Goal: Information Seeking & Learning: Learn about a topic

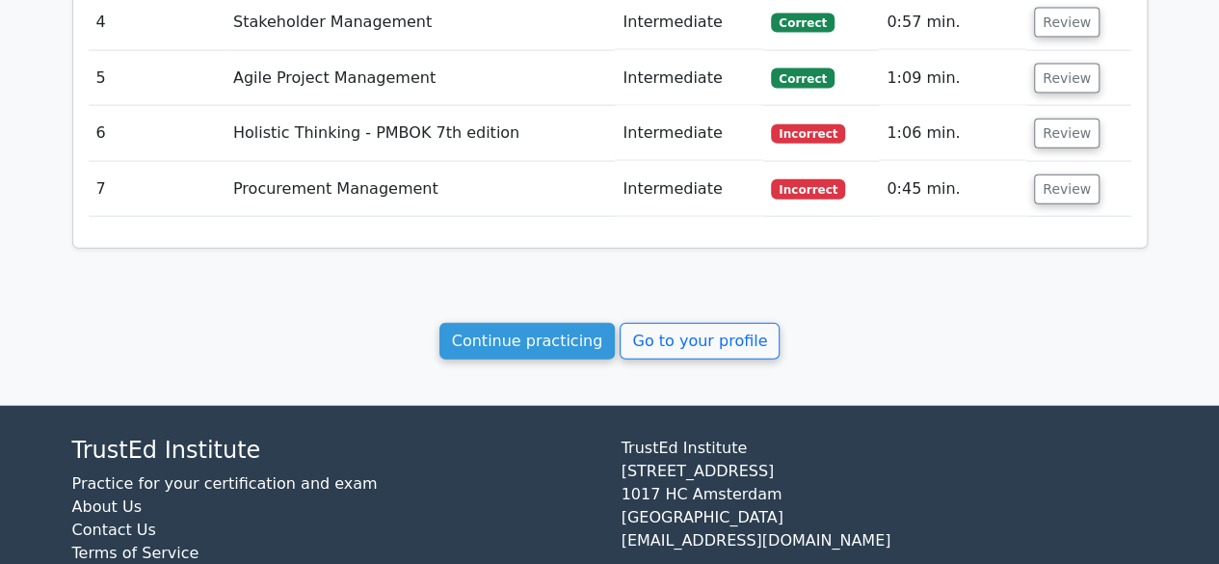
scroll to position [2183, 0]
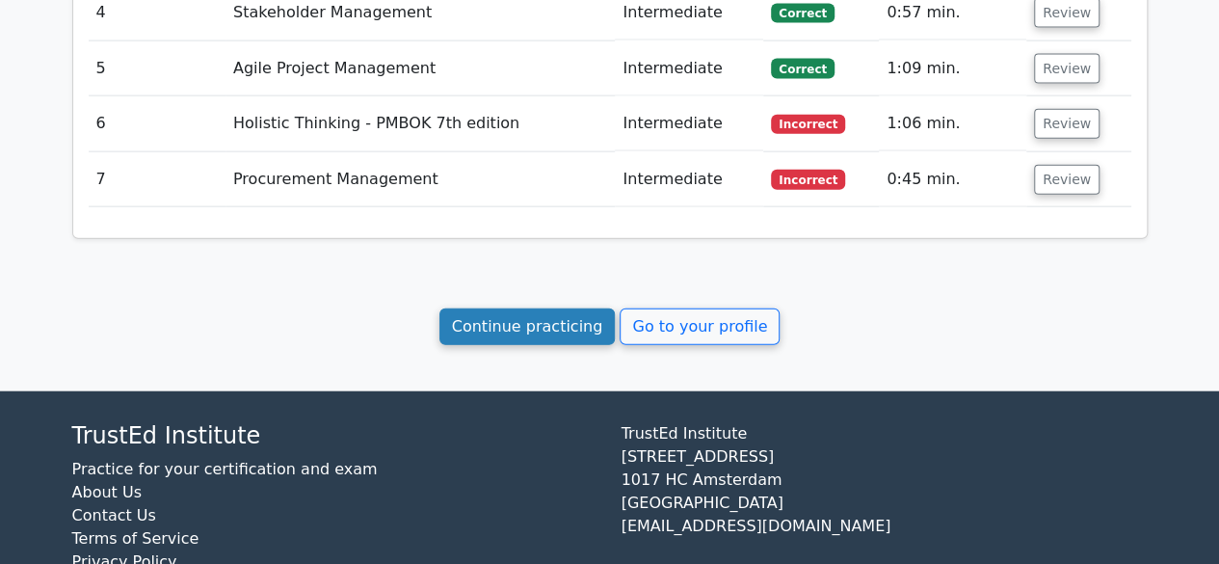
click at [564, 308] on link "Continue practicing" at bounding box center [527, 326] width 176 height 37
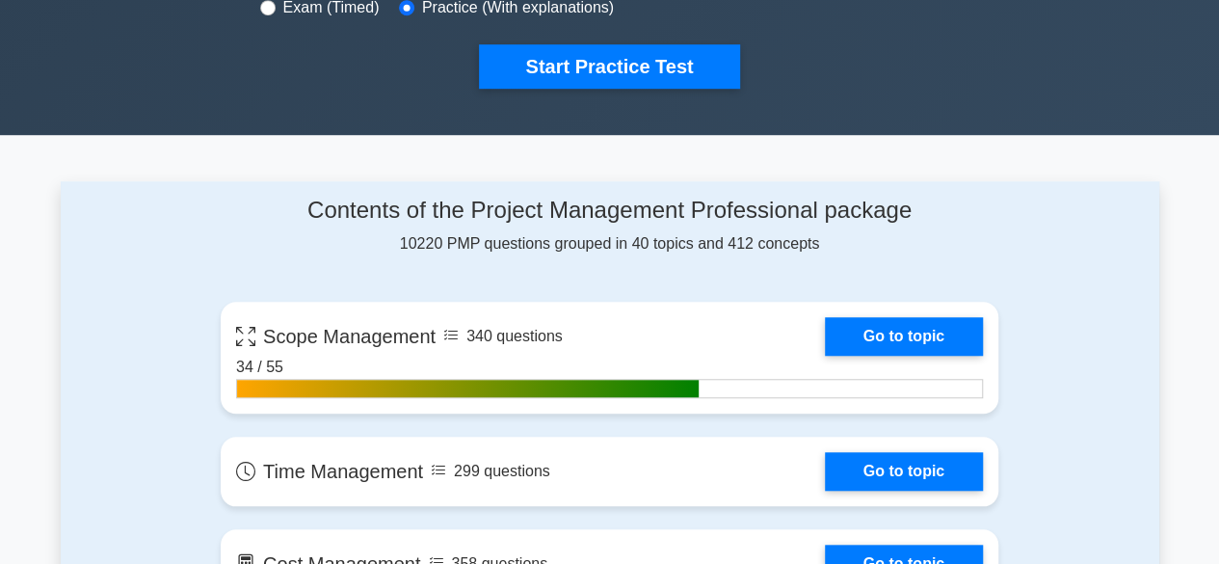
scroll to position [639, 0]
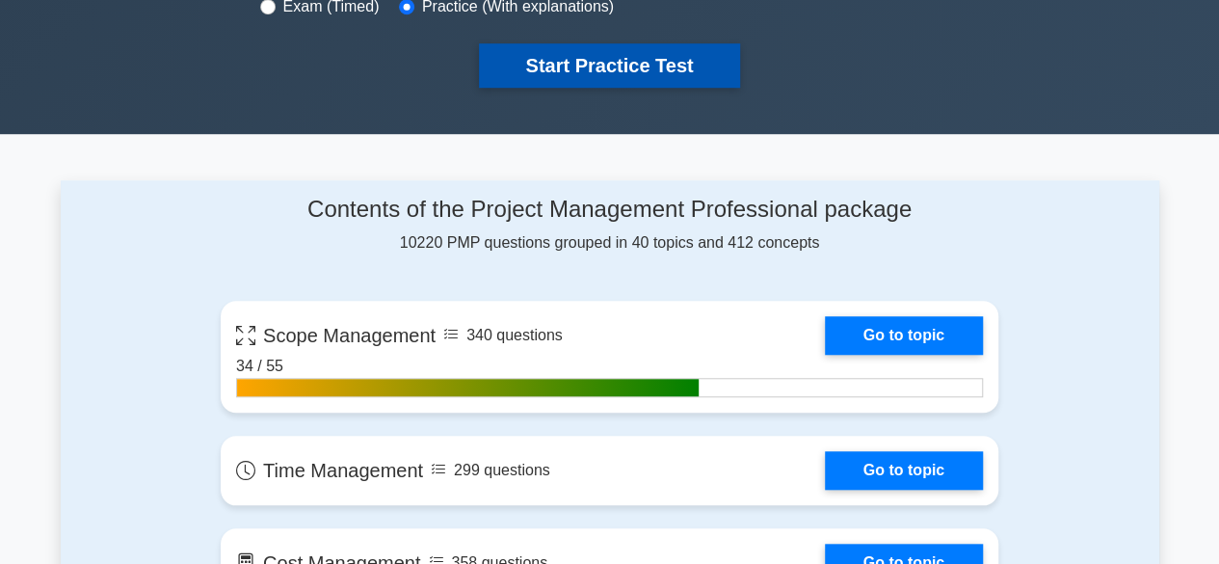
click at [621, 66] on button "Start Practice Test" at bounding box center [609, 65] width 260 height 44
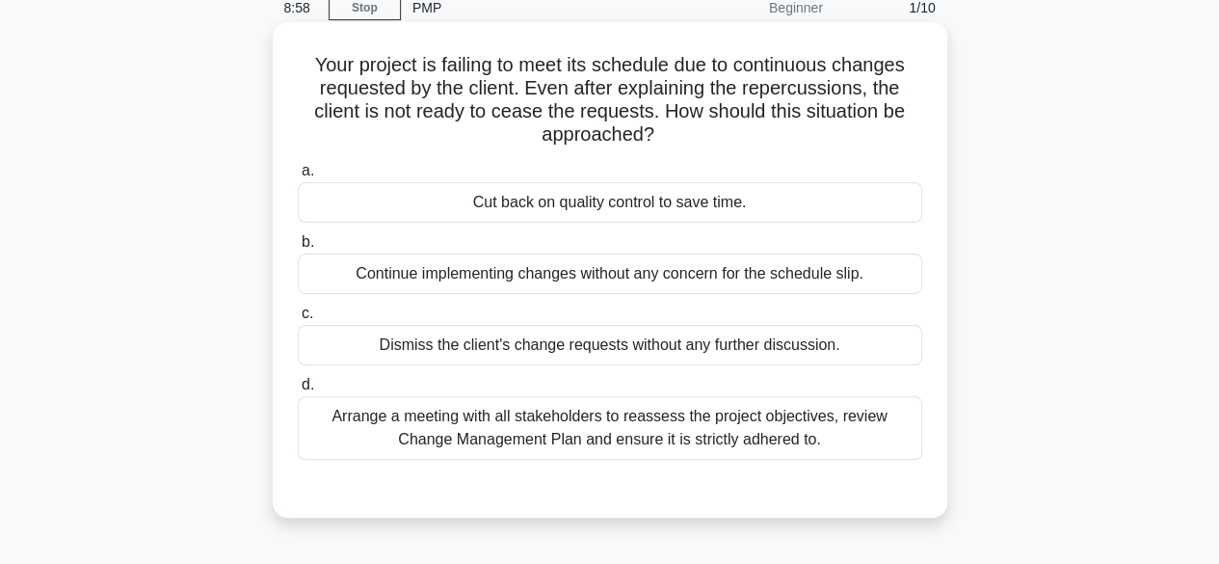
scroll to position [92, 0]
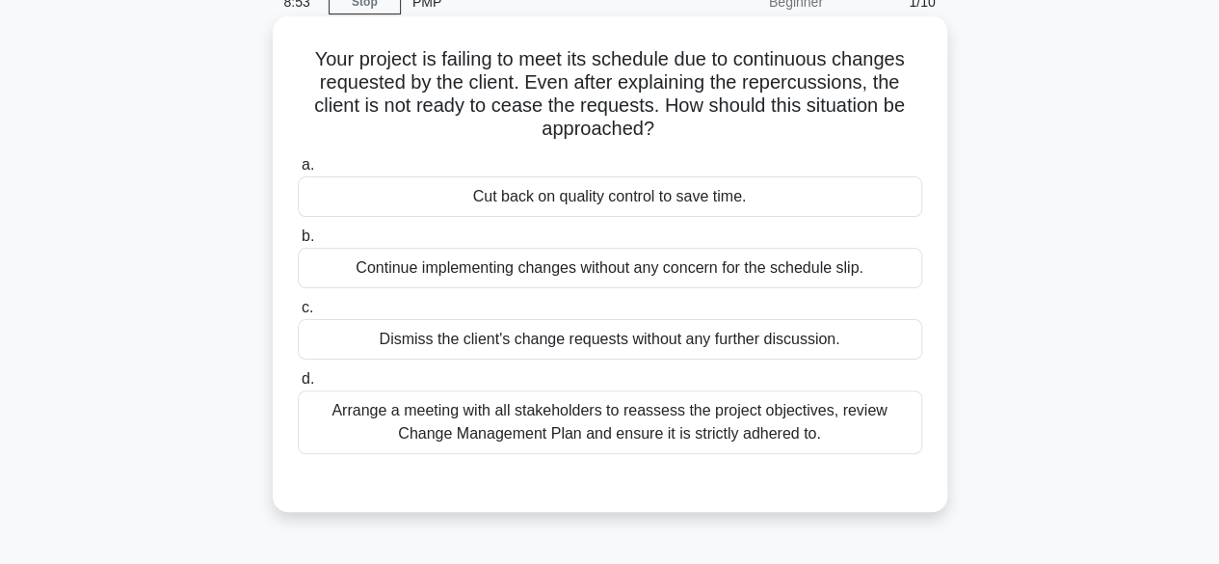
click at [633, 438] on div "Arrange a meeting with all stakeholders to reassess the project objectives, rev…" at bounding box center [610, 422] width 624 height 64
click at [298, 385] on input "d. Arrange a meeting with all stakeholders to reassess the project objectives, …" at bounding box center [298, 379] width 0 height 13
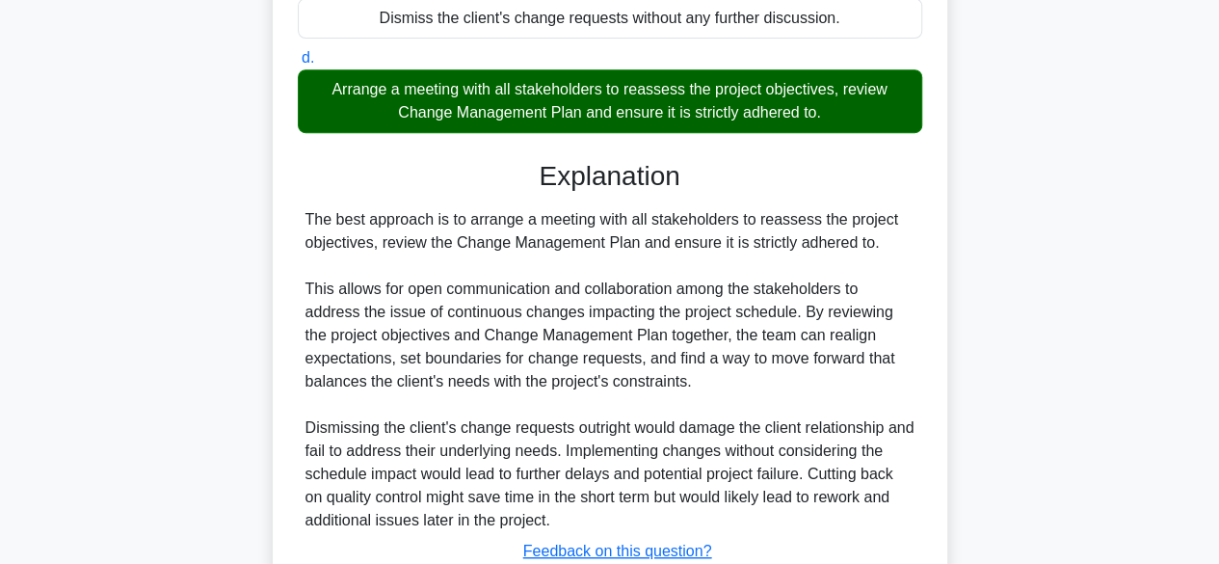
scroll to position [552, 0]
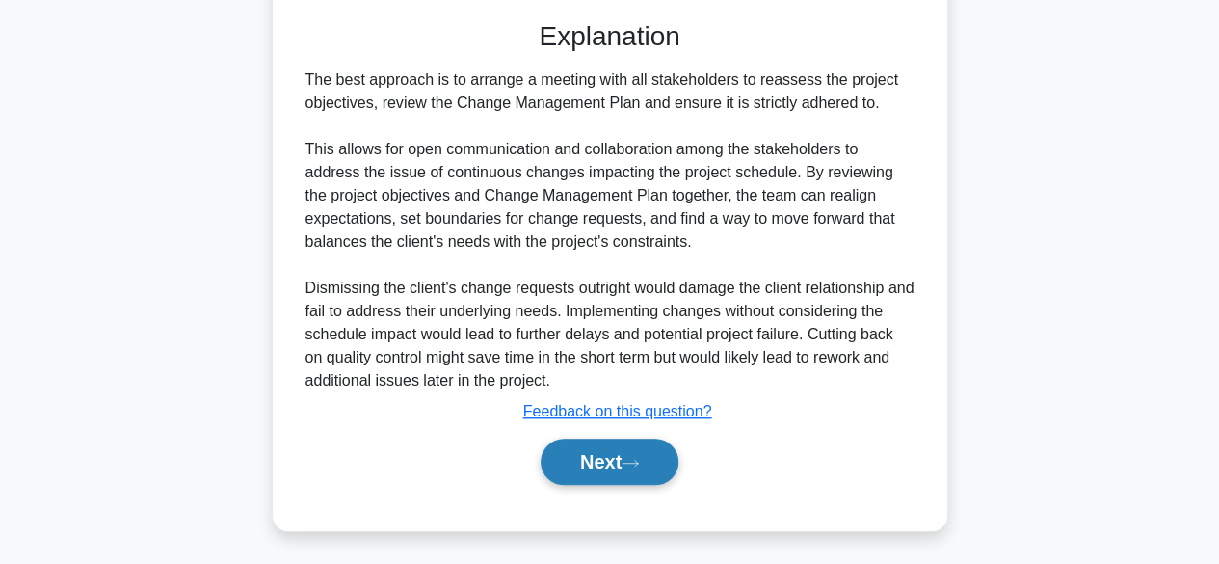
click at [590, 460] on button "Next" at bounding box center [610, 461] width 138 height 46
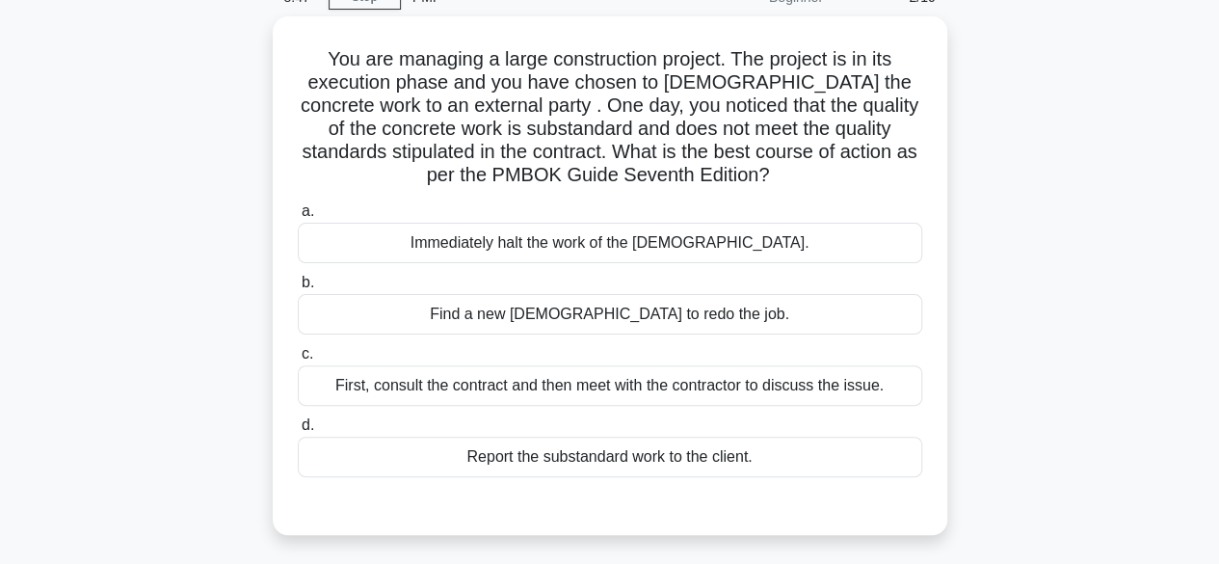
scroll to position [93, 0]
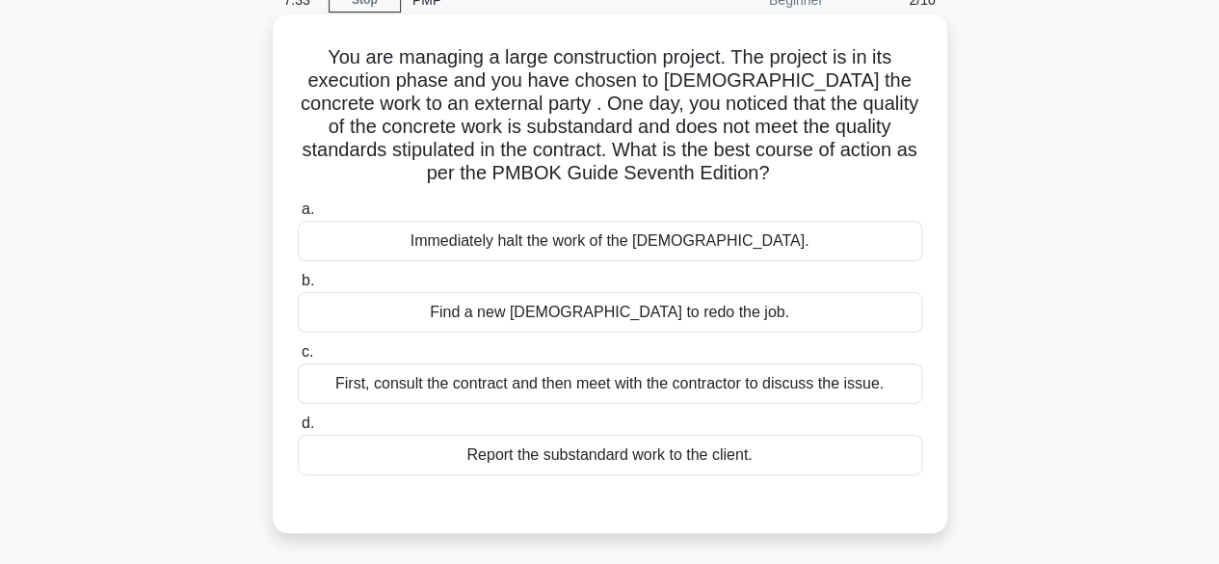
click at [651, 375] on div "First, consult the contract and then meet with the contractor to discuss the is…" at bounding box center [610, 383] width 624 height 40
click at [298, 358] on input "c. First, consult the contract and then meet with the contractor to discuss the…" at bounding box center [298, 352] width 0 height 13
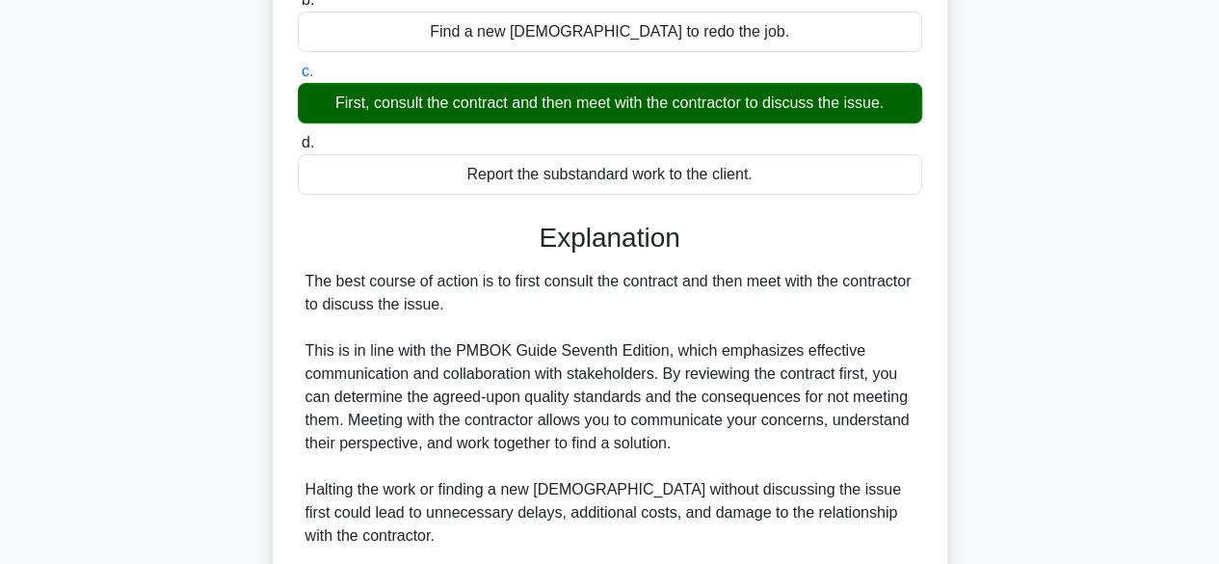
scroll to position [622, 0]
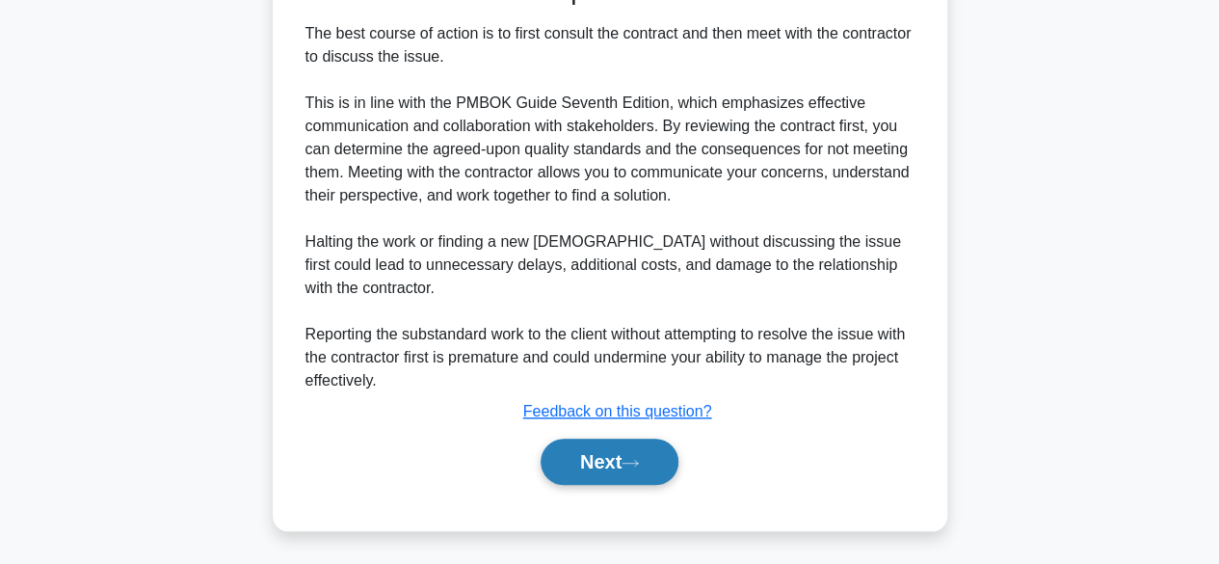
click at [570, 472] on button "Next" at bounding box center [610, 461] width 138 height 46
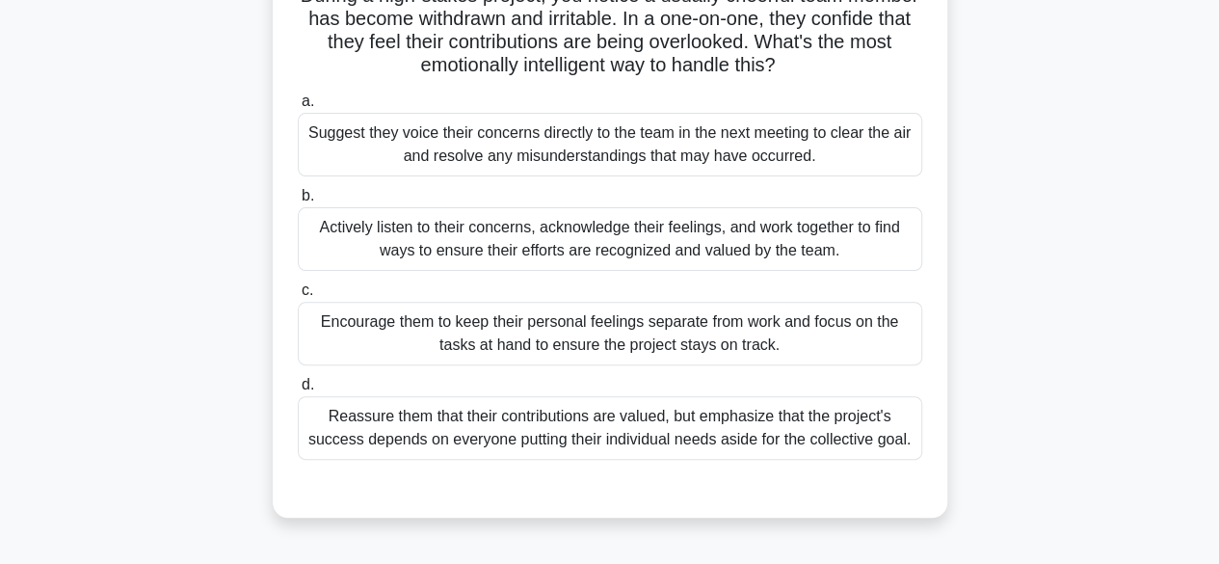
scroll to position [161, 0]
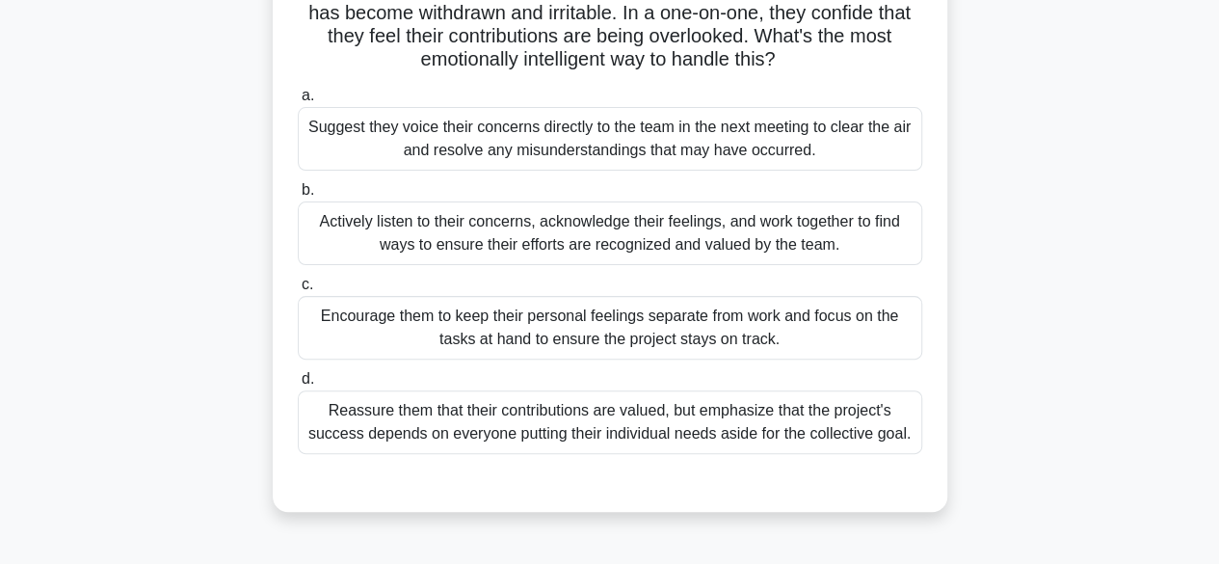
click at [628, 234] on div "Actively listen to their concerns, acknowledge their feelings, and work togethe…" at bounding box center [610, 233] width 624 height 64
click at [298, 197] on input "b. Actively listen to their concerns, acknowledge their feelings, and work toge…" at bounding box center [298, 190] width 0 height 13
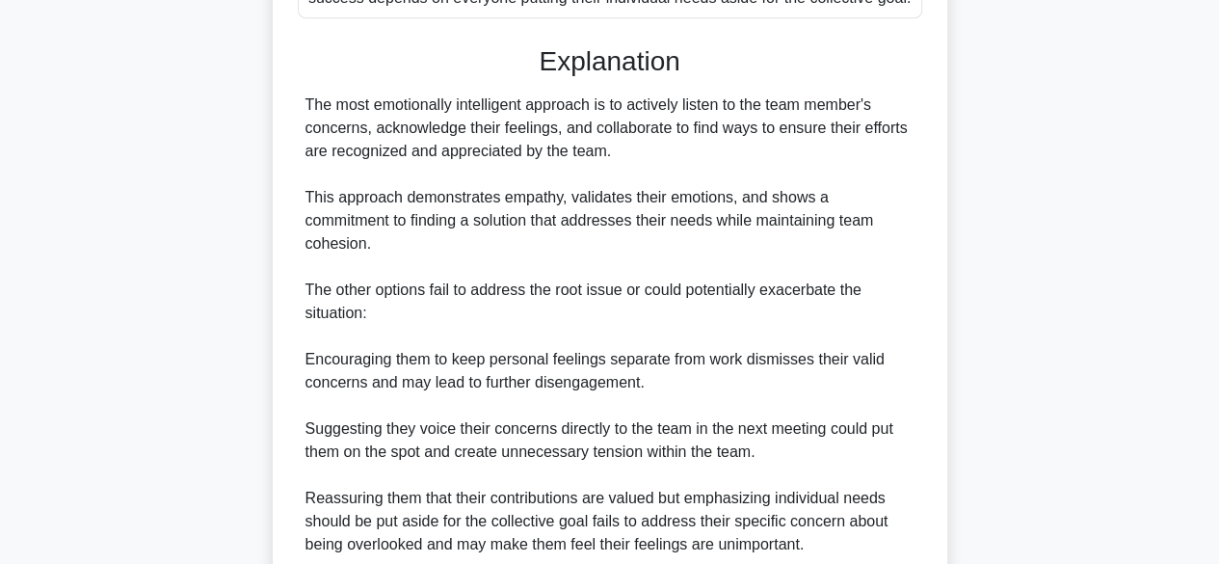
scroll to position [760, 0]
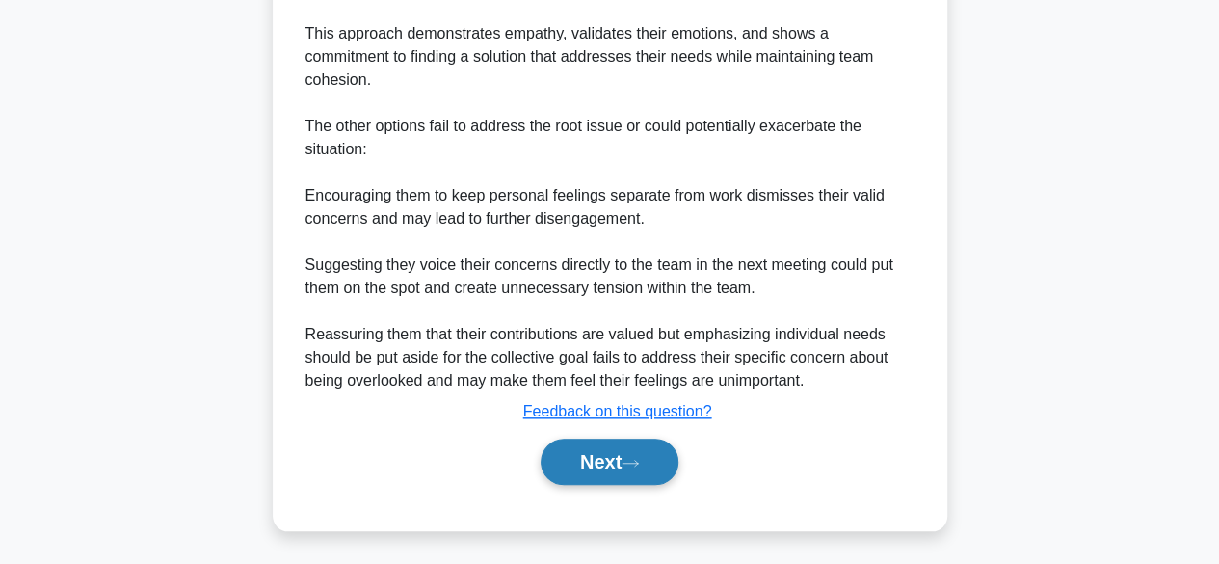
click at [586, 466] on button "Next" at bounding box center [610, 461] width 138 height 46
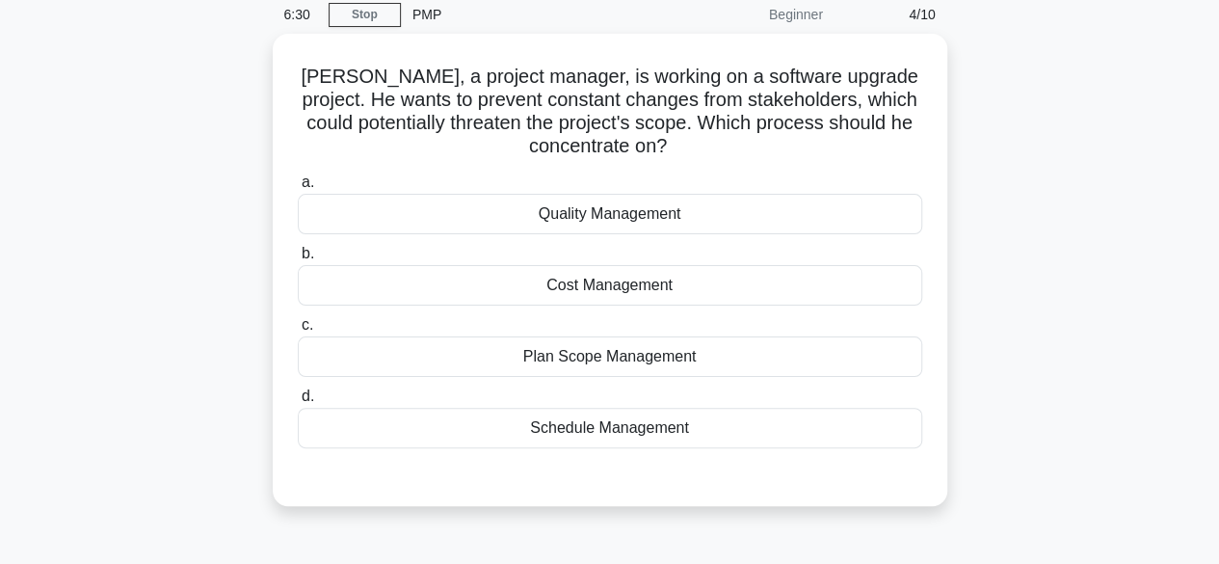
scroll to position [81, 0]
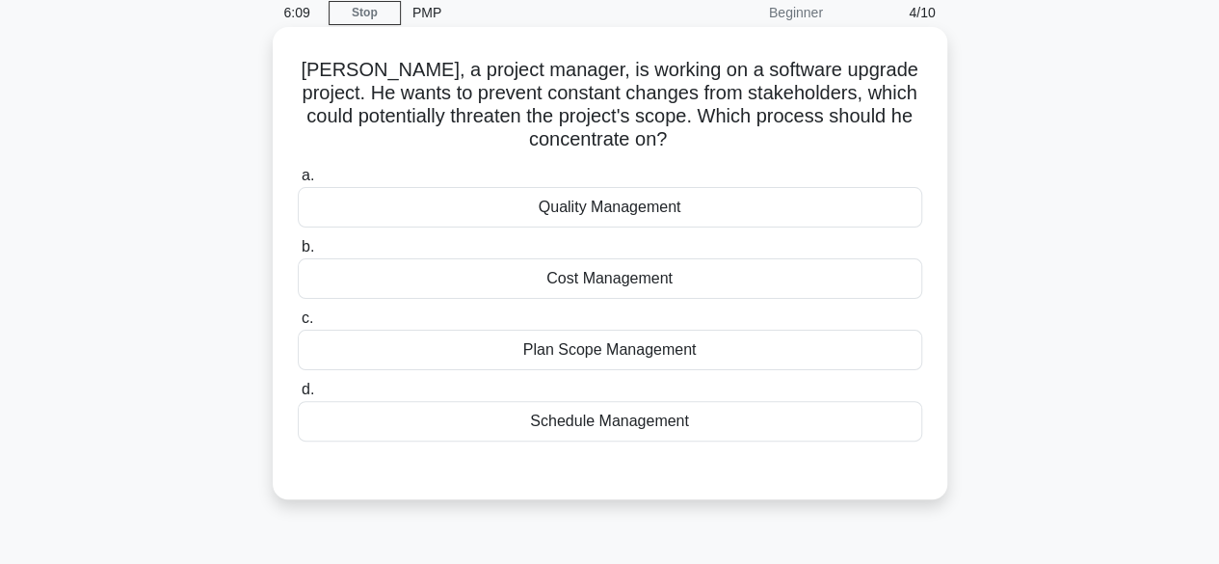
click at [624, 356] on div "Plan Scope Management" at bounding box center [610, 350] width 624 height 40
click at [298, 325] on input "c. Plan Scope Management" at bounding box center [298, 318] width 0 height 13
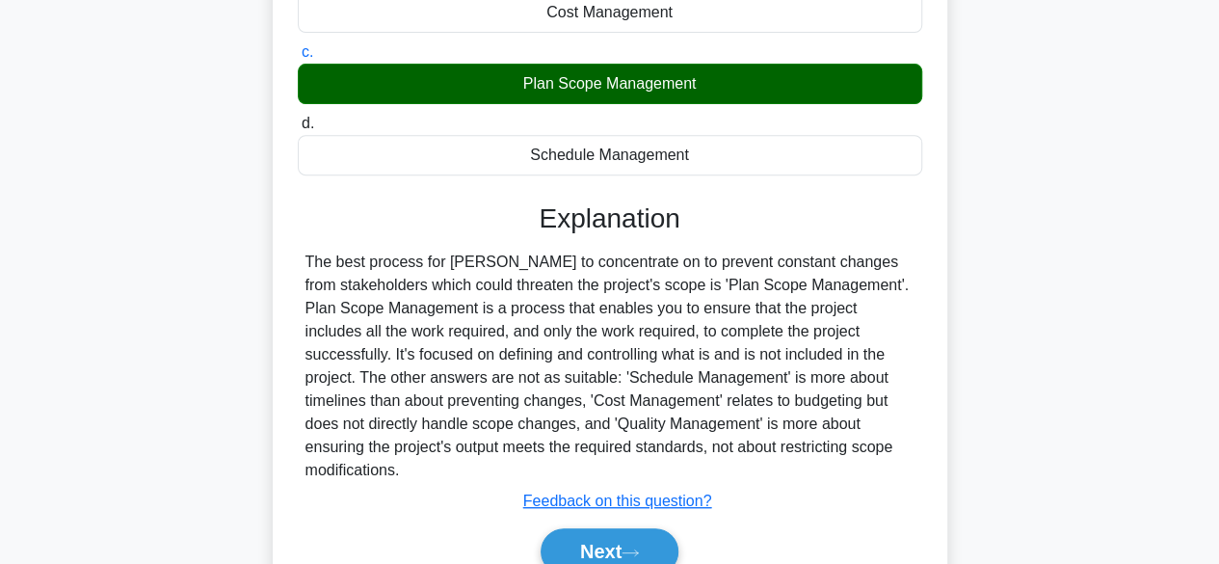
scroll to position [477, 0]
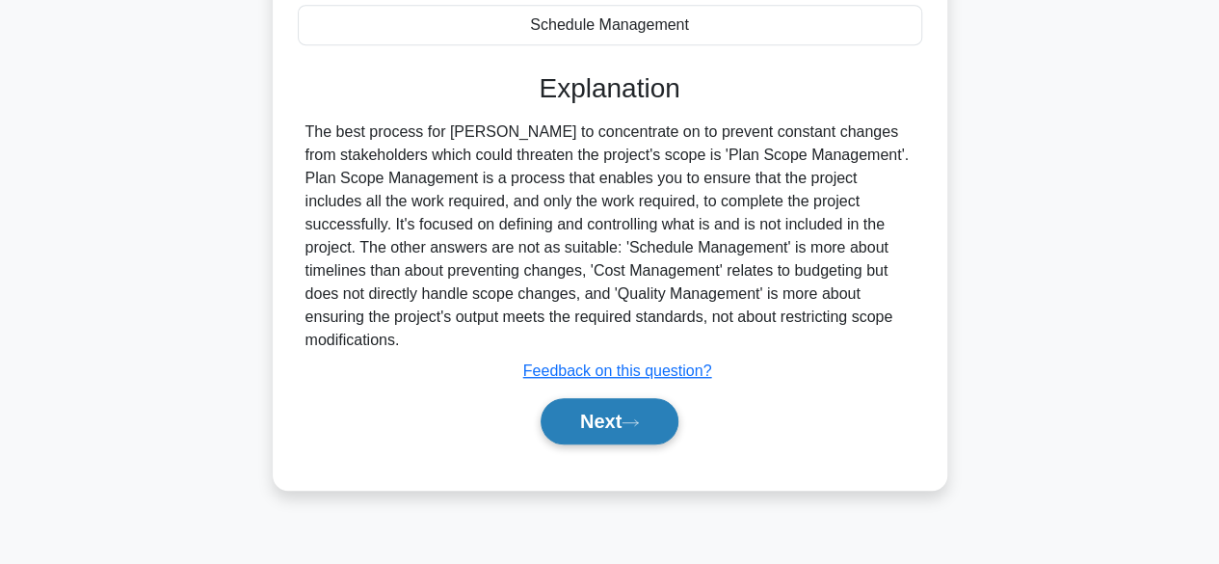
click at [596, 400] on button "Next" at bounding box center [610, 421] width 138 height 46
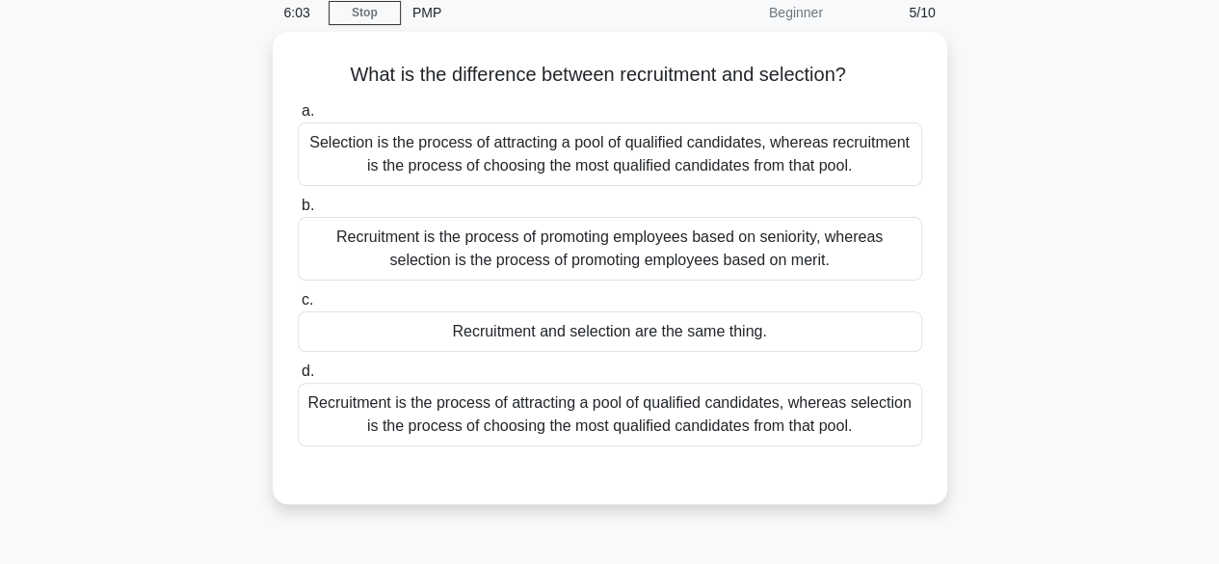
scroll to position [84, 0]
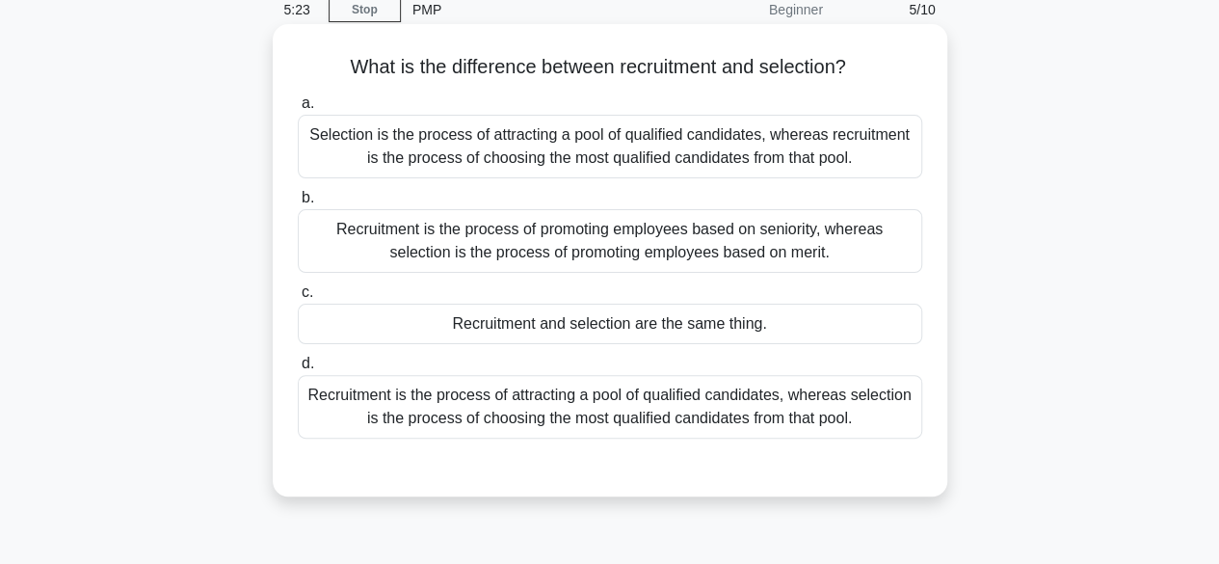
click at [606, 410] on div "Recruitment is the process of attracting a pool of qualified candidates, wherea…" at bounding box center [610, 407] width 624 height 64
click at [298, 370] on input "d. Recruitment is the process of attracting a pool of qualified candidates, whe…" at bounding box center [298, 364] width 0 height 13
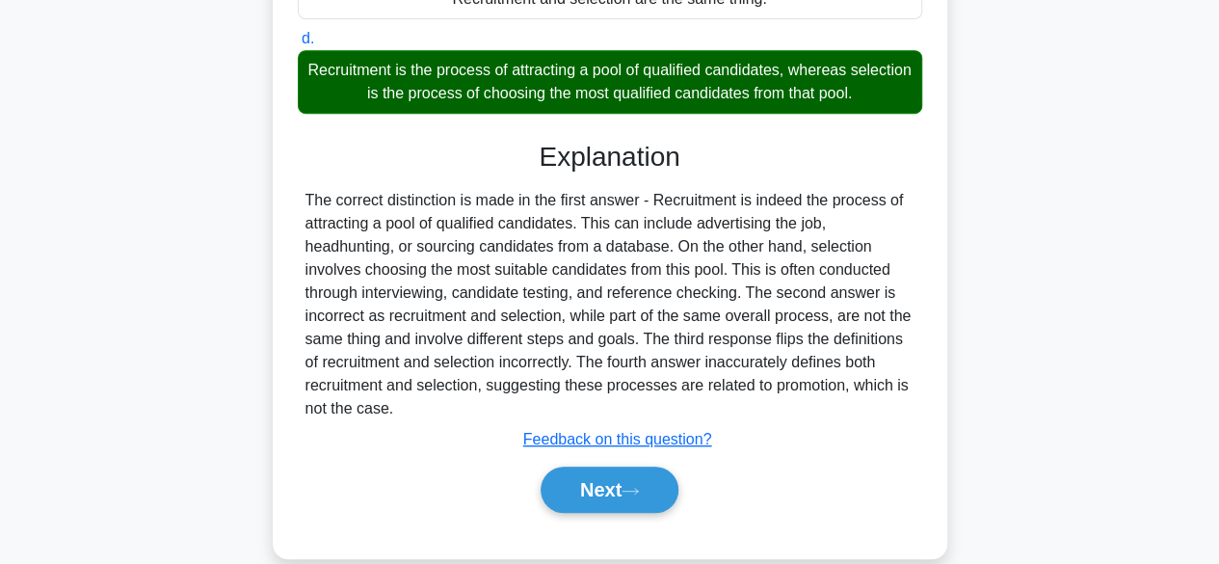
scroll to position [477, 0]
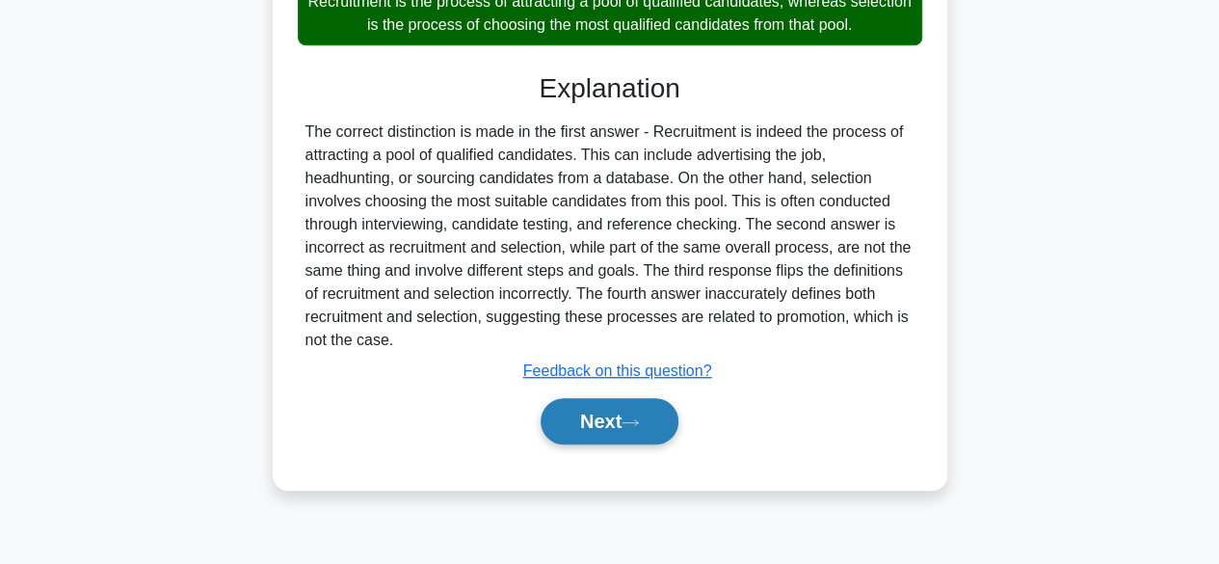
click at [600, 421] on button "Next" at bounding box center [610, 421] width 138 height 46
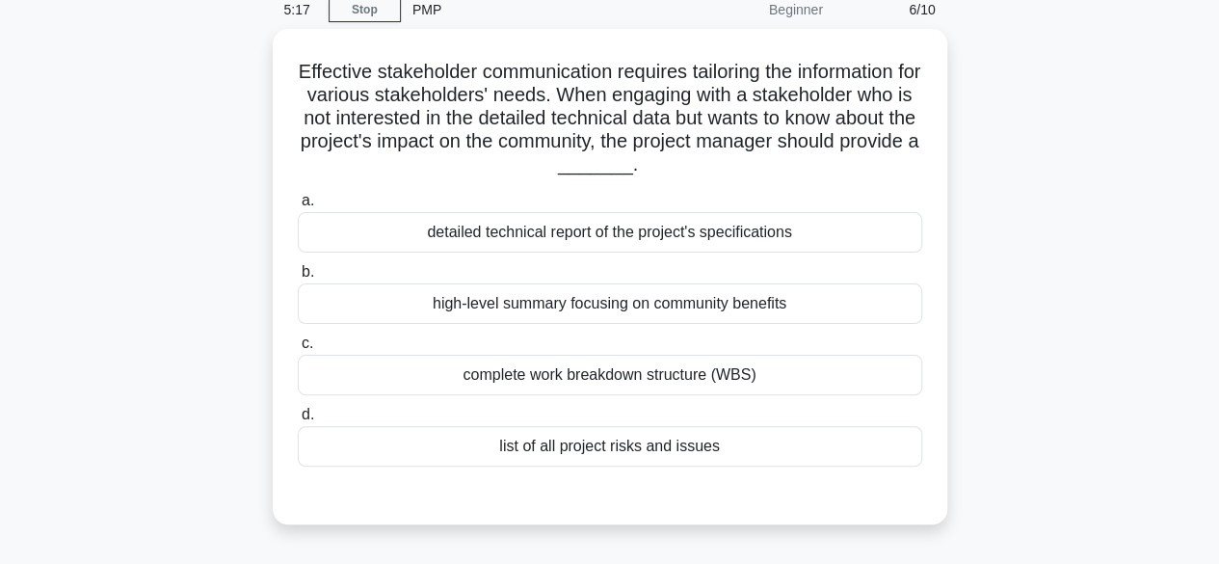
scroll to position [83, 0]
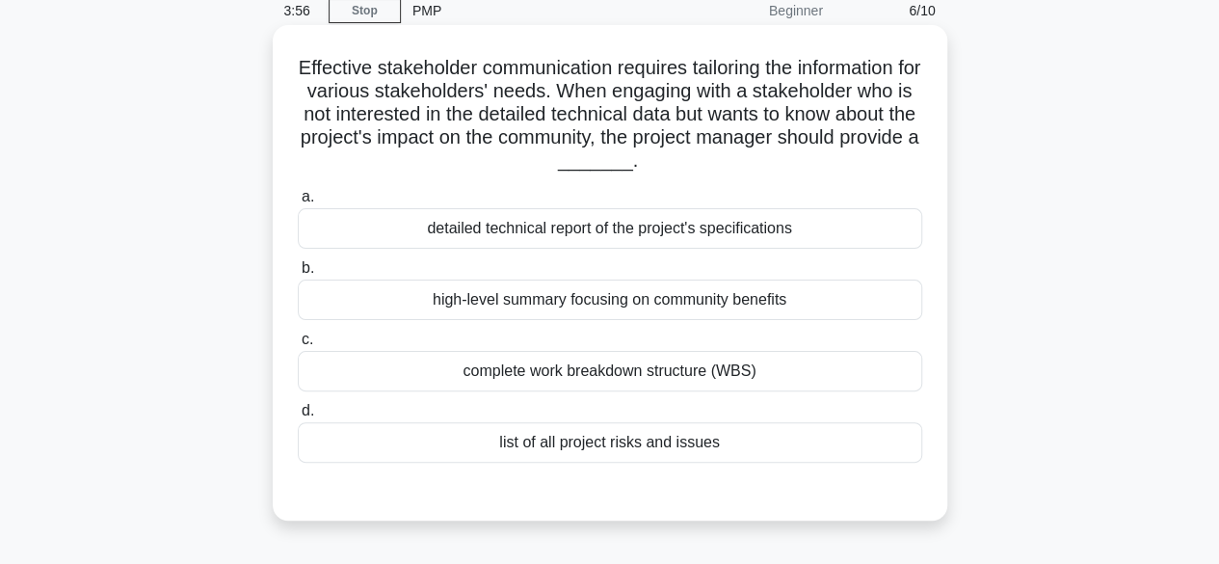
click at [621, 299] on div "high-level summary focusing on community benefits" at bounding box center [610, 299] width 624 height 40
click at [298, 275] on input "b. high-level summary focusing on community benefits" at bounding box center [298, 268] width 0 height 13
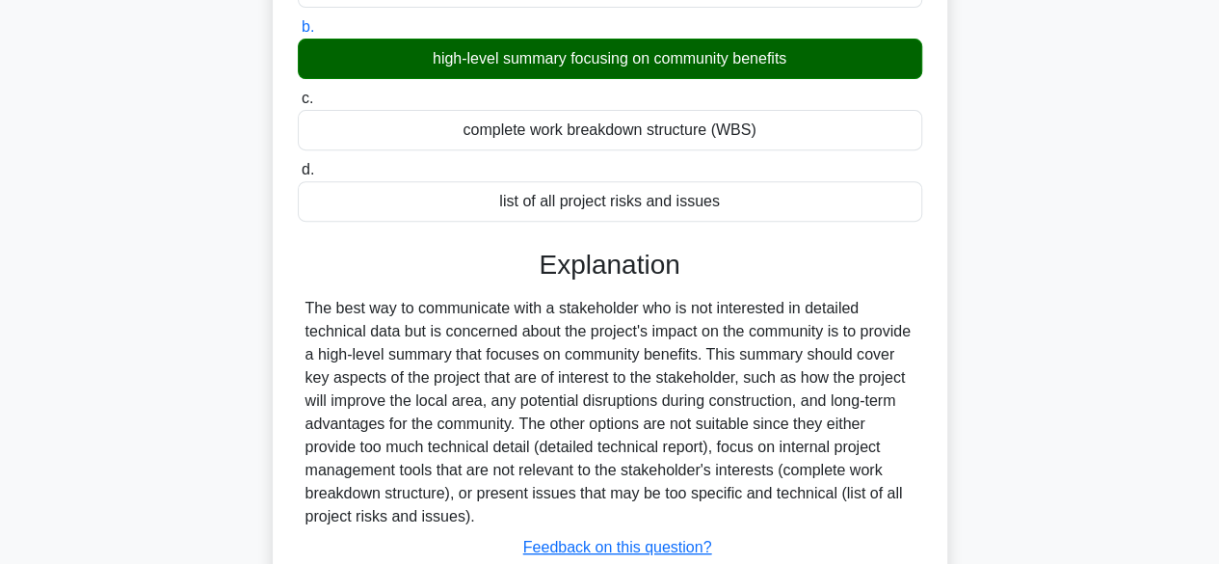
scroll to position [477, 0]
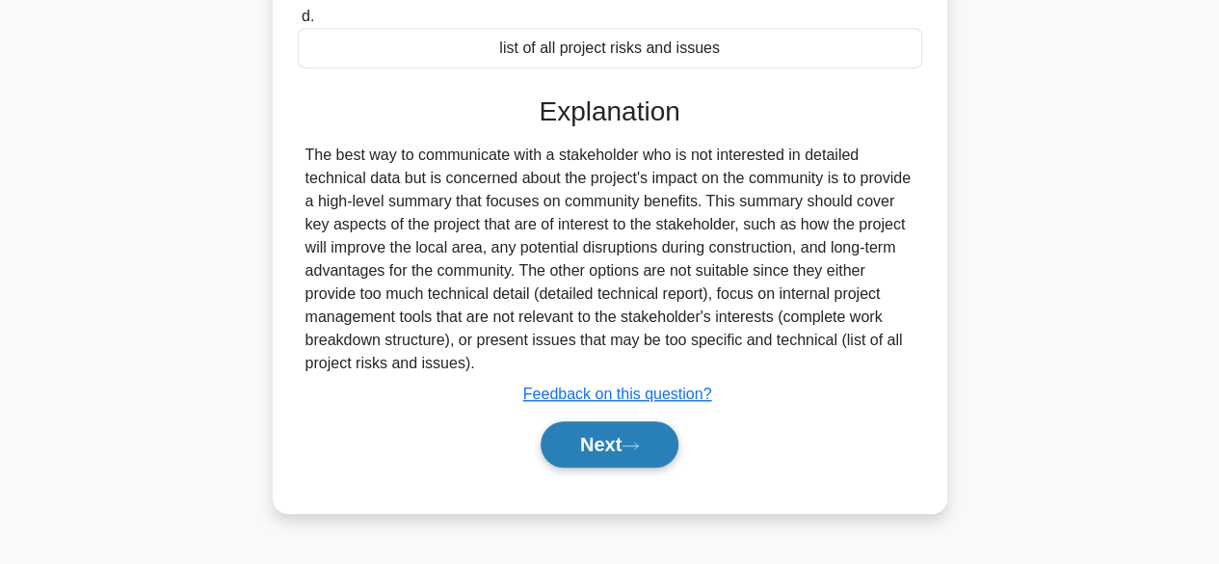
click at [588, 435] on button "Next" at bounding box center [610, 444] width 138 height 46
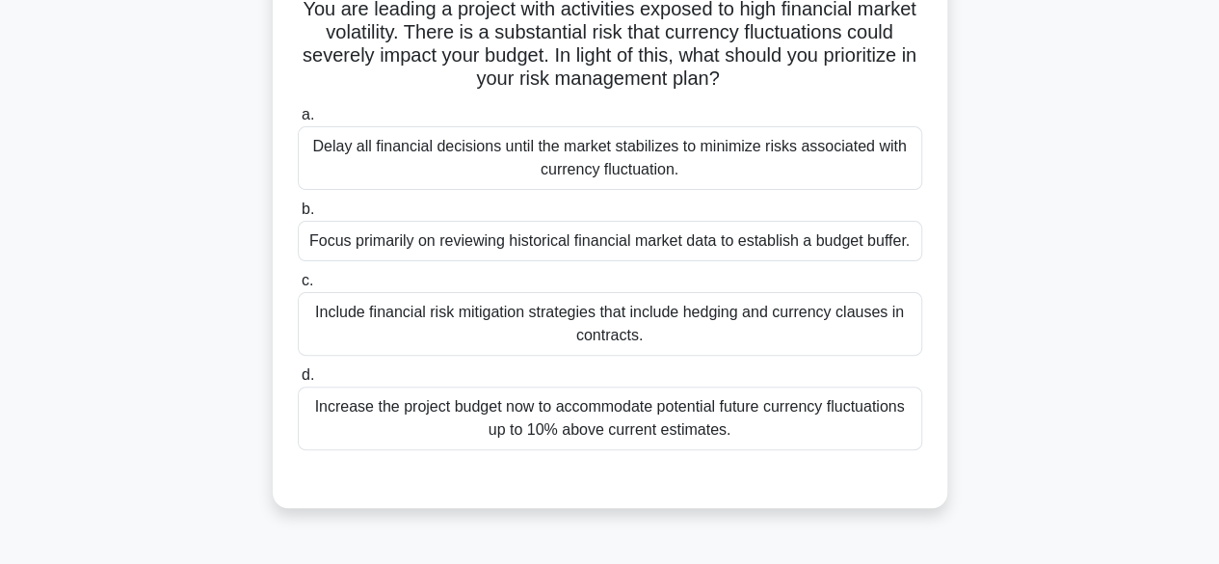
scroll to position [144, 0]
click at [607, 319] on div "Include financial risk mitigation strategies that include hedging and currency …" at bounding box center [610, 322] width 624 height 64
click at [298, 285] on input "c. Include financial risk mitigation strategies that include hedging and curren…" at bounding box center [298, 279] width 0 height 13
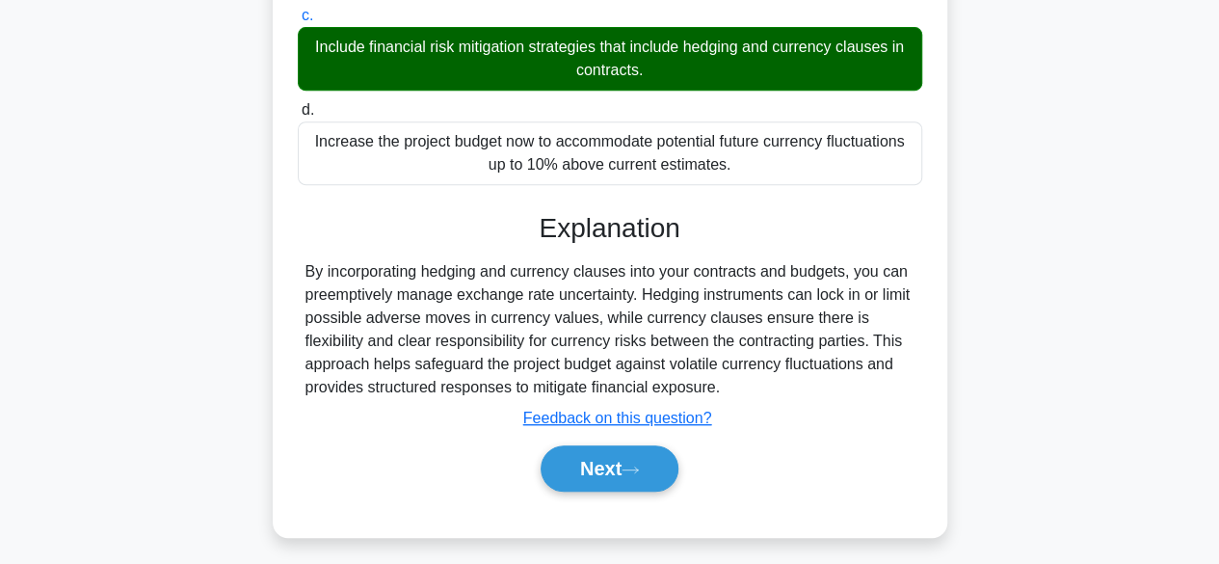
scroll to position [477, 0]
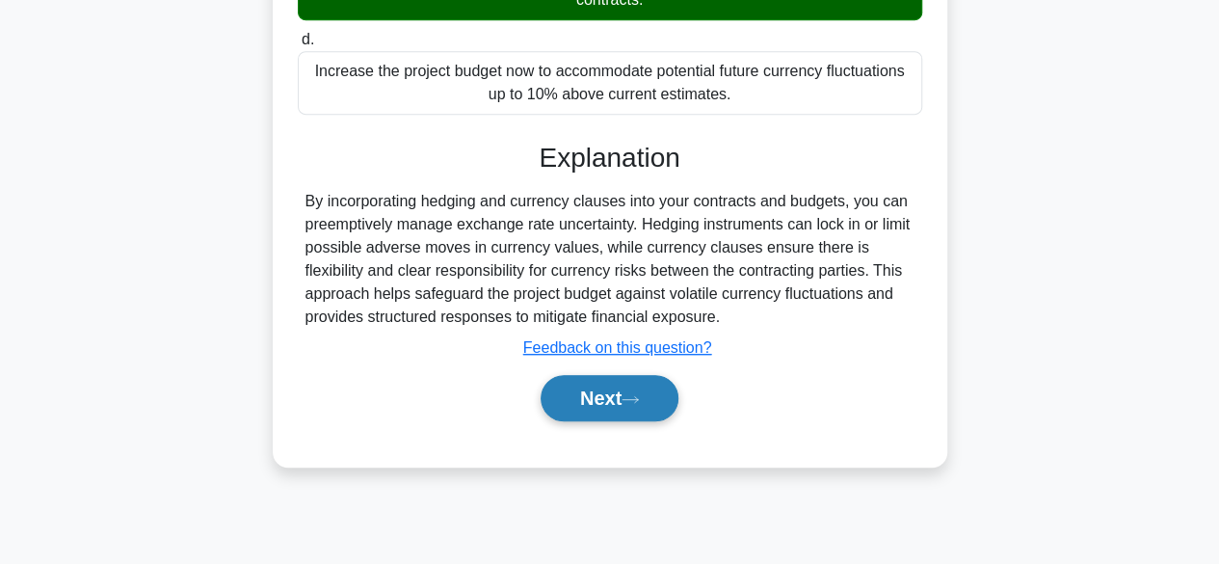
click at [594, 403] on button "Next" at bounding box center [610, 398] width 138 height 46
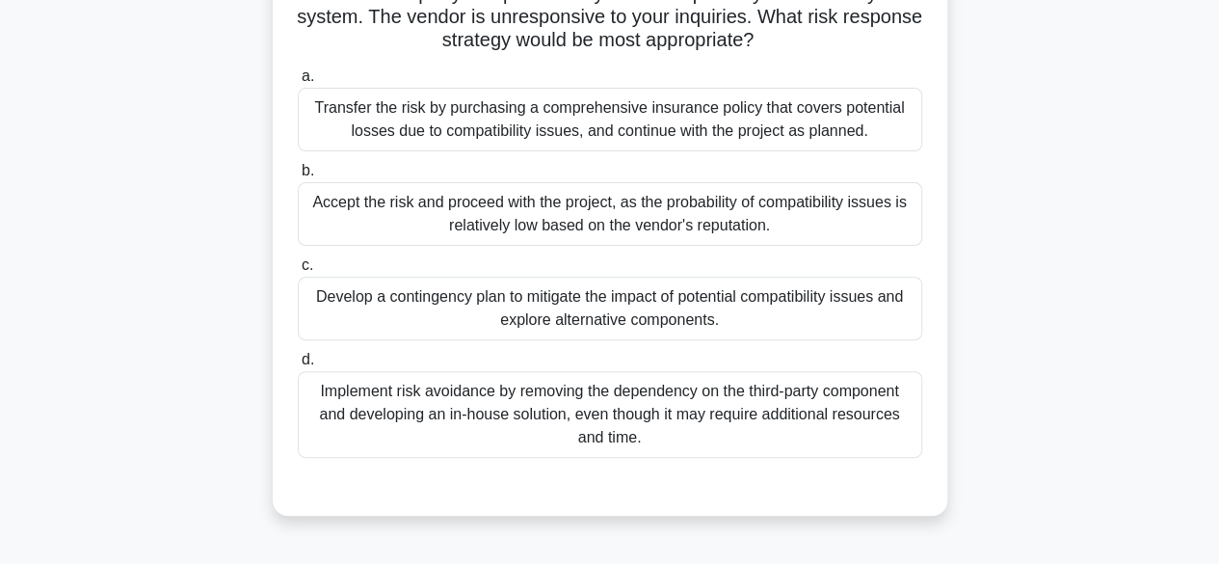
scroll to position [189, 0]
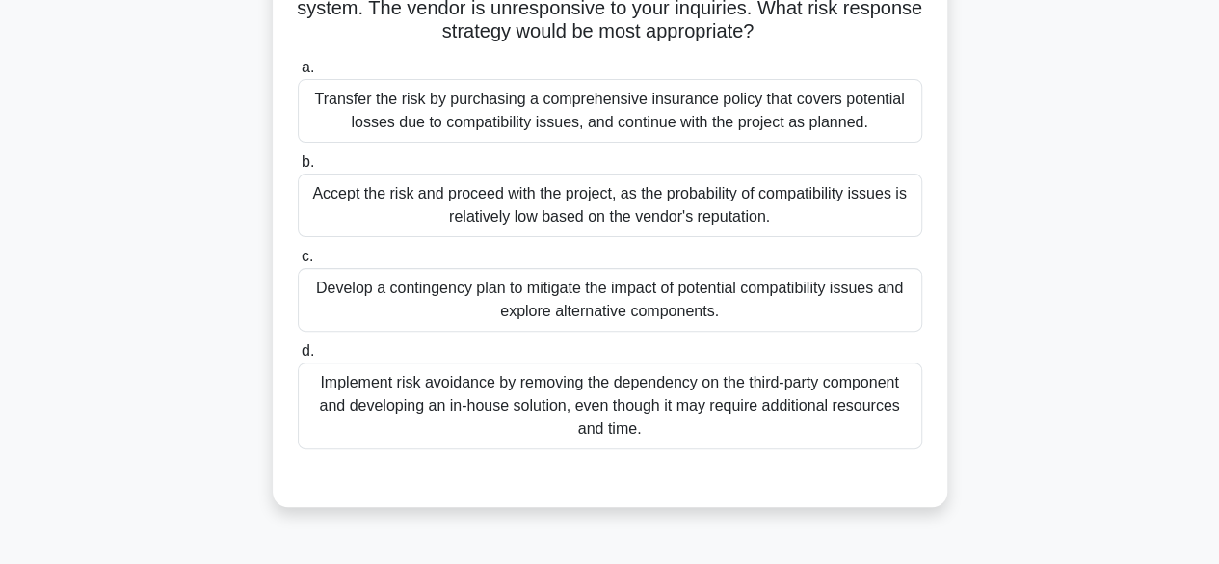
click at [610, 291] on div "Develop a contingency plan to mitigate the impact of potential compatibility is…" at bounding box center [610, 300] width 624 height 64
click at [298, 263] on input "c. Develop a contingency plan to mitigate the impact of potential compatibility…" at bounding box center [298, 257] width 0 height 13
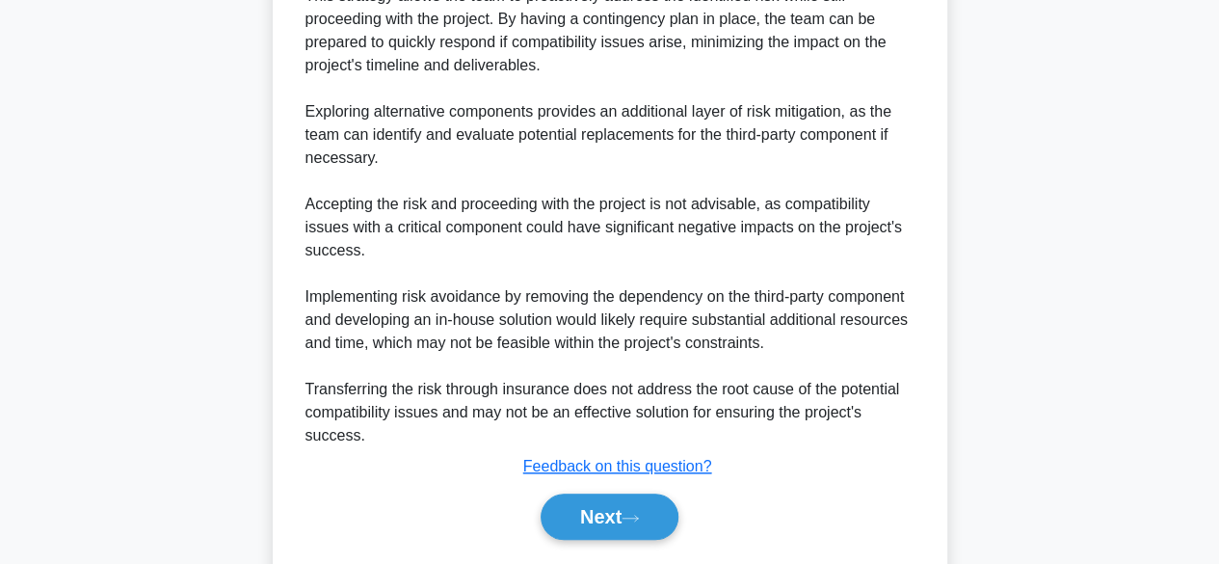
scroll to position [876, 0]
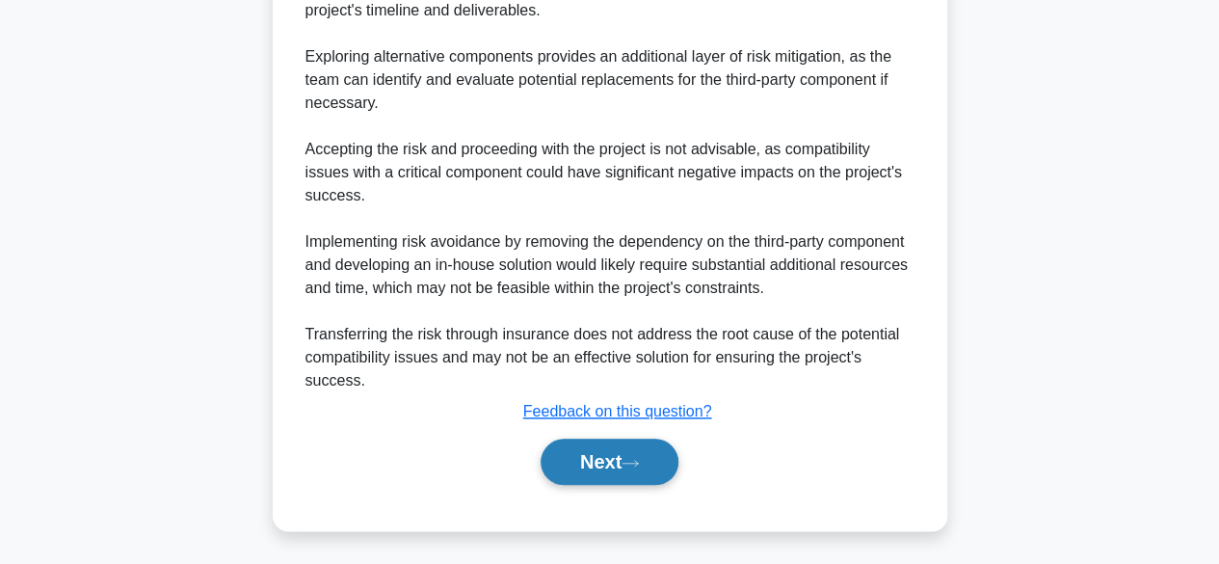
click at [587, 471] on button "Next" at bounding box center [610, 461] width 138 height 46
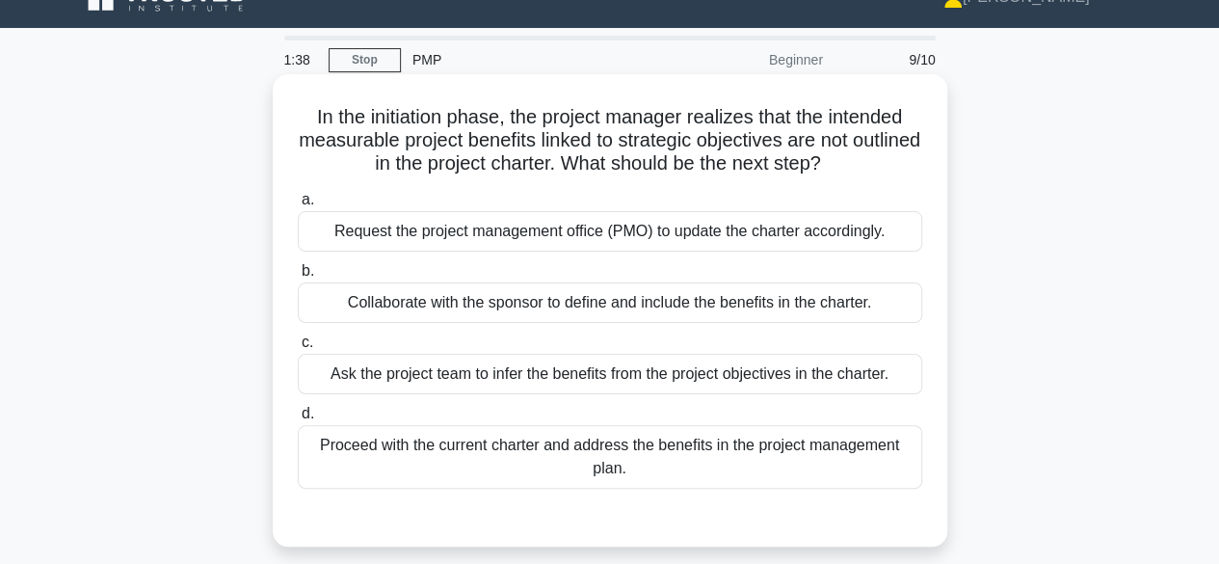
scroll to position [33, 0]
click at [667, 307] on div "Collaborate with the sponsor to define and include the benefits in the charter." at bounding box center [610, 303] width 624 height 40
click at [298, 279] on input "b. Collaborate with the sponsor to define and include the benefits in the chart…" at bounding box center [298, 272] width 0 height 13
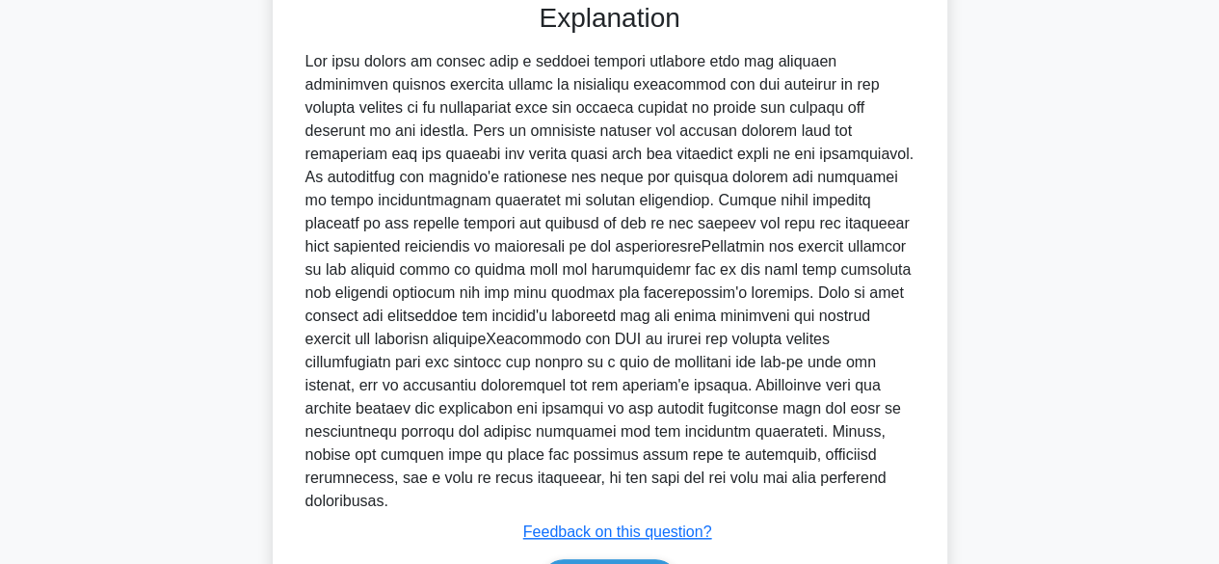
scroll to position [645, 0]
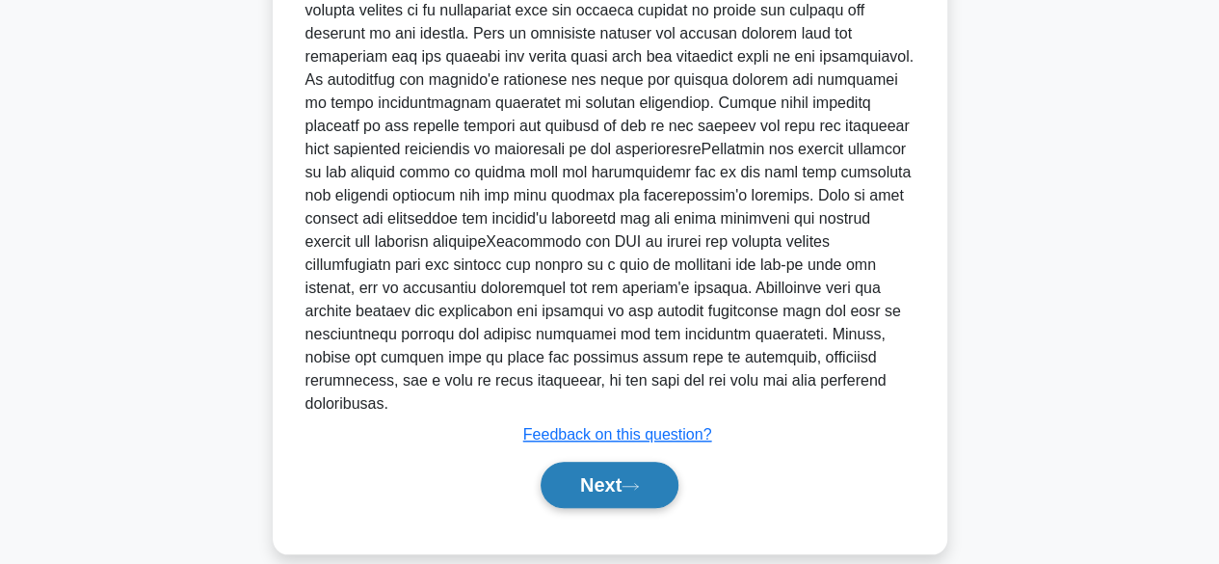
click at [601, 462] on button "Next" at bounding box center [610, 485] width 138 height 46
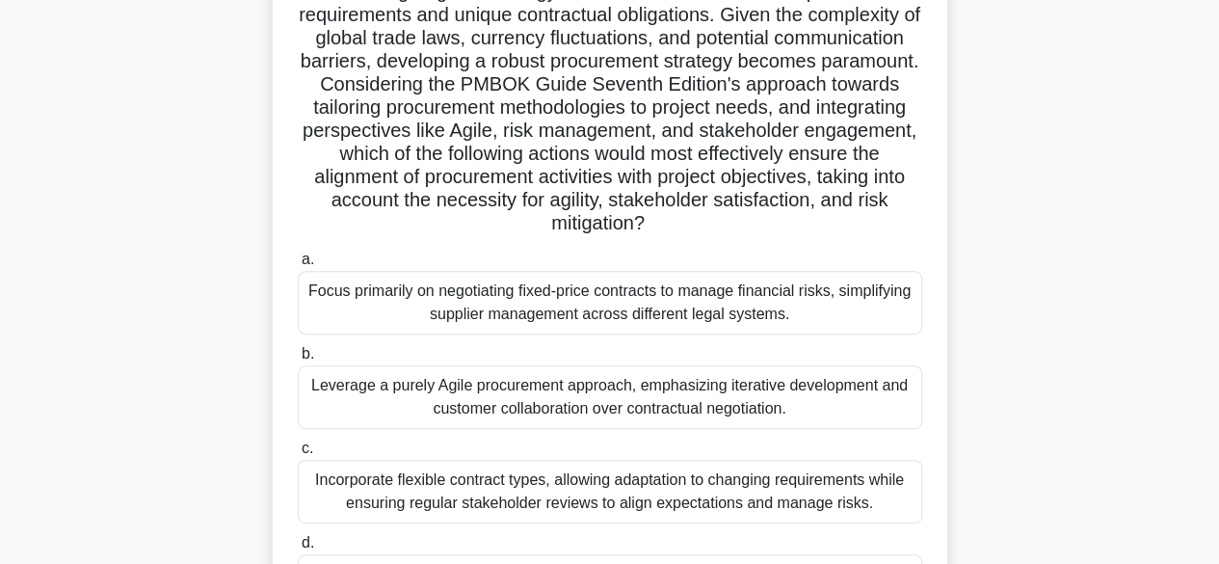
scroll to position [251, 0]
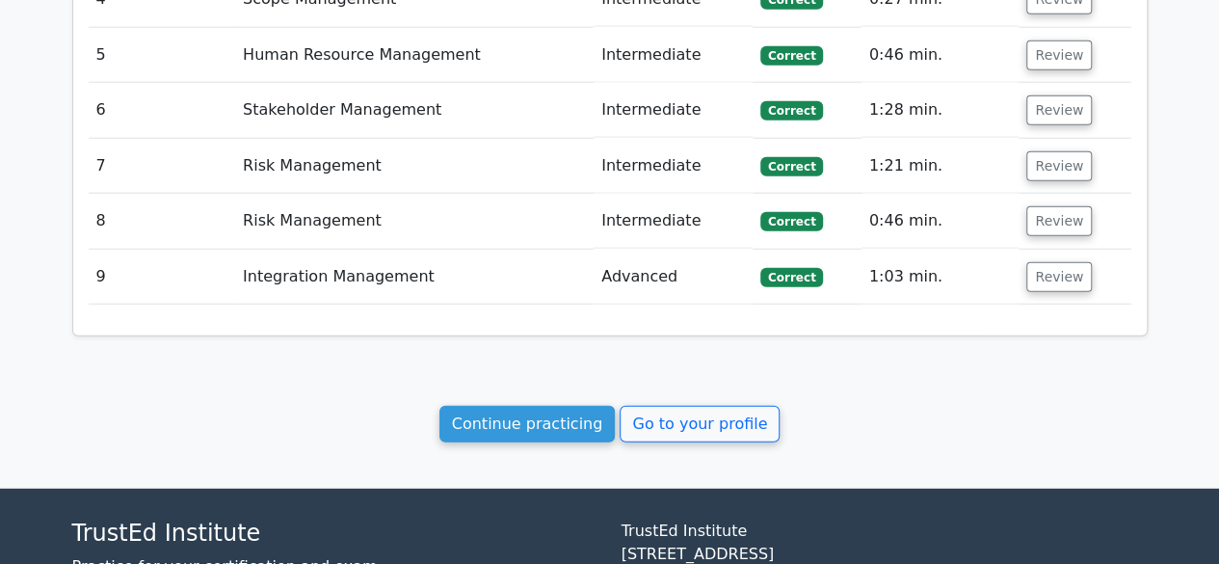
scroll to position [2471, 0]
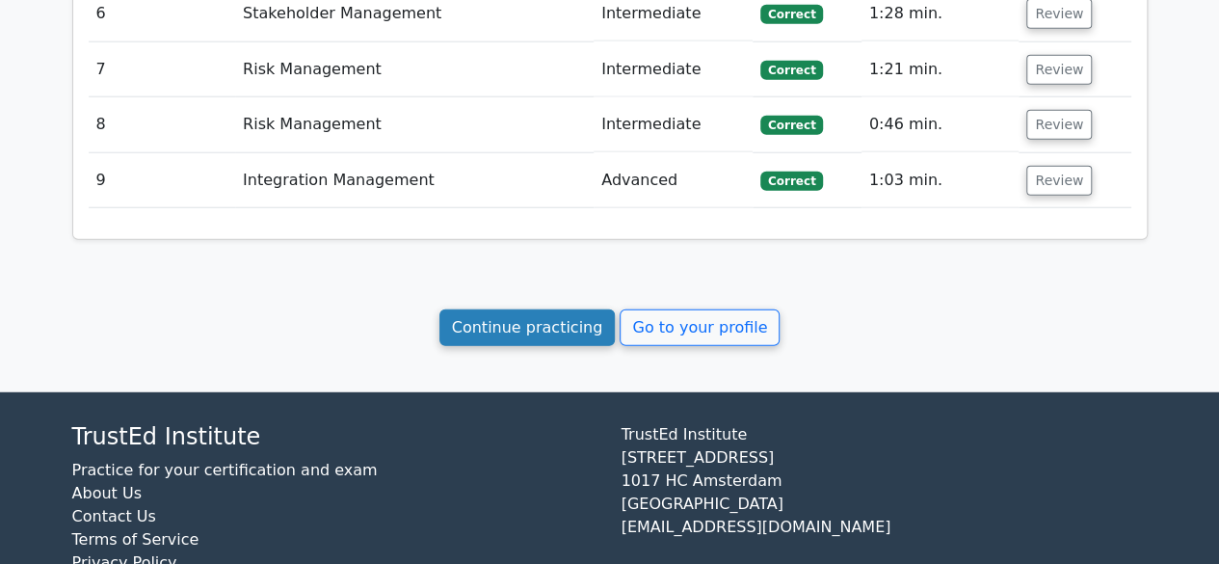
click at [518, 309] on link "Continue practicing" at bounding box center [527, 327] width 176 height 37
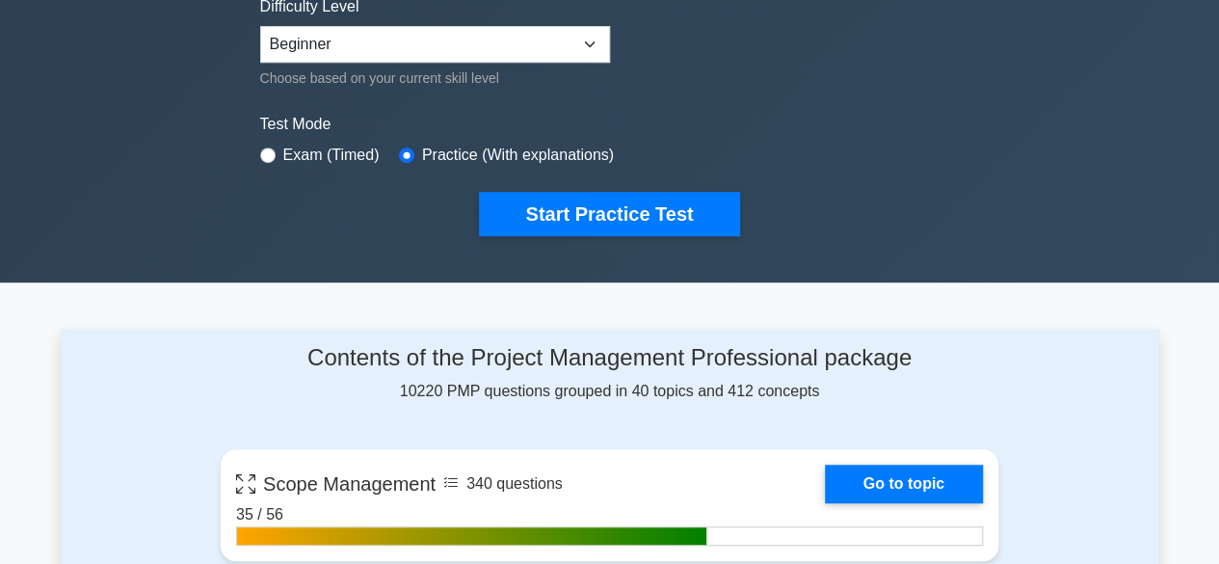
scroll to position [500, 0]
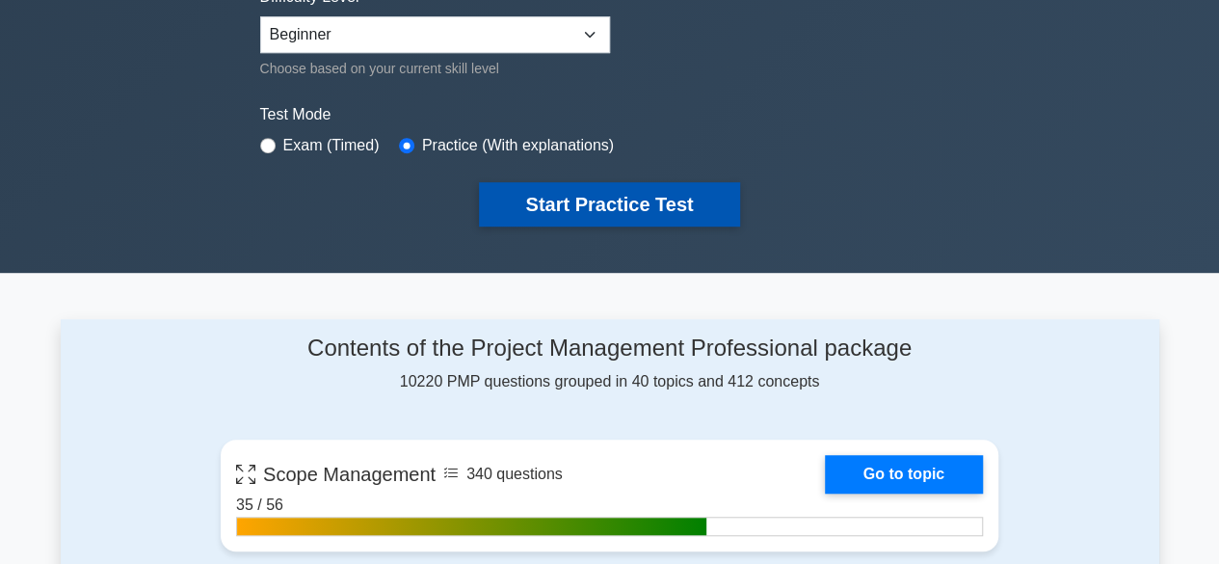
click at [594, 219] on button "Start Practice Test" at bounding box center [609, 204] width 260 height 44
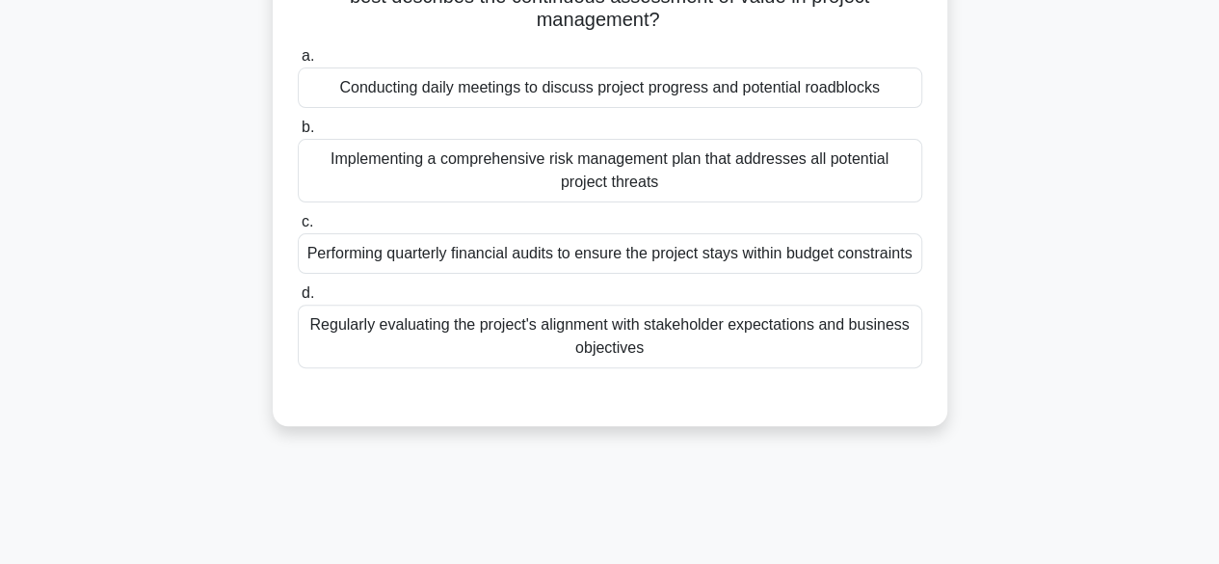
scroll to position [91, 0]
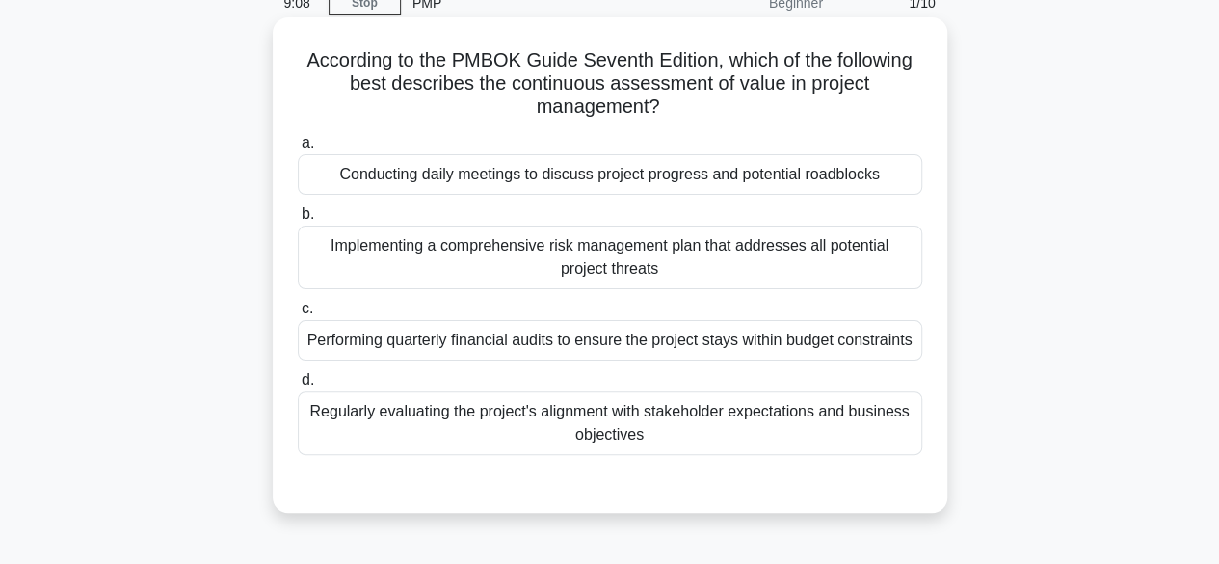
click at [641, 435] on div "Regularly evaluating the project's alignment with stakeholder expectations and …" at bounding box center [610, 423] width 624 height 64
click at [298, 386] on input "d. Regularly evaluating the project's alignment with stakeholder expectations a…" at bounding box center [298, 380] width 0 height 13
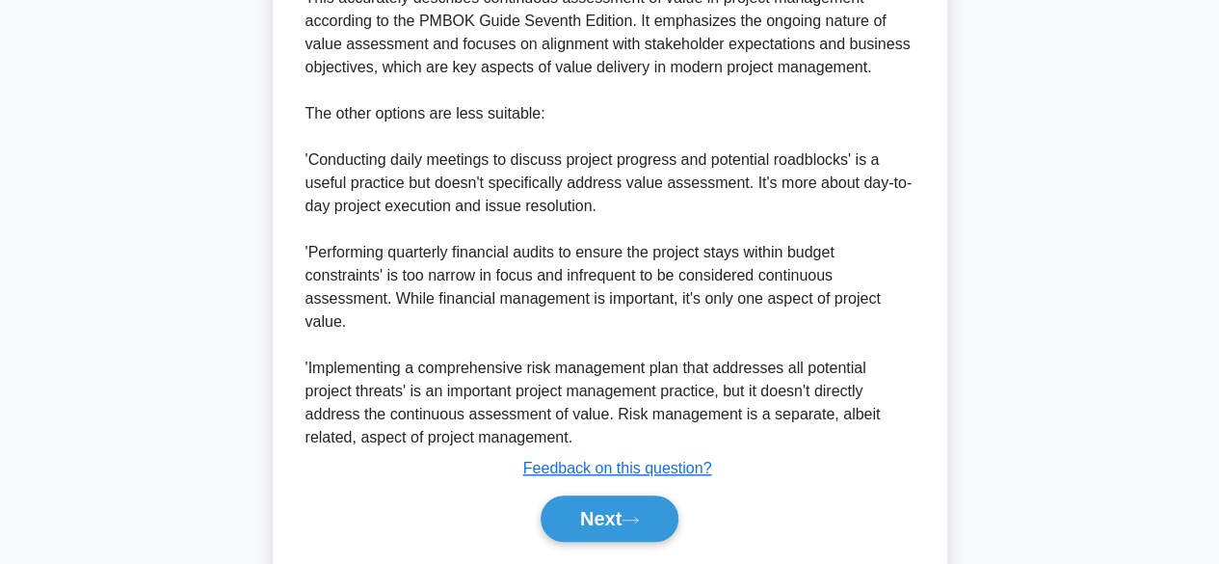
scroll to position [783, 0]
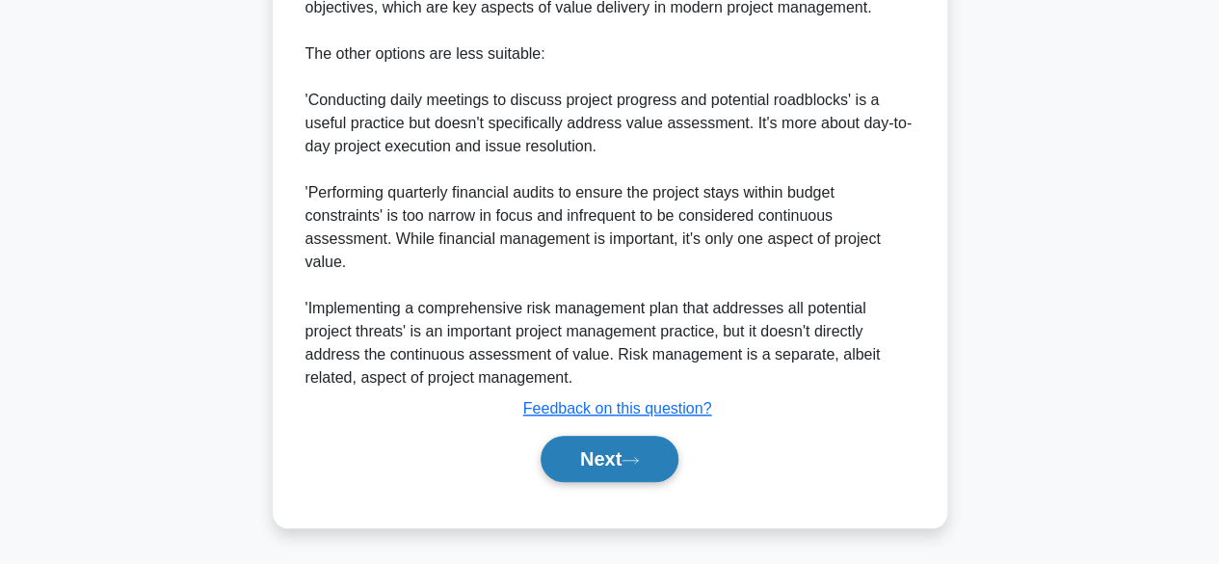
click at [604, 458] on button "Next" at bounding box center [610, 459] width 138 height 46
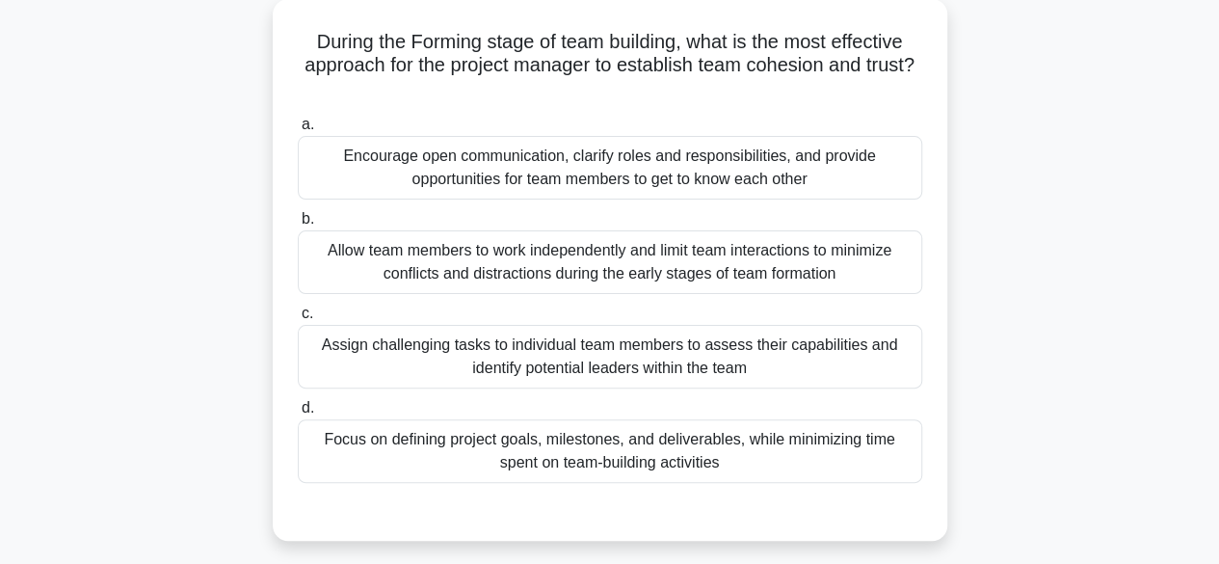
scroll to position [116, 0]
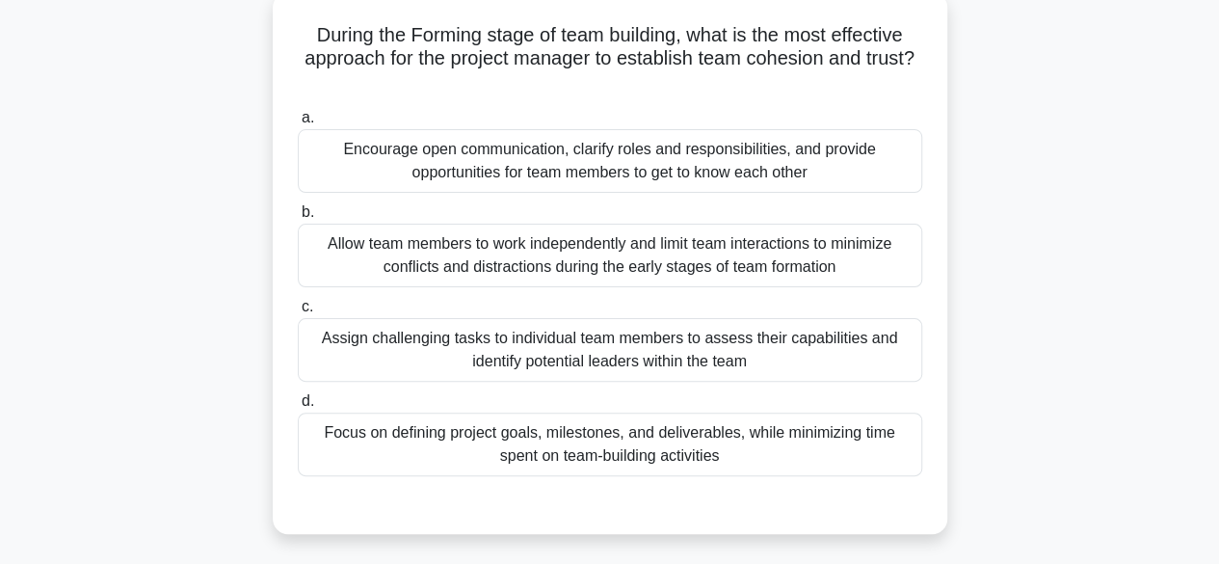
click at [832, 148] on div "Encourage open communication, clarify roles and responsibilities, and provide o…" at bounding box center [610, 161] width 624 height 64
click at [298, 124] on input "a. Encourage open communication, clarify roles and responsibilities, and provid…" at bounding box center [298, 118] width 0 height 13
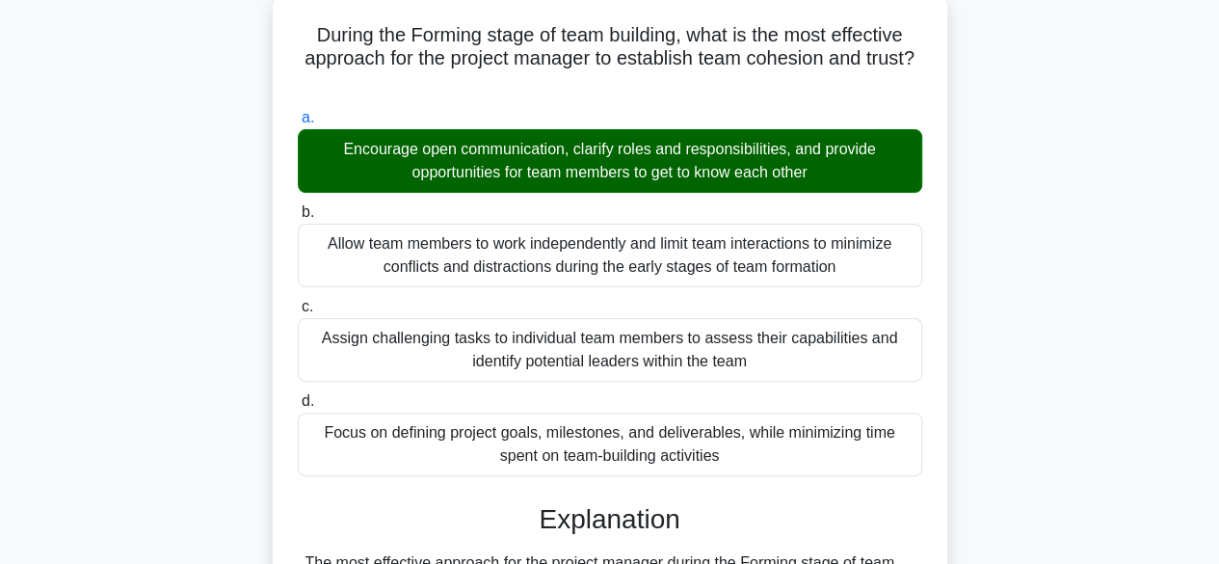
click at [298, 206] on input "b. Allow team members to work independently and limit team interactions to mini…" at bounding box center [298, 212] width 0 height 13
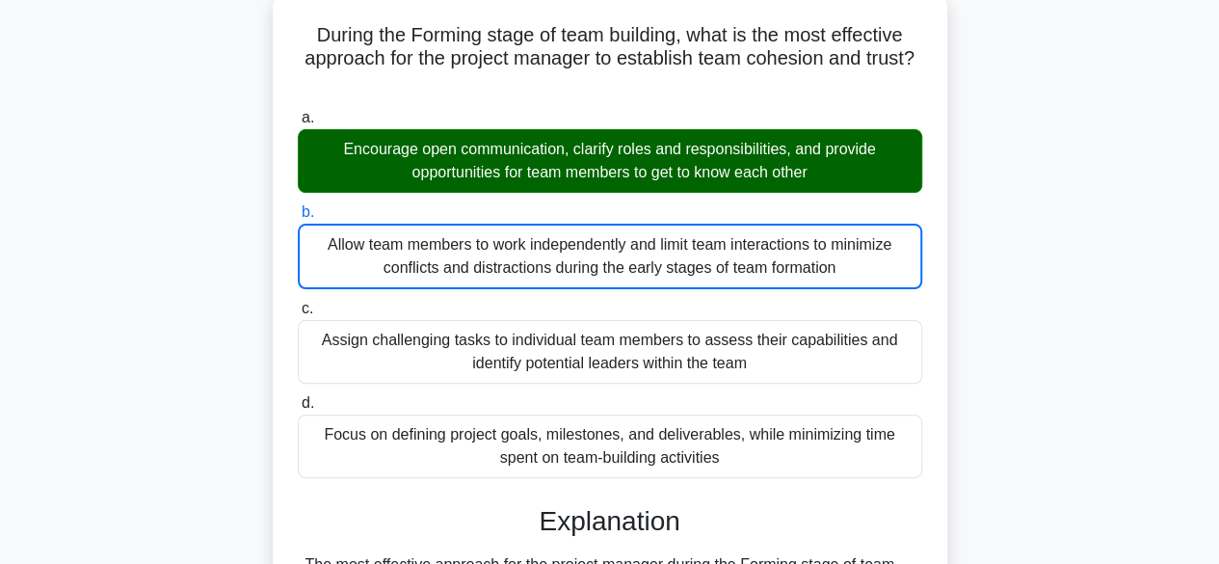
click at [298, 303] on input "c. Assign challenging tasks to individual team members to assess their capabili…" at bounding box center [298, 309] width 0 height 13
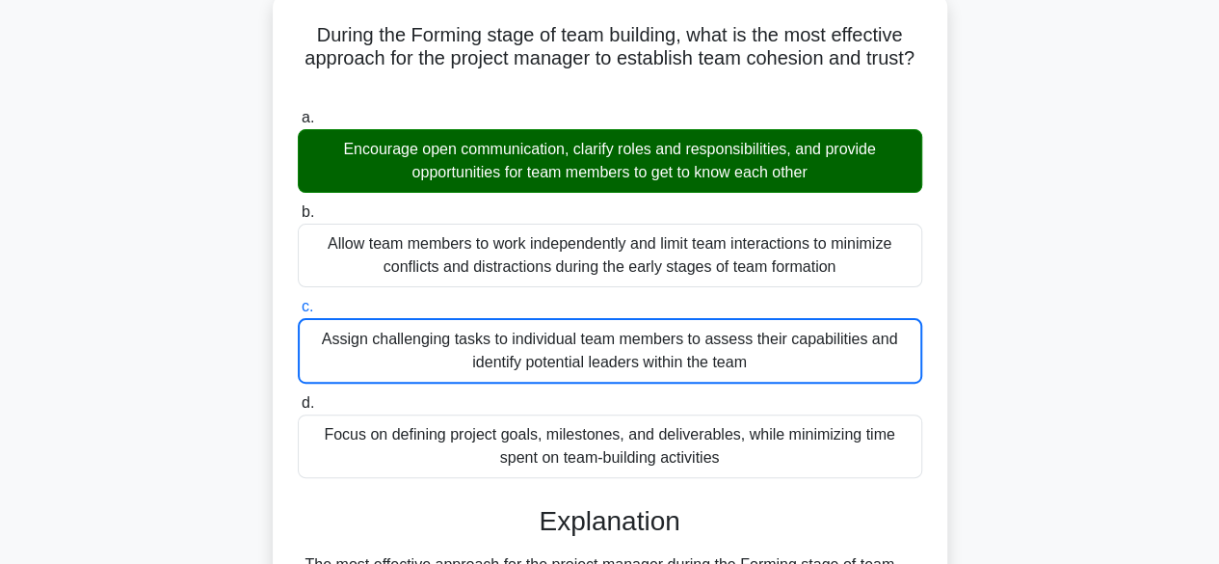
click at [298, 397] on input "d. Focus on defining project goals, milestones, and deliverables, while minimiz…" at bounding box center [298, 403] width 0 height 13
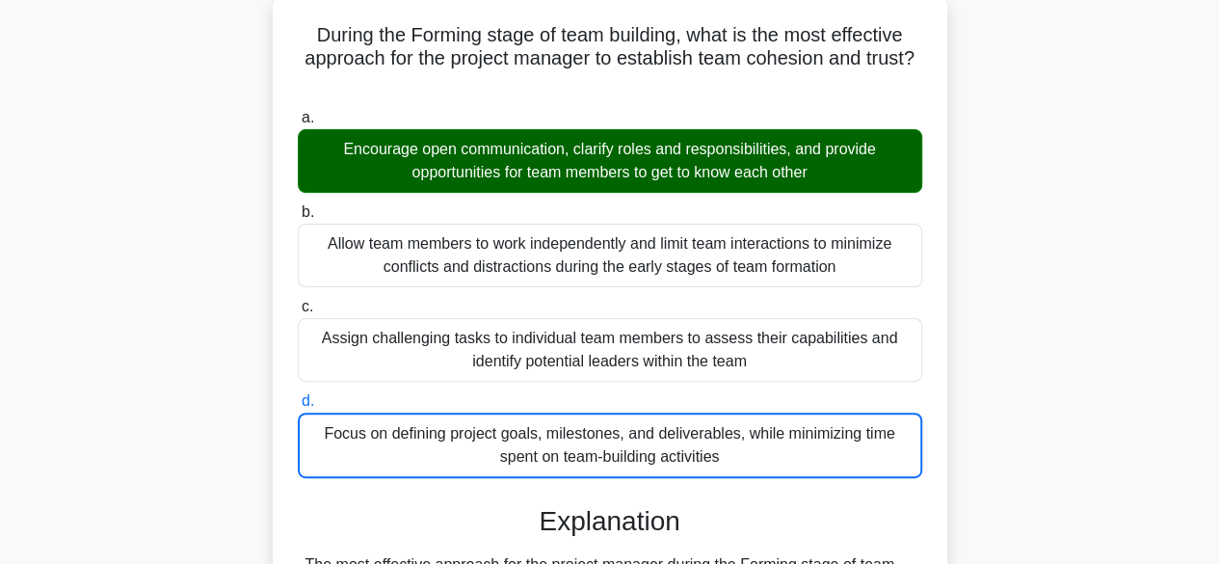
click at [298, 112] on input "a. Encourage open communication, clarify roles and responsibilities, and provid…" at bounding box center [298, 118] width 0 height 13
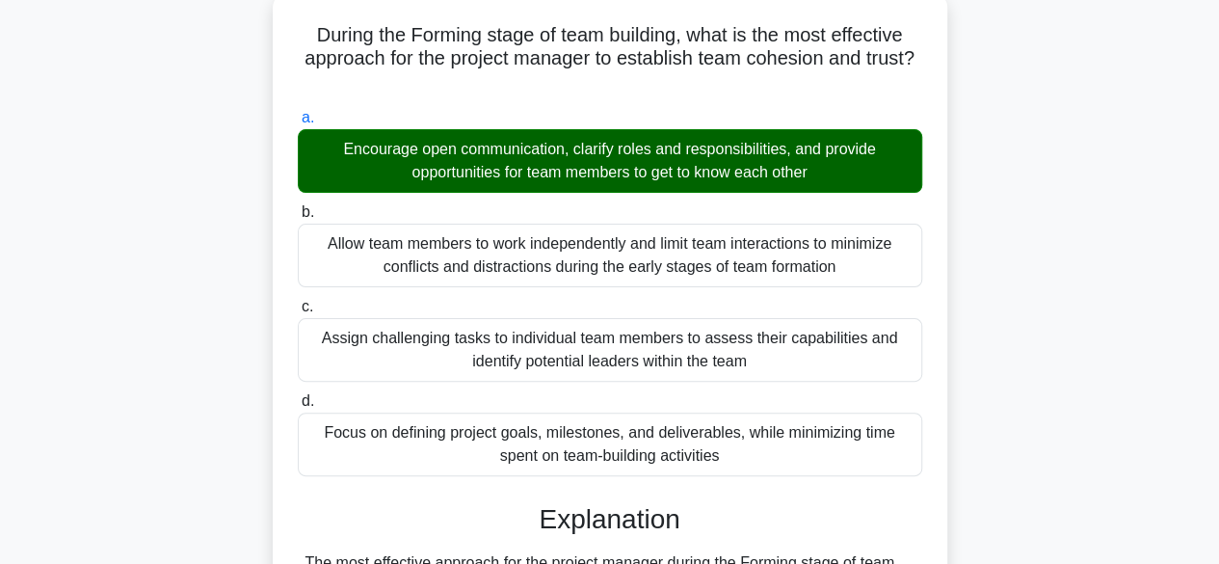
click at [298, 206] on input "b. Allow team members to work independently and limit team interactions to mini…" at bounding box center [298, 212] width 0 height 13
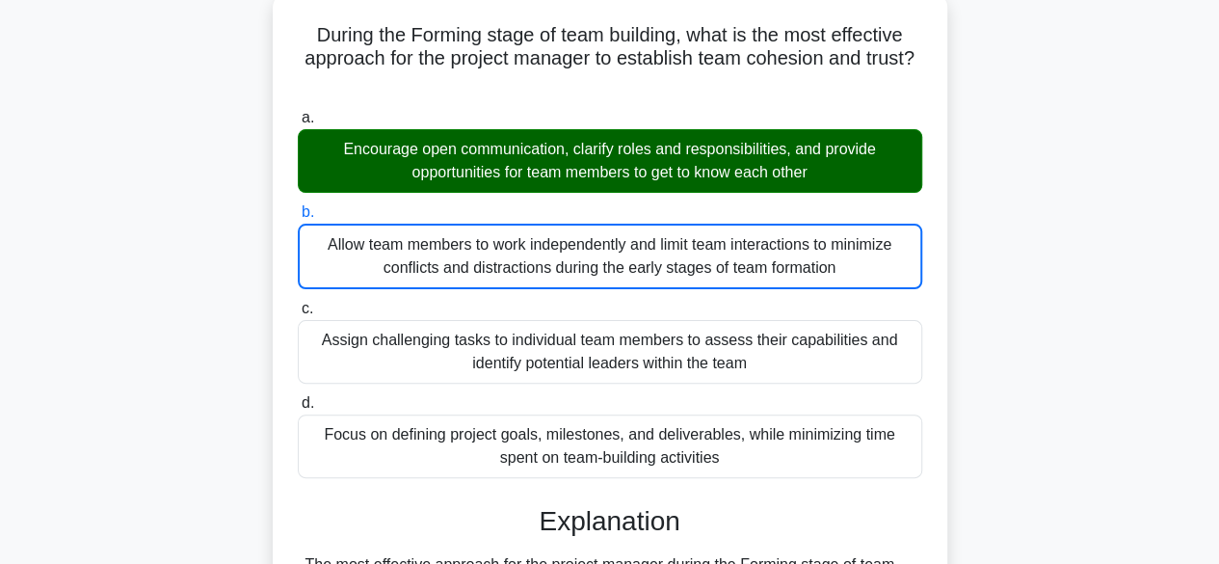
click at [298, 303] on input "c. Assign challenging tasks to individual team members to assess their capabili…" at bounding box center [298, 309] width 0 height 13
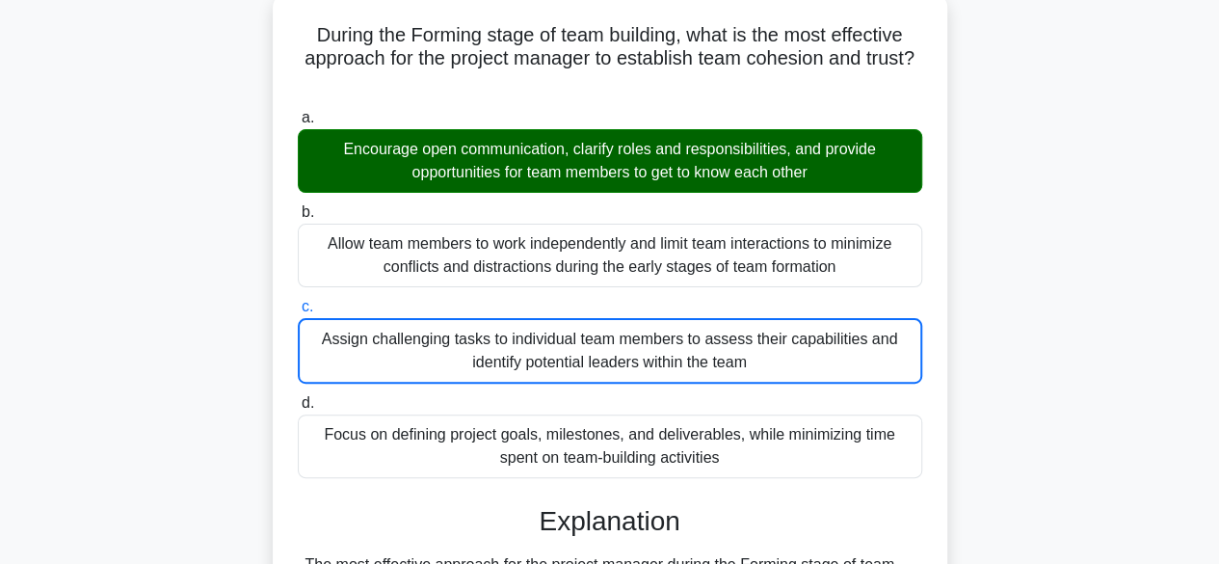
click at [298, 397] on input "d. Focus on defining project goals, milestones, and deliverables, while minimiz…" at bounding box center [298, 403] width 0 height 13
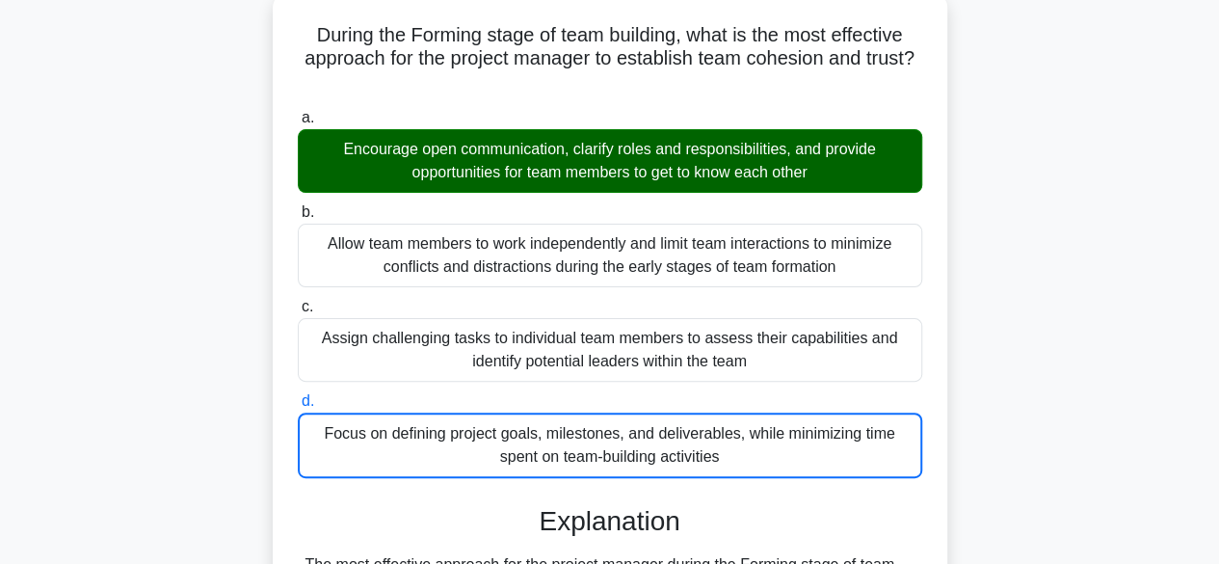
click at [298, 112] on input "a. Encourage open communication, clarify roles and responsibilities, and provid…" at bounding box center [298, 118] width 0 height 13
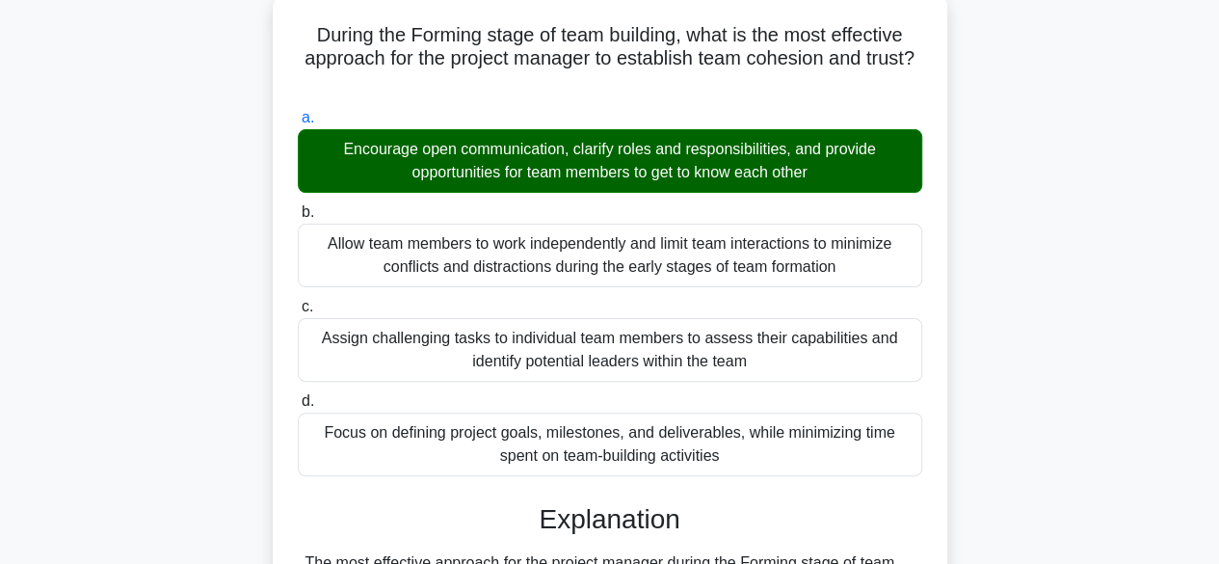
click at [298, 206] on input "b. Allow team members to work independently and limit team interactions to mini…" at bounding box center [298, 212] width 0 height 13
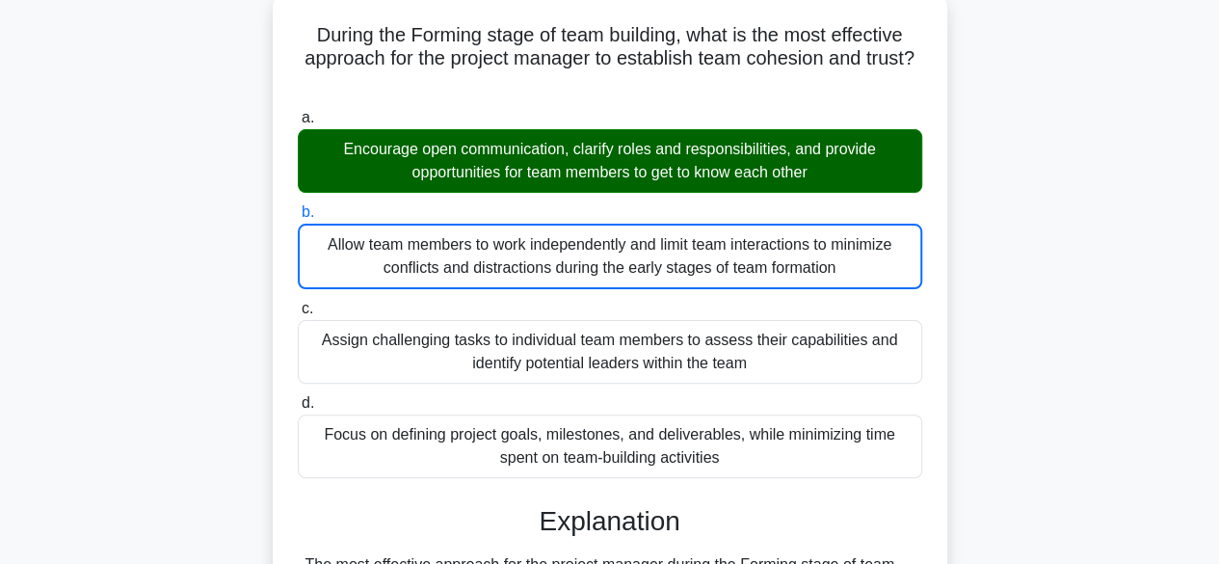
click at [298, 303] on input "c. Assign challenging tasks to individual team members to assess their capabili…" at bounding box center [298, 309] width 0 height 13
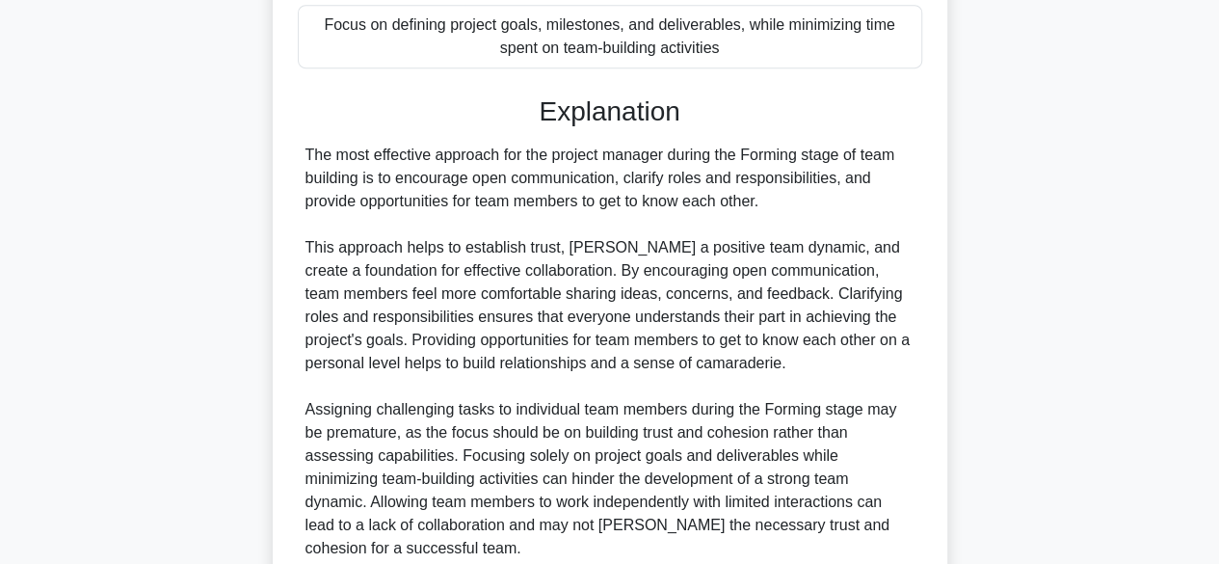
scroll to position [671, 0]
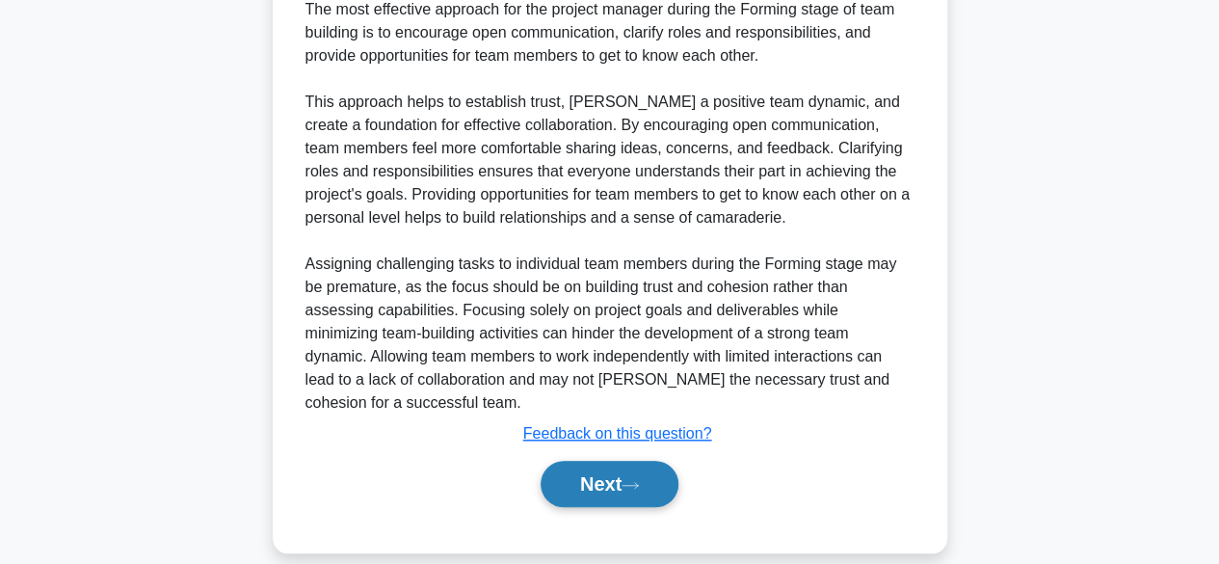
click at [590, 461] on button "Next" at bounding box center [610, 484] width 138 height 46
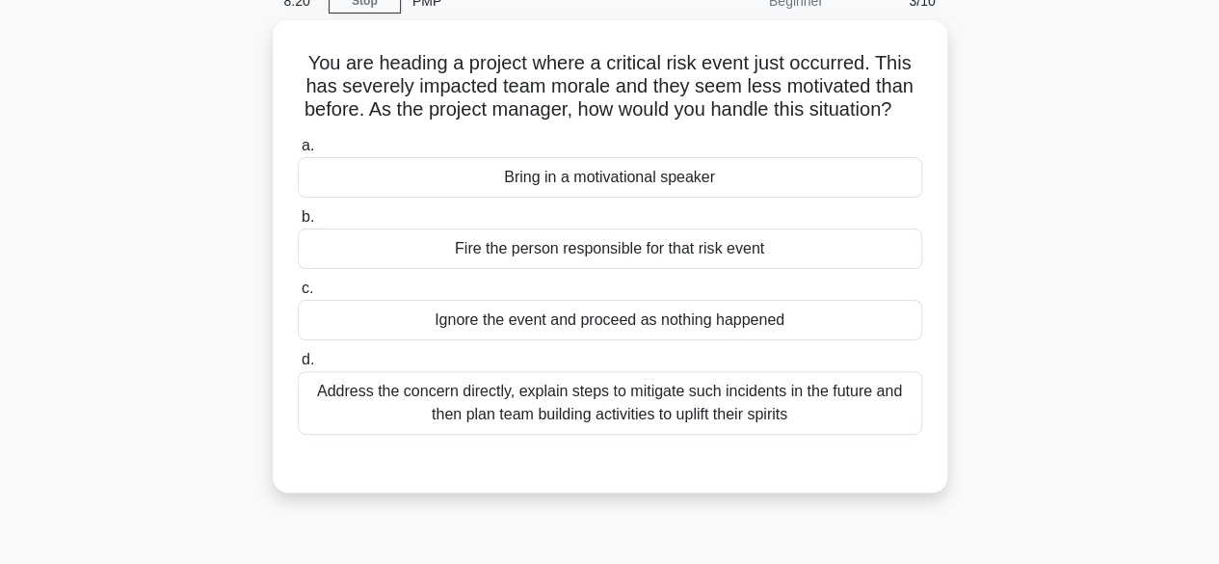
scroll to position [92, 0]
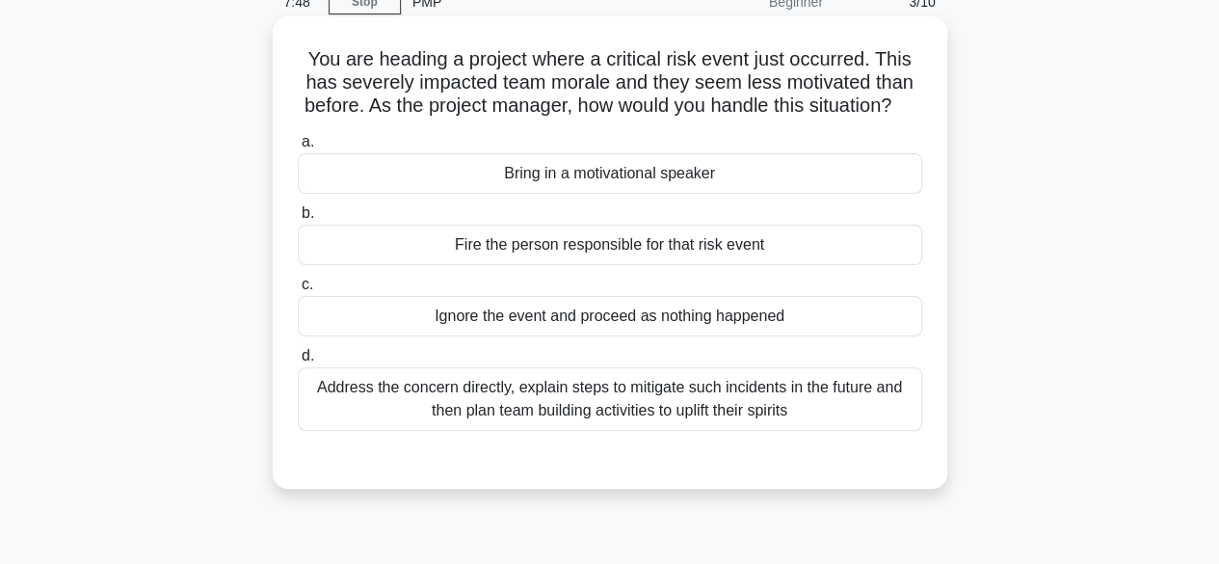
click at [665, 422] on div "Address the concern directly, explain steps to mitigate such incidents in the f…" at bounding box center [610, 399] width 624 height 64
click at [298, 362] on input "d. Address the concern directly, explain steps to mitigate such incidents in th…" at bounding box center [298, 356] width 0 height 13
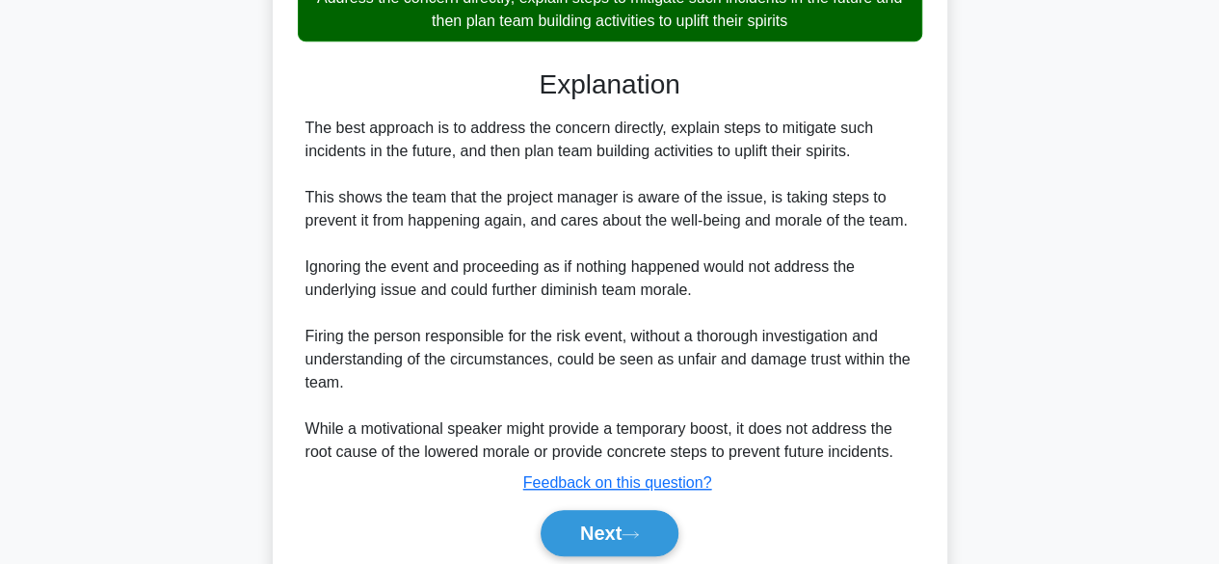
scroll to position [575, 0]
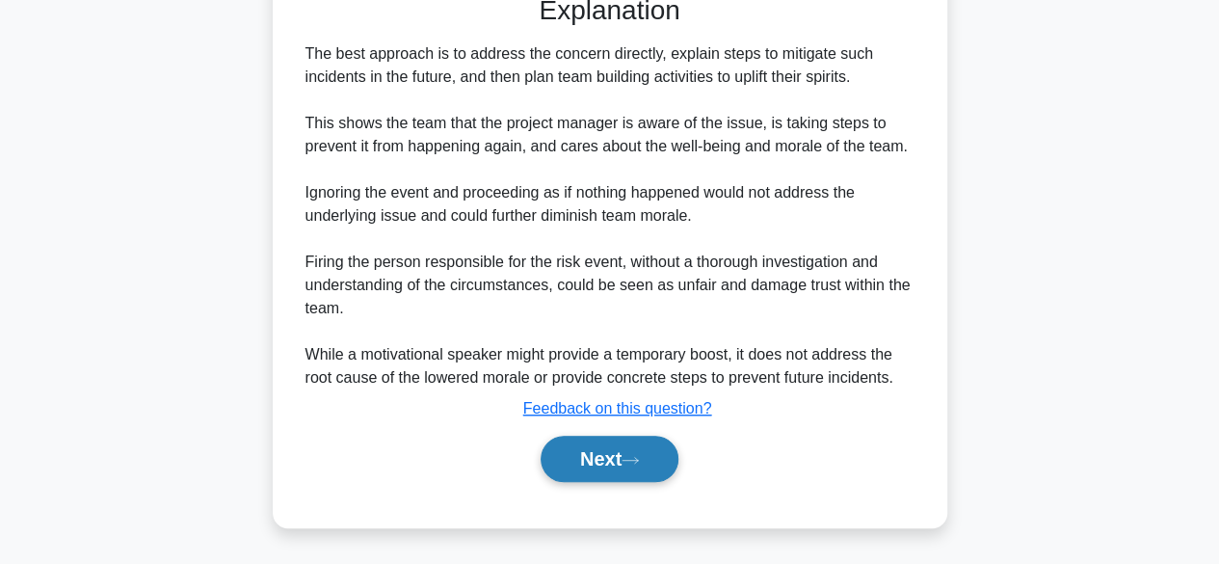
click at [597, 463] on button "Next" at bounding box center [610, 459] width 138 height 46
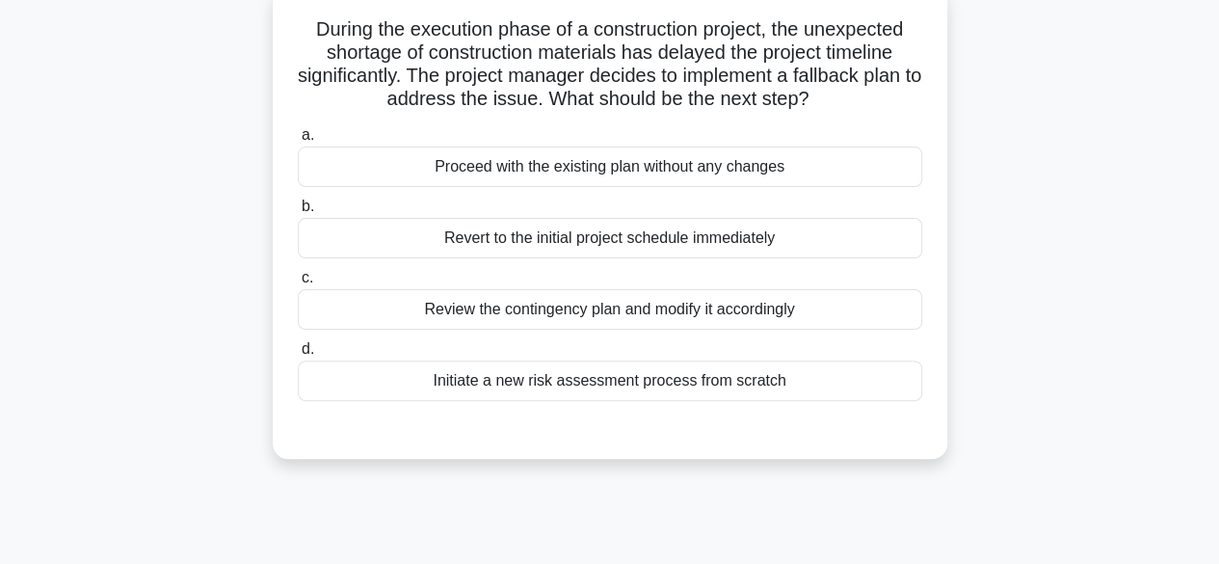
scroll to position [124, 0]
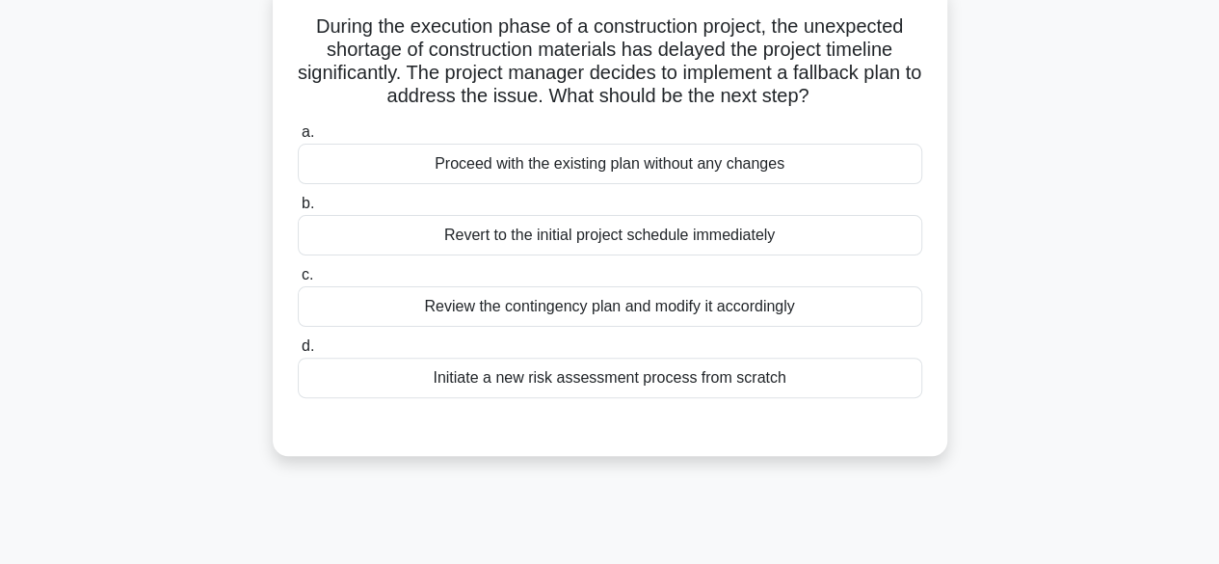
click at [736, 307] on div "Review the contingency plan and modify it accordingly" at bounding box center [610, 306] width 624 height 40
click at [298, 281] on input "c. Review the contingency plan and modify it accordingly" at bounding box center [298, 275] width 0 height 13
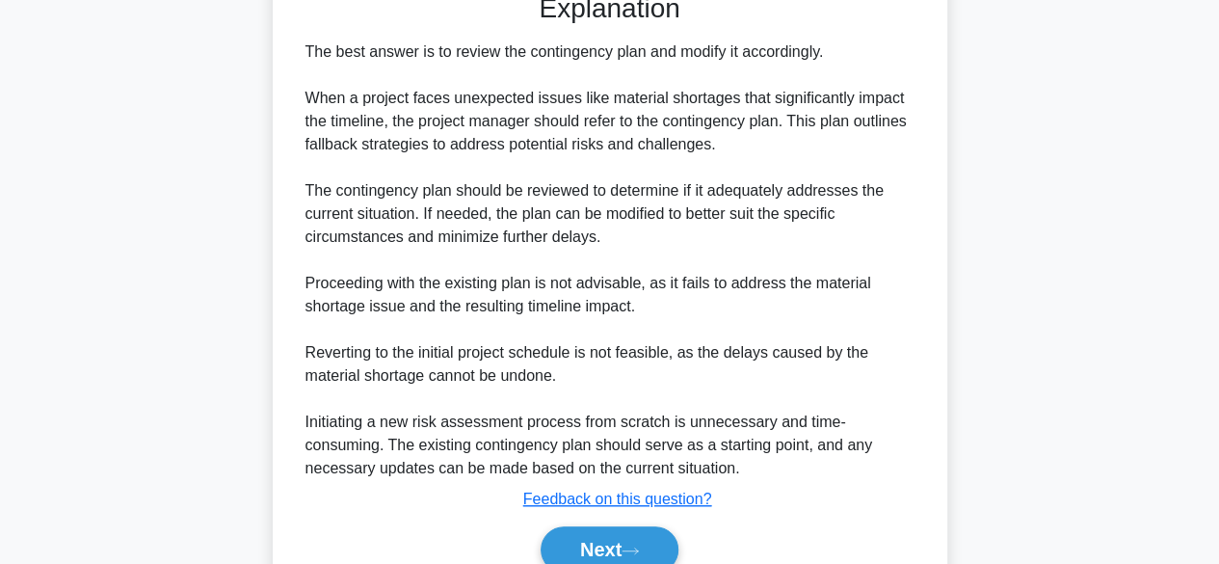
scroll to position [645, 0]
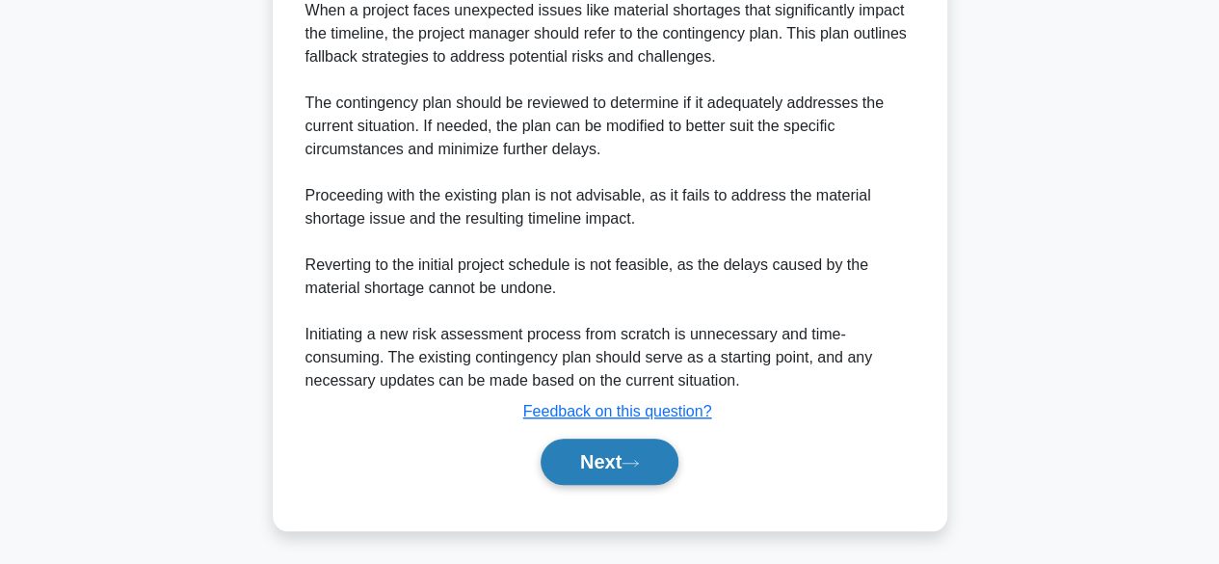
click at [602, 461] on button "Next" at bounding box center [610, 461] width 138 height 46
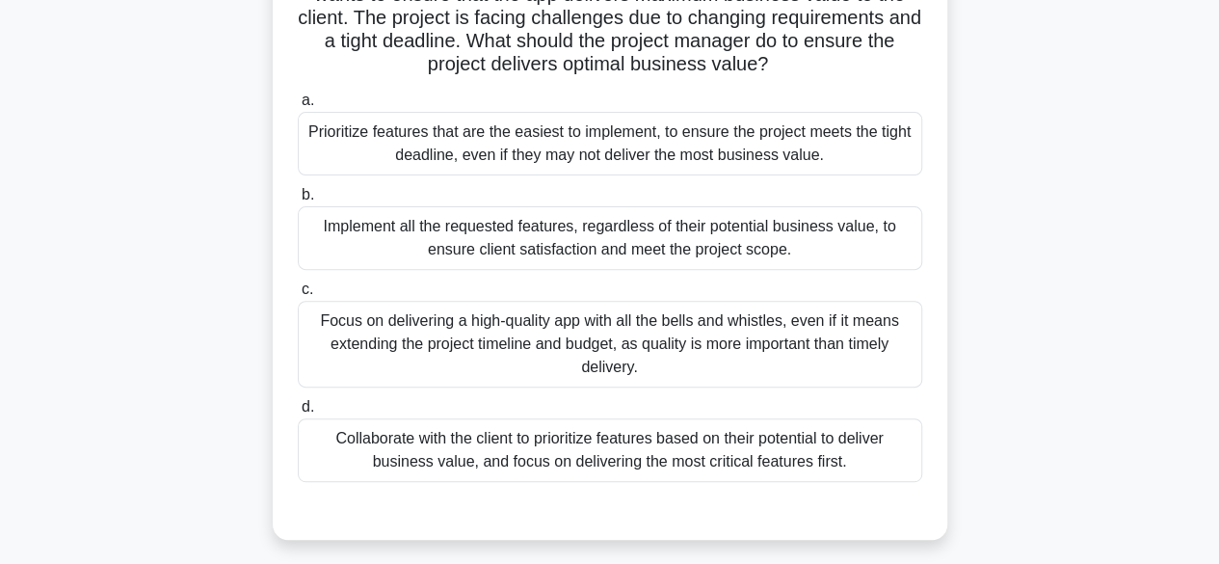
scroll to position [246, 0]
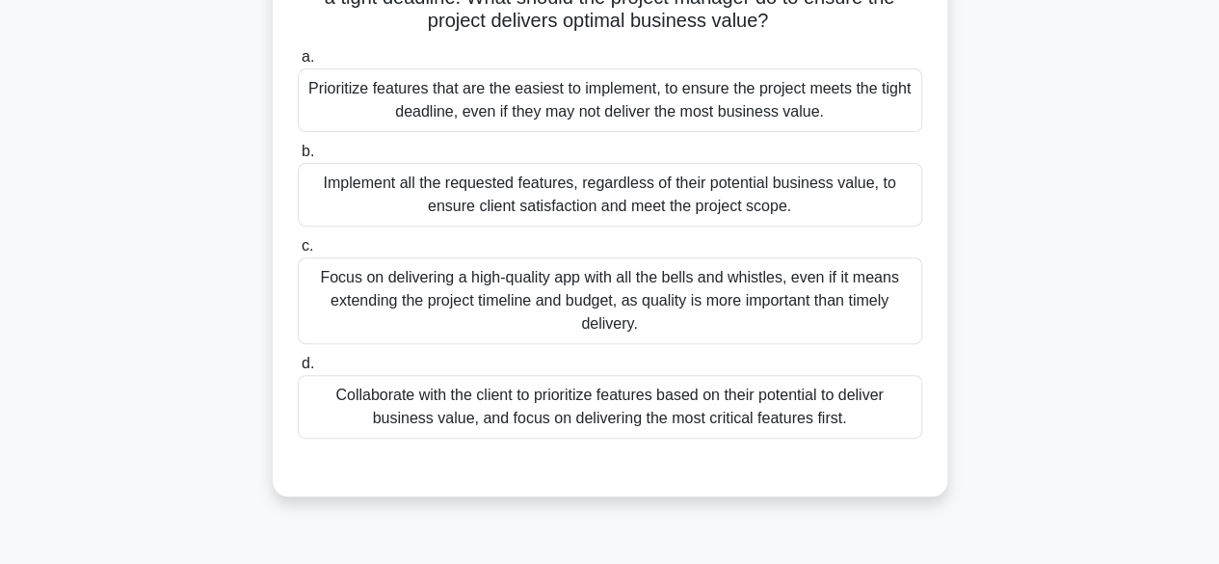
click at [743, 411] on div "Collaborate with the client to prioritize features based on their potential to …" at bounding box center [610, 407] width 624 height 64
click at [298, 370] on input "d. Collaborate with the client to prioritize features based on their potential …" at bounding box center [298, 364] width 0 height 13
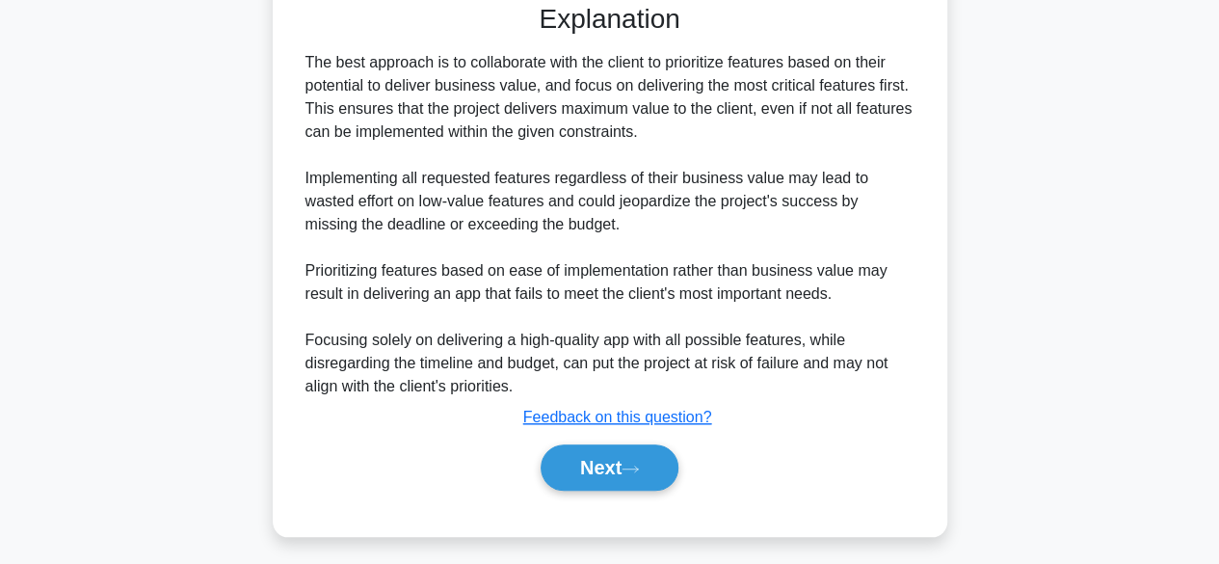
scroll to position [714, 0]
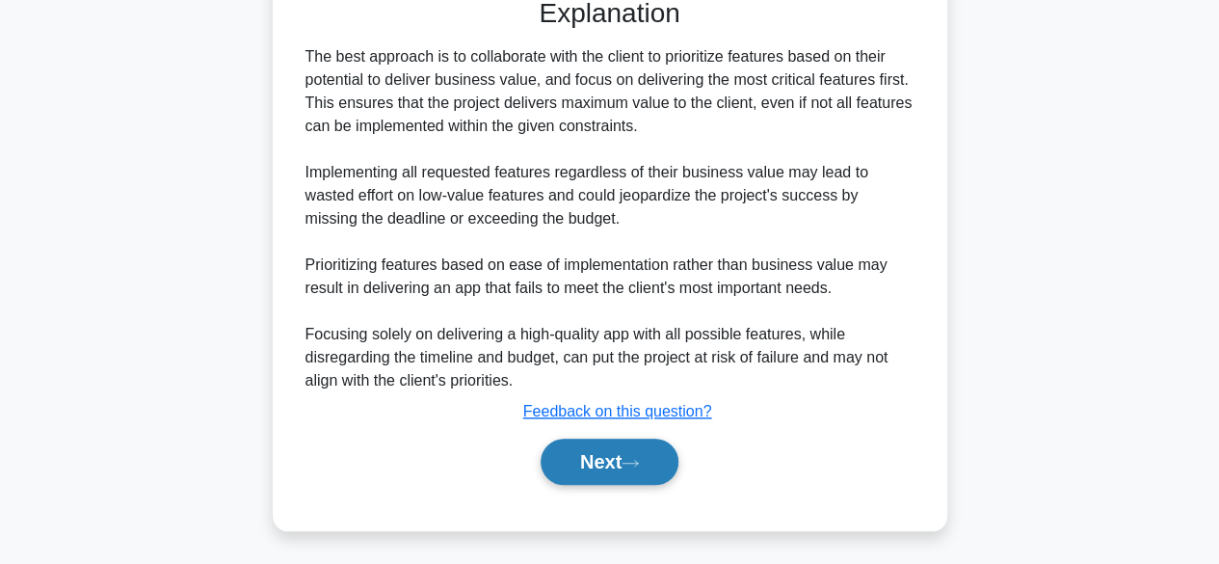
click at [620, 463] on button "Next" at bounding box center [610, 461] width 138 height 46
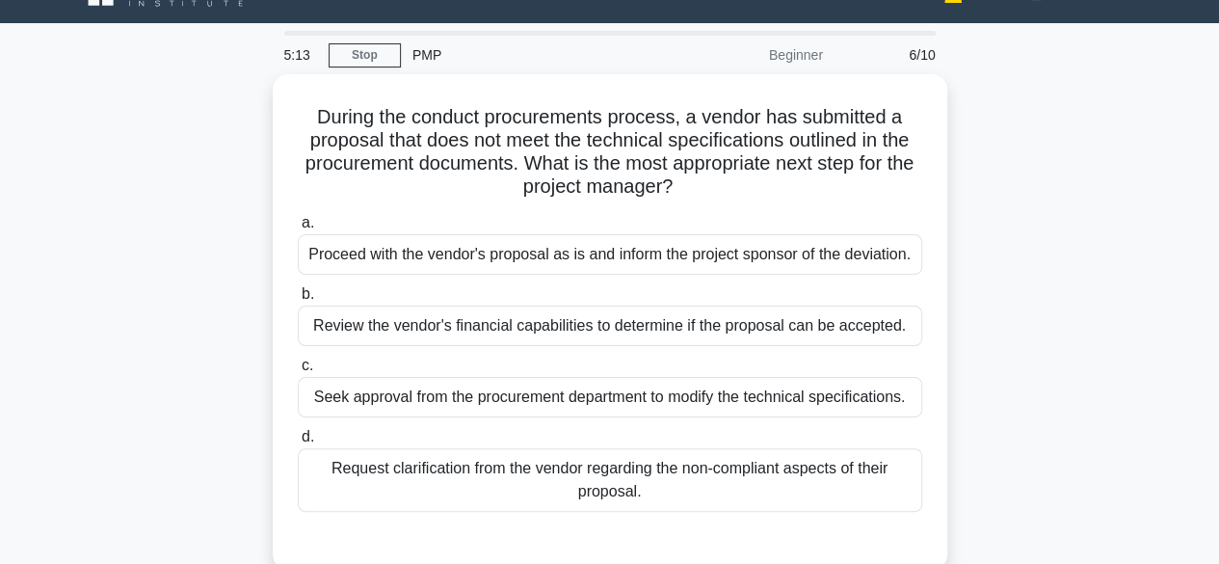
scroll to position [77, 0]
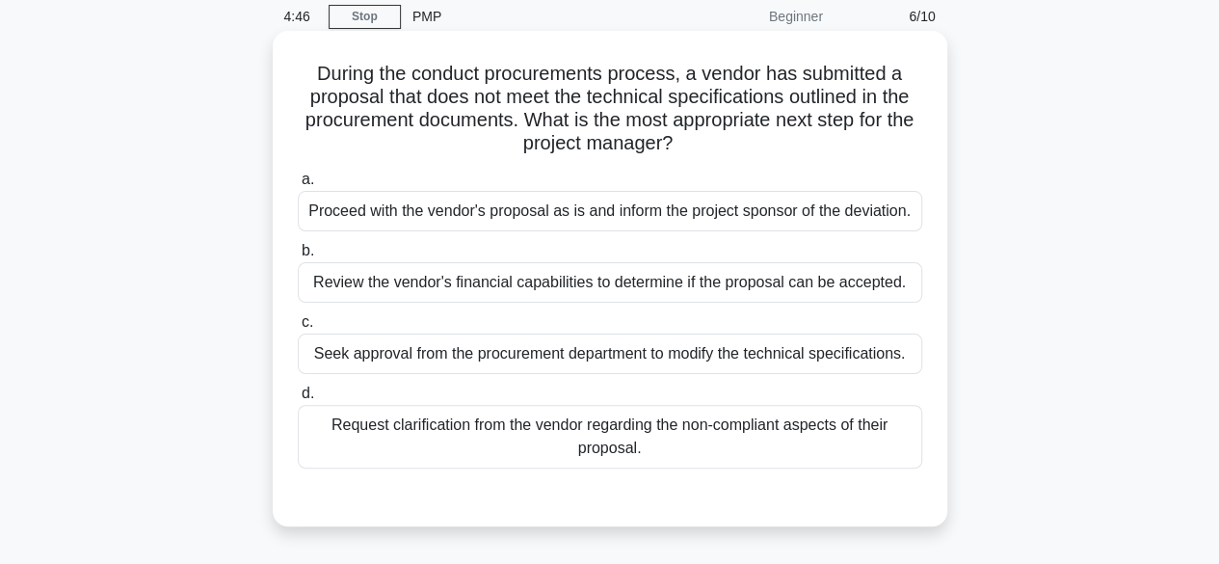
click at [642, 430] on div "Request clarification from the vendor regarding the non-compliant aspects of th…" at bounding box center [610, 437] width 624 height 64
click at [298, 400] on input "d. Request clarification from the vendor regarding the non-compliant aspects of…" at bounding box center [298, 393] width 0 height 13
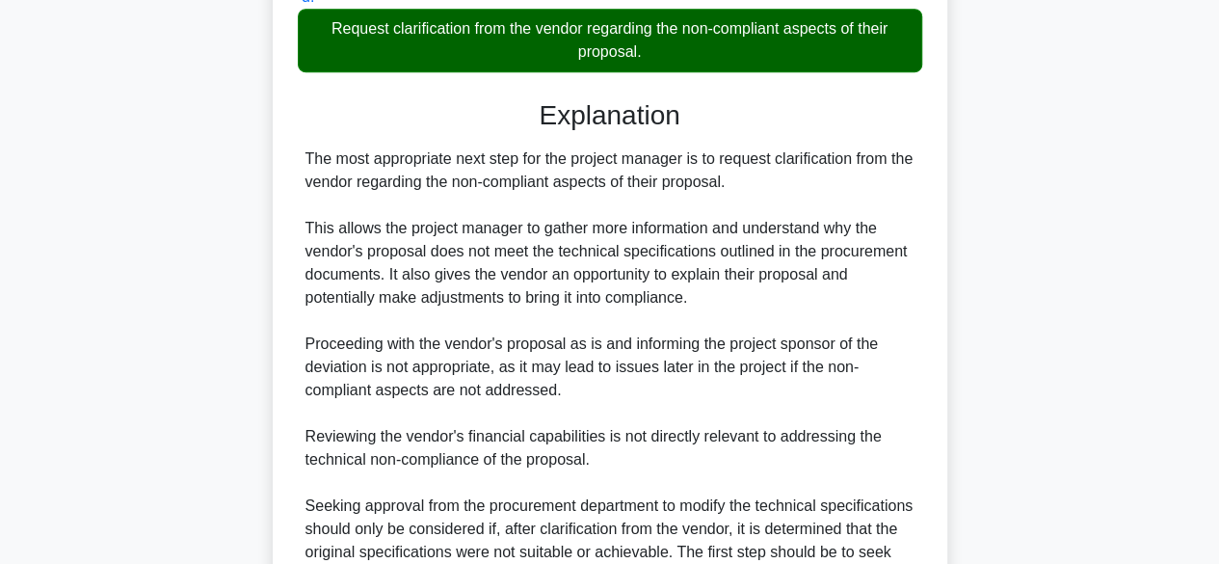
scroll to position [668, 0]
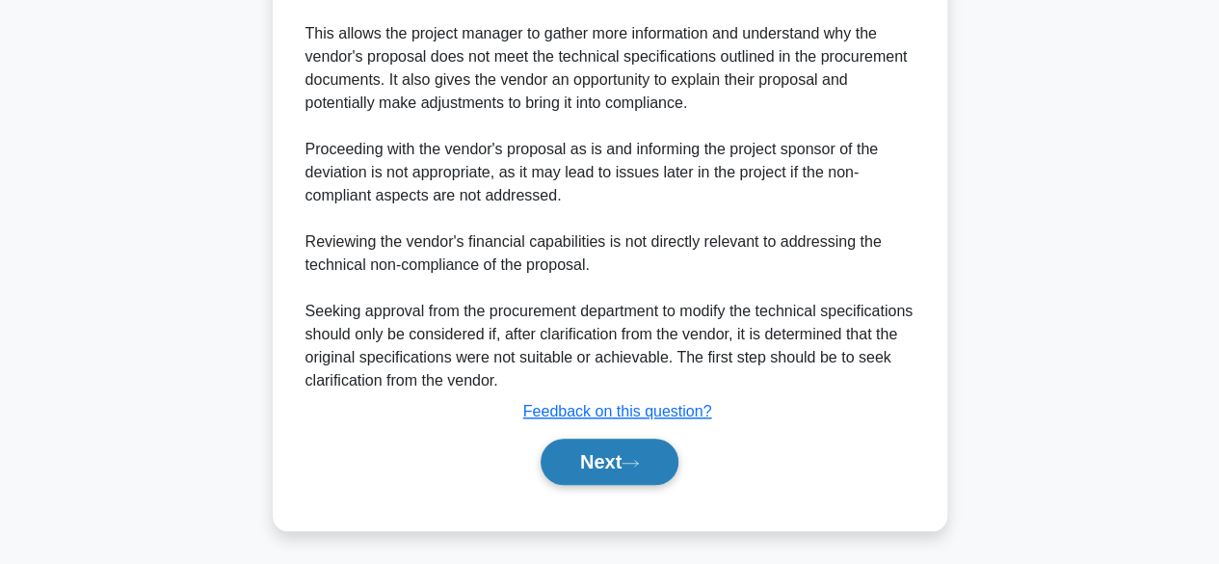
click at [583, 464] on button "Next" at bounding box center [610, 461] width 138 height 46
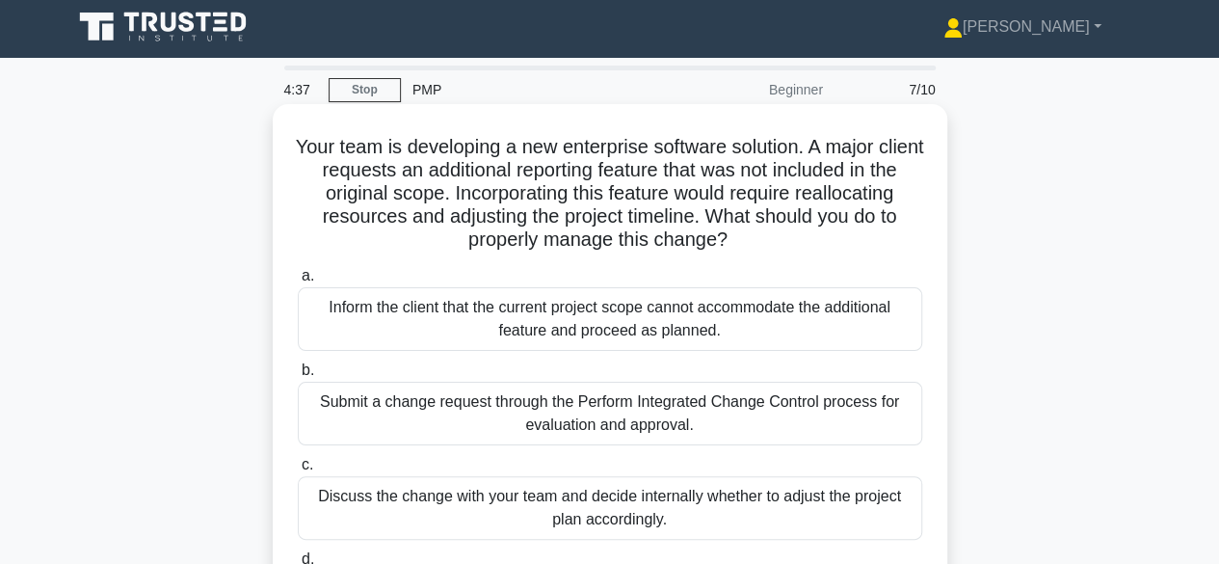
scroll to position [0, 0]
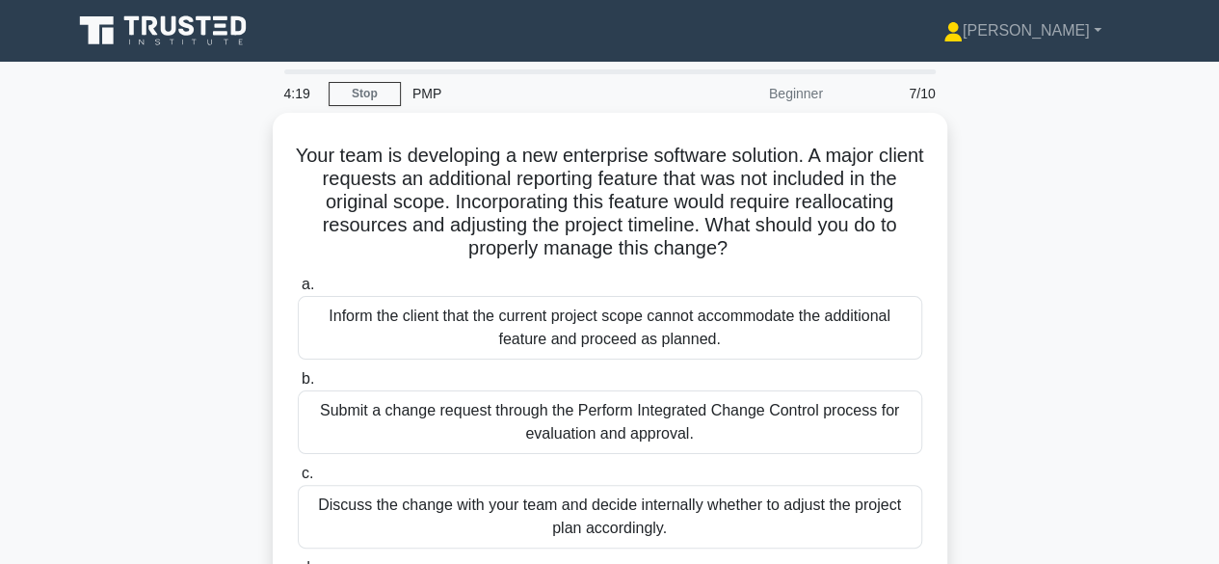
click at [1135, 121] on div "Your team is developing a new enterprise software solution. A major client requ…" at bounding box center [610, 418] width 1099 height 611
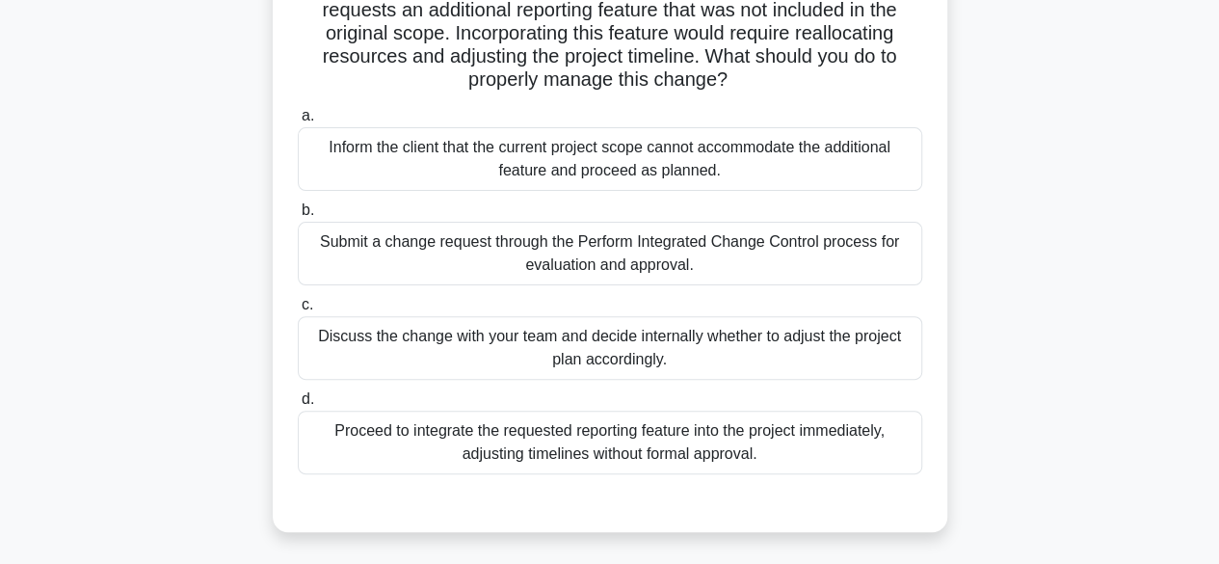
scroll to position [170, 0]
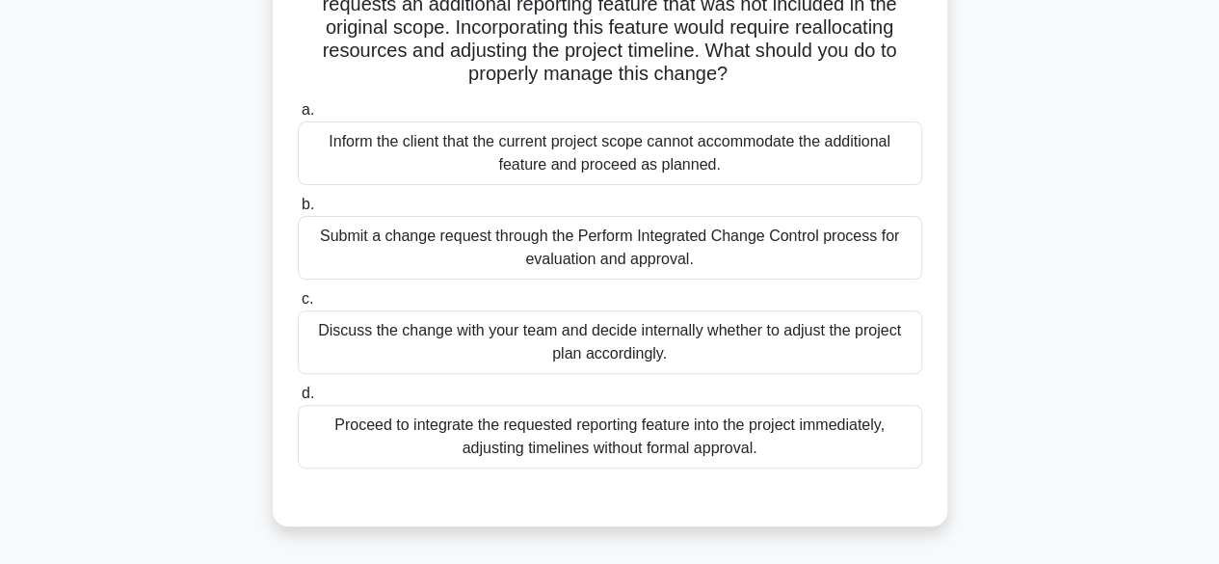
click at [736, 250] on div "Submit a change request through the Perform Integrated Change Control process f…" at bounding box center [610, 248] width 624 height 64
click at [298, 211] on input "b. Submit a change request through the Perform Integrated Change Control proces…" at bounding box center [298, 205] width 0 height 13
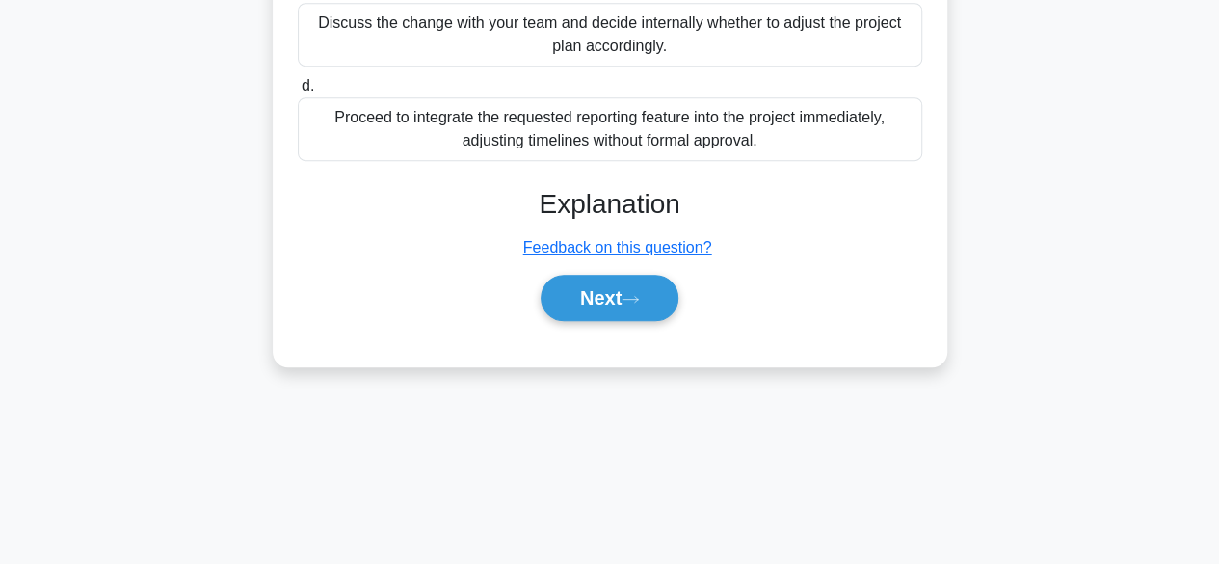
scroll to position [476, 0]
click at [570, 305] on button "Next" at bounding box center [610, 299] width 138 height 46
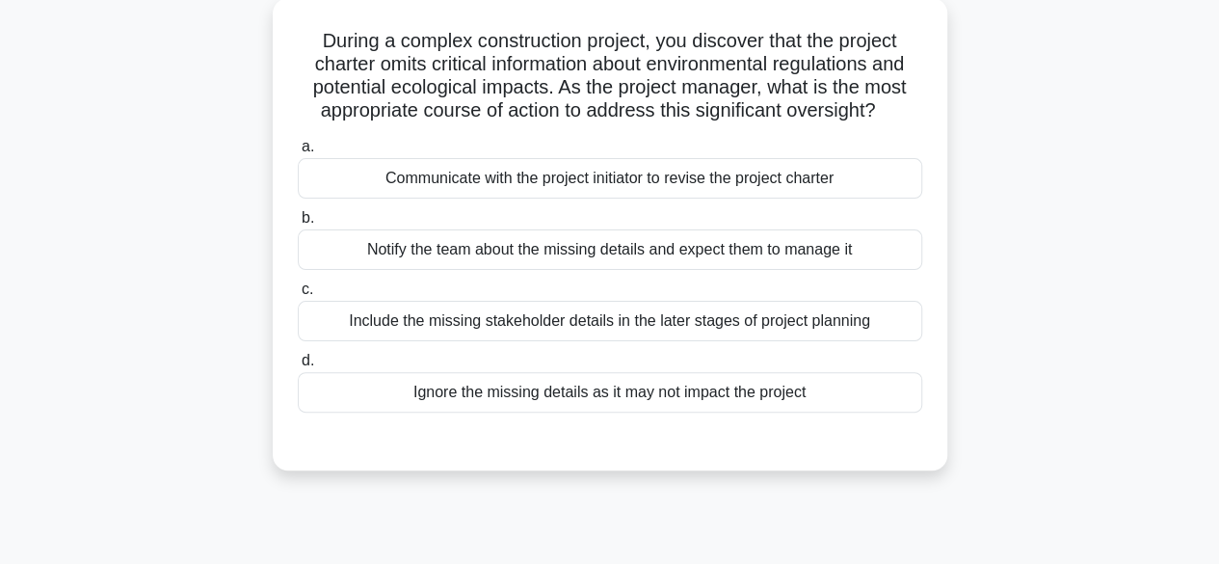
scroll to position [118, 0]
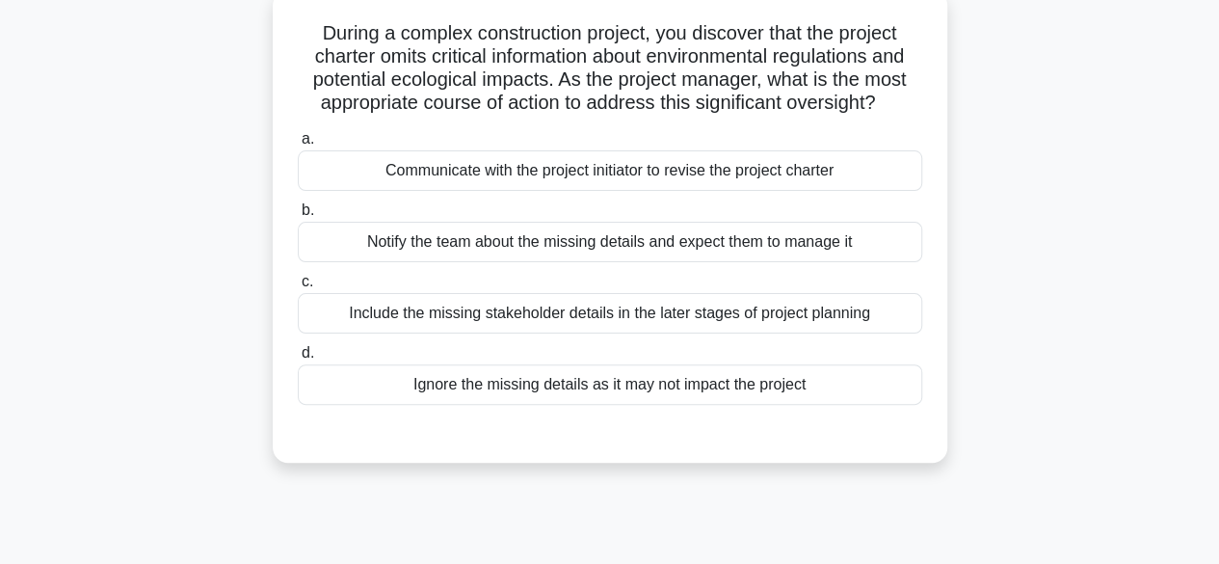
click at [584, 316] on div "Include the missing stakeholder details in the later stages of project planning" at bounding box center [610, 313] width 624 height 40
click at [298, 288] on input "c. Include the missing stakeholder details in the later stages of project plann…" at bounding box center [298, 282] width 0 height 13
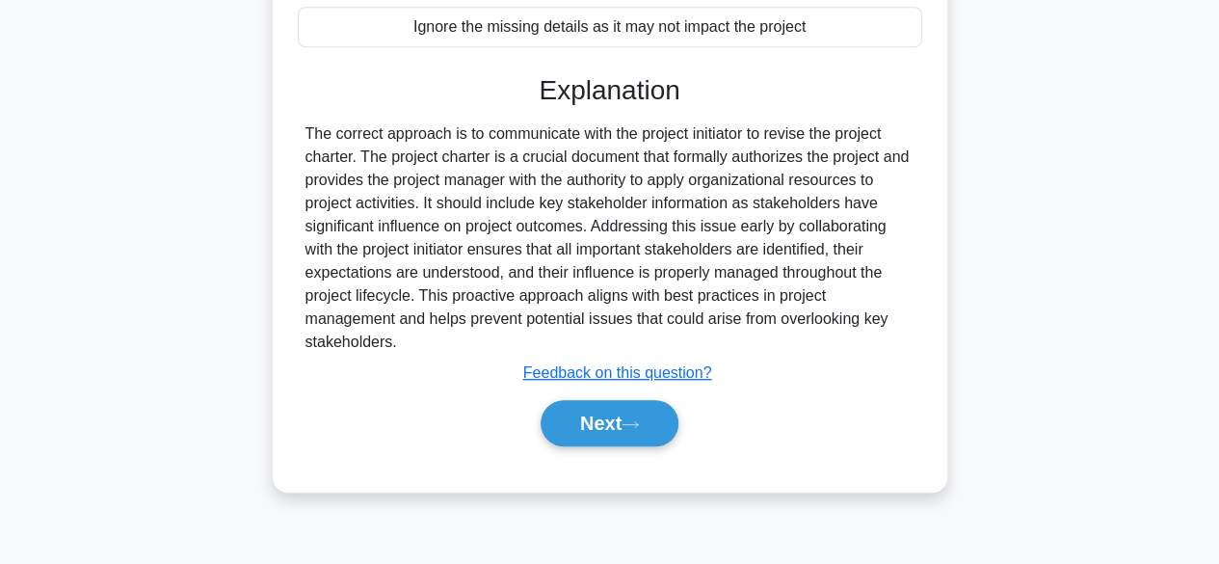
scroll to position [476, 0]
click at [603, 421] on button "Next" at bounding box center [610, 424] width 138 height 46
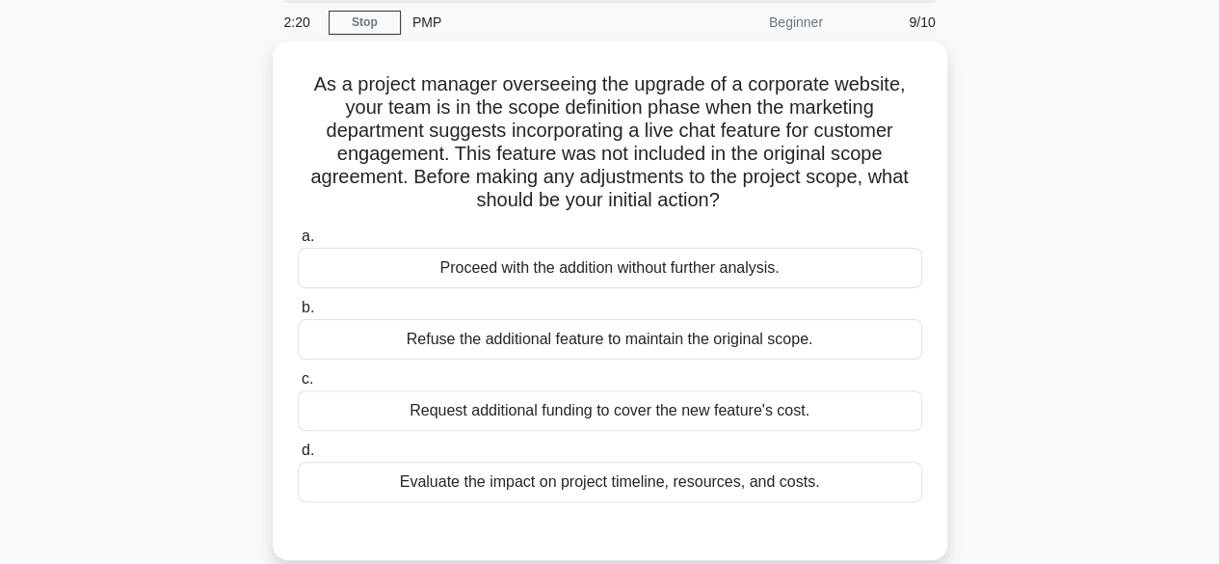
scroll to position [72, 0]
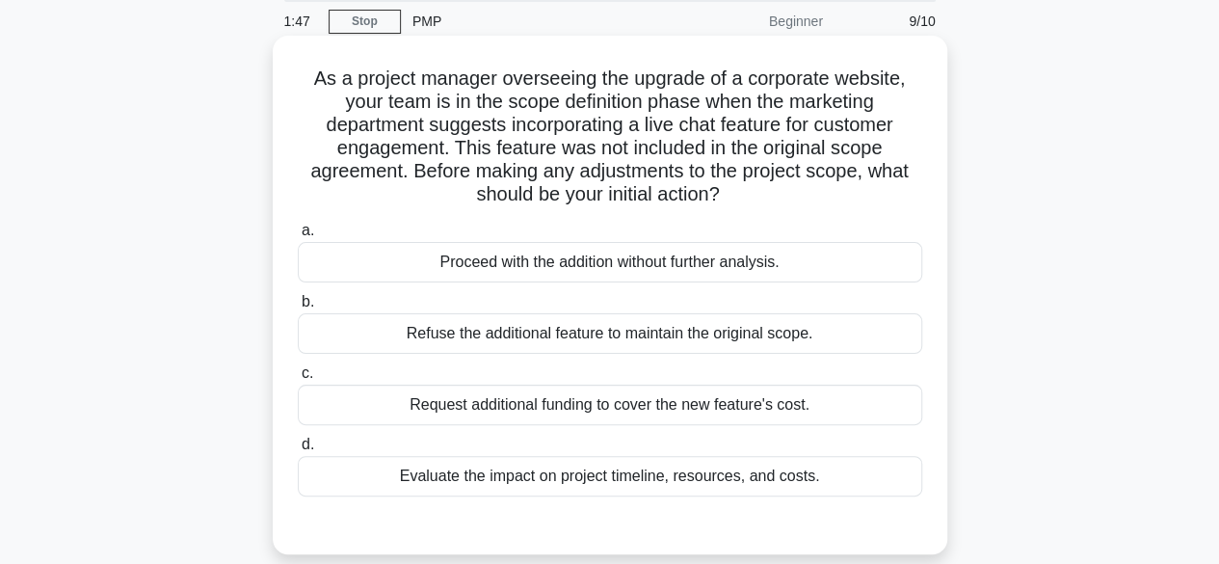
click at [597, 488] on div "Evaluate the impact on project timeline, resources, and costs." at bounding box center [610, 476] width 624 height 40
click at [298, 451] on input "d. Evaluate the impact on project timeline, resources, and costs." at bounding box center [298, 444] width 0 height 13
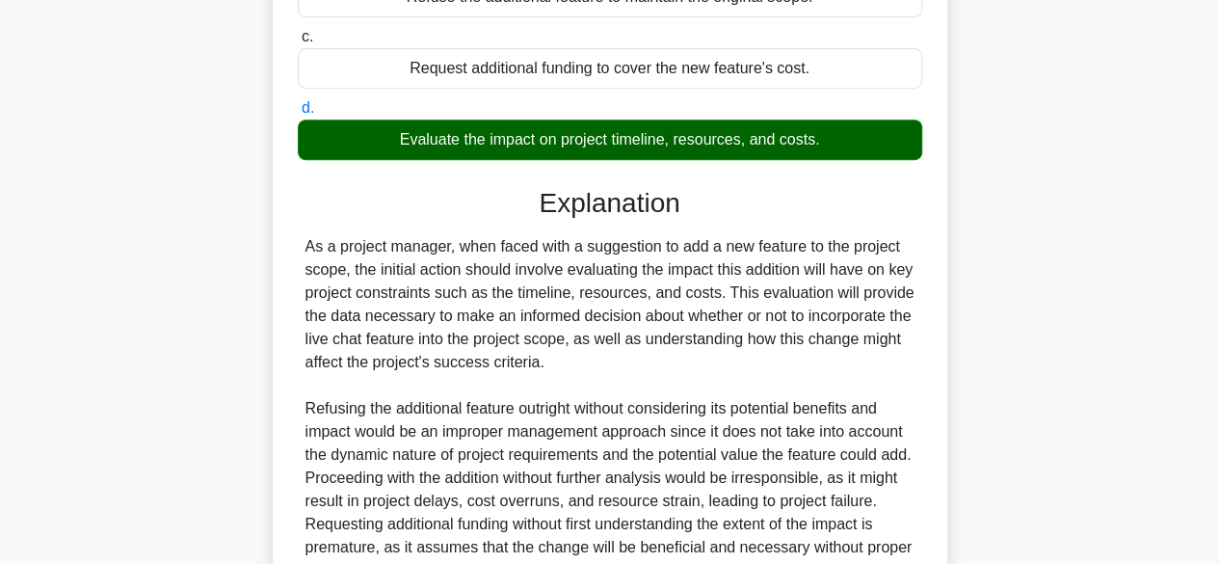
scroll to position [598, 0]
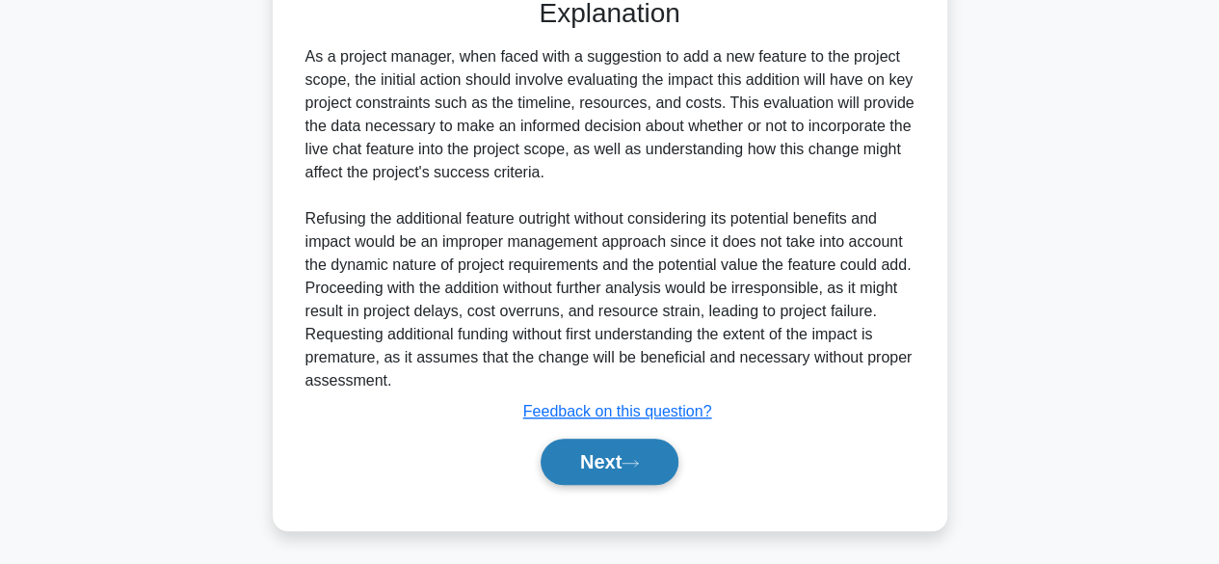
click at [594, 460] on button "Next" at bounding box center [610, 461] width 138 height 46
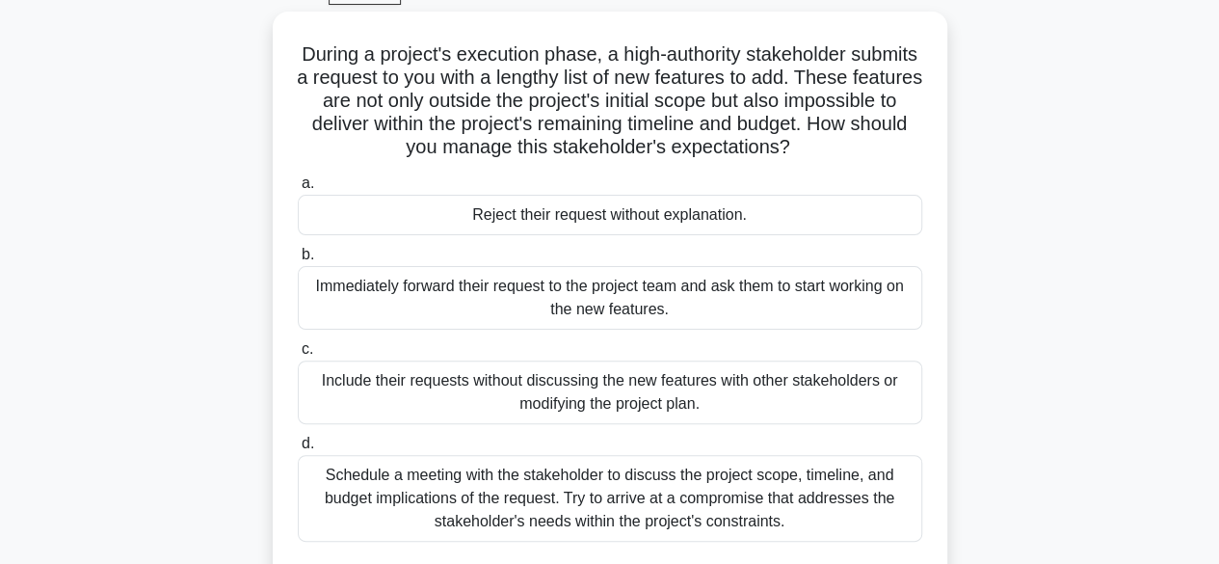
scroll to position [100, 0]
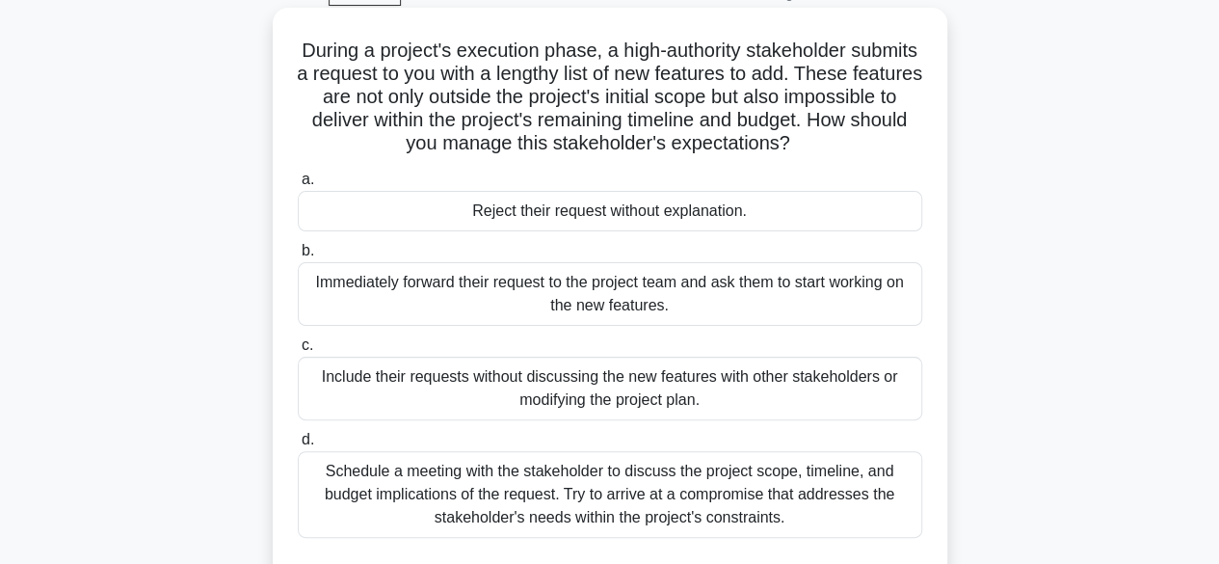
click at [596, 492] on div "Schedule a meeting with the stakeholder to discuss the project scope, timeline,…" at bounding box center [610, 494] width 624 height 87
click at [298, 446] on input "d. Schedule a meeting with the stakeholder to discuss the project scope, timeli…" at bounding box center [298, 440] width 0 height 13
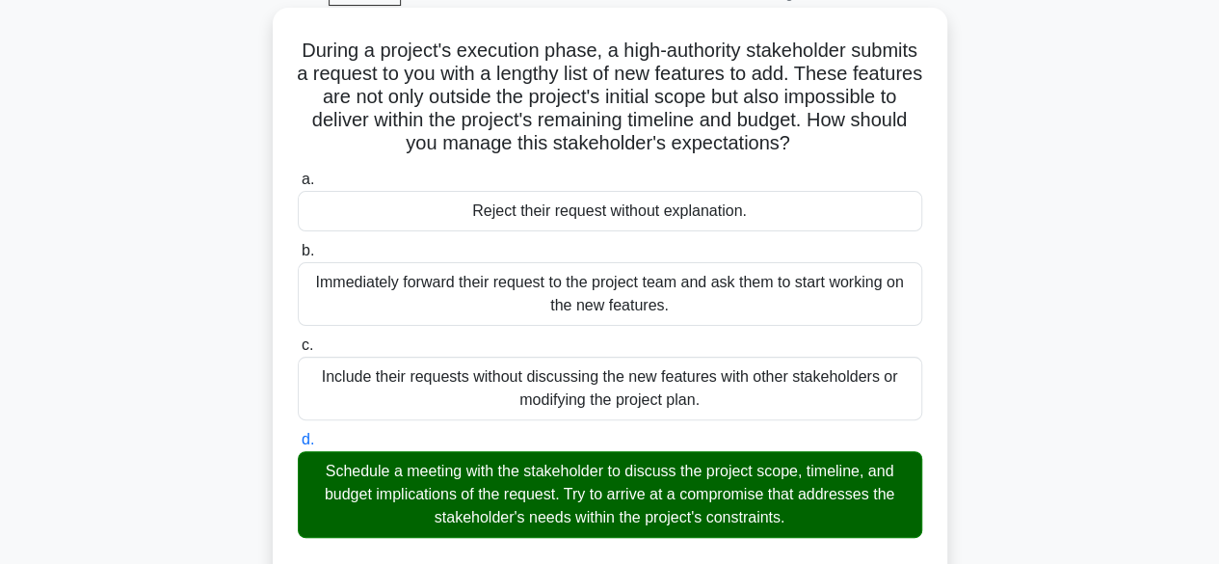
click at [596, 492] on div "Schedule a meeting with the stakeholder to discuss the project scope, timeline,…" at bounding box center [610, 494] width 624 height 87
click at [298, 446] on input "d. Schedule a meeting with the stakeholder to discuss the project scope, timeli…" at bounding box center [298, 440] width 0 height 13
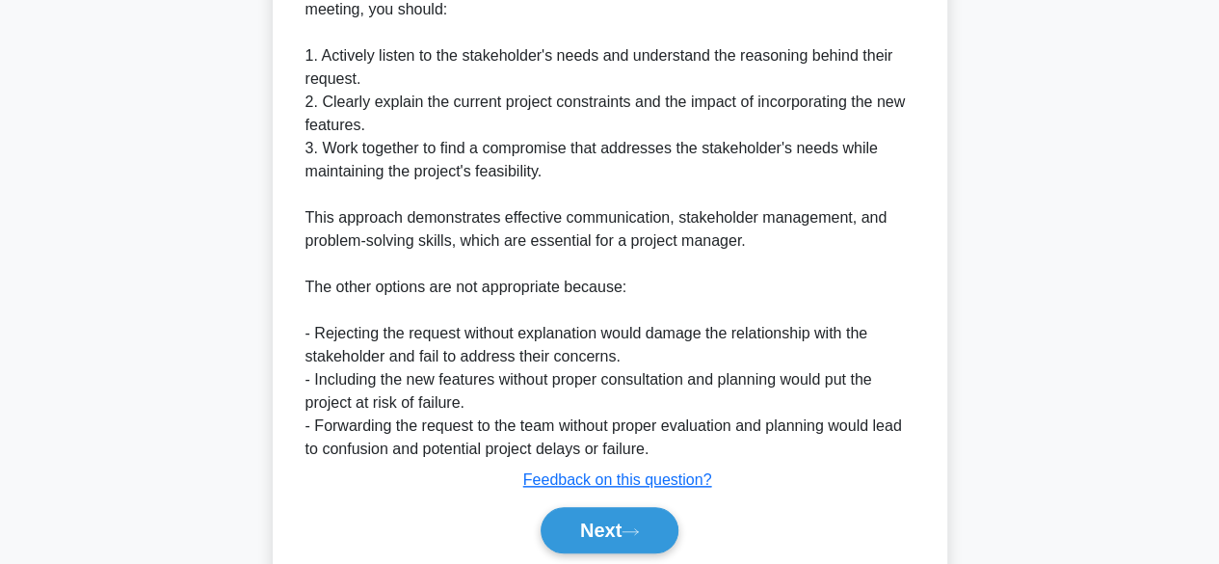
scroll to position [830, 0]
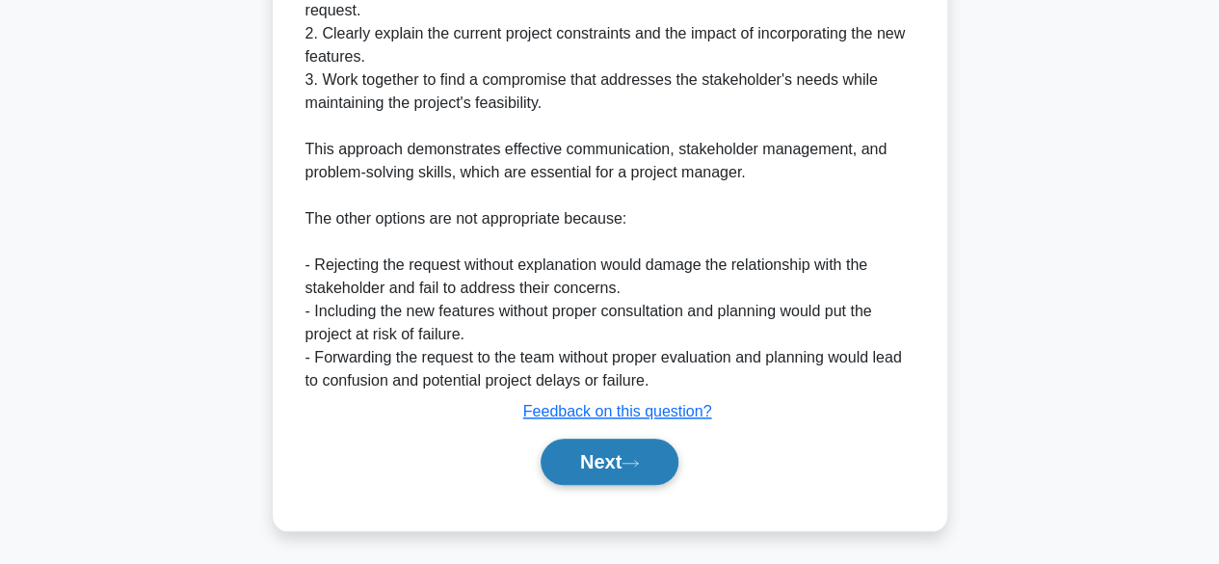
click at [608, 463] on button "Next" at bounding box center [610, 461] width 138 height 46
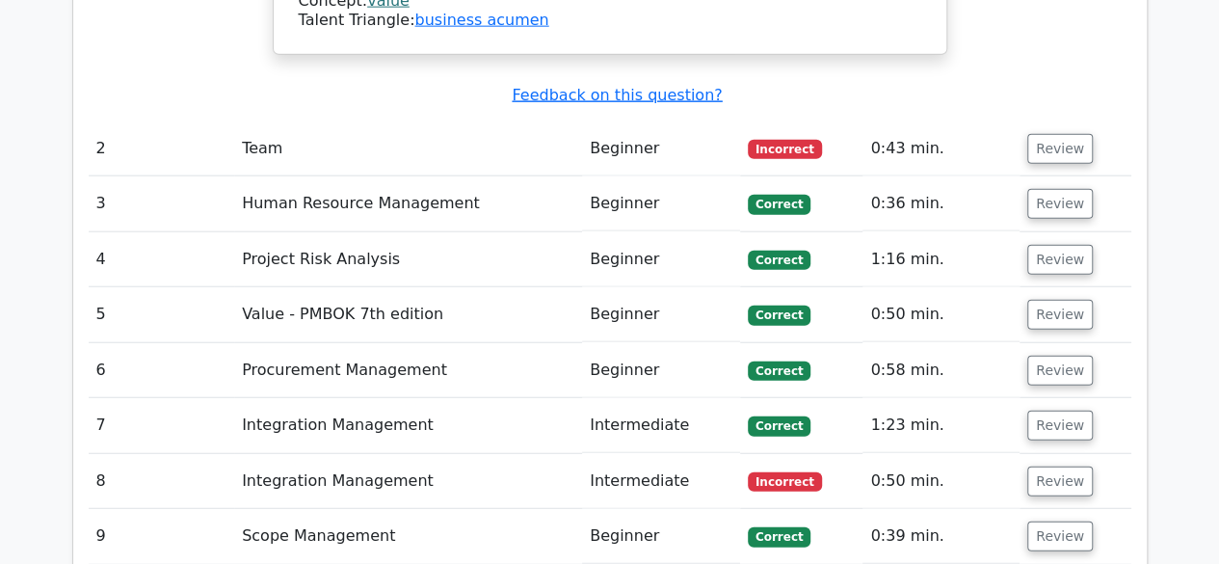
scroll to position [2309, 0]
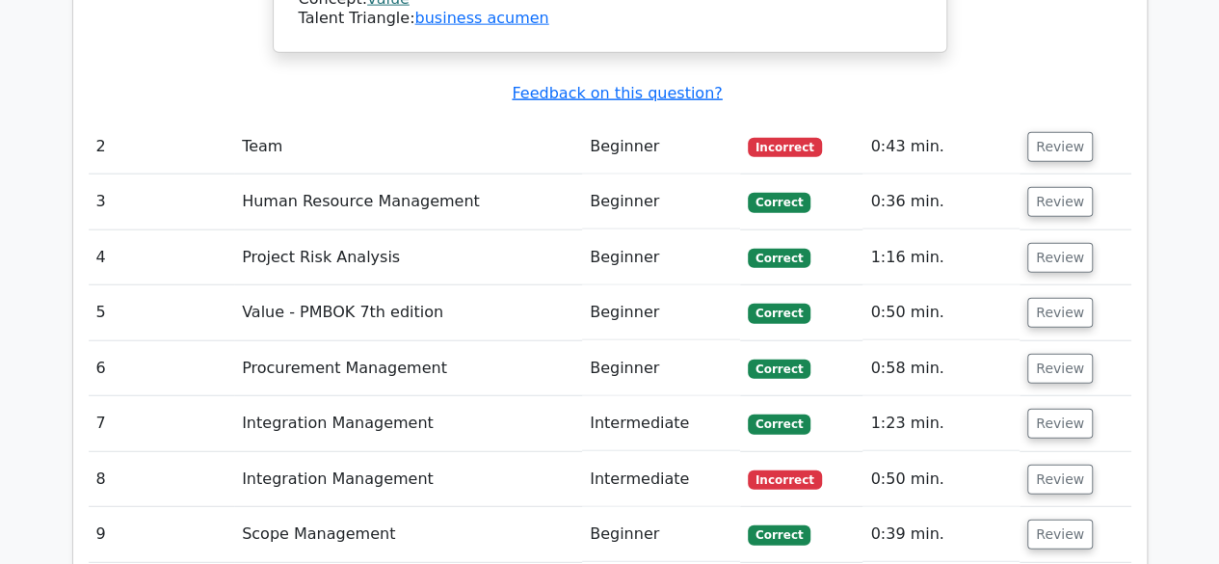
click at [782, 138] on span "Incorrect" at bounding box center [785, 147] width 74 height 19
click at [1045, 132] on button "Review" at bounding box center [1060, 147] width 66 height 30
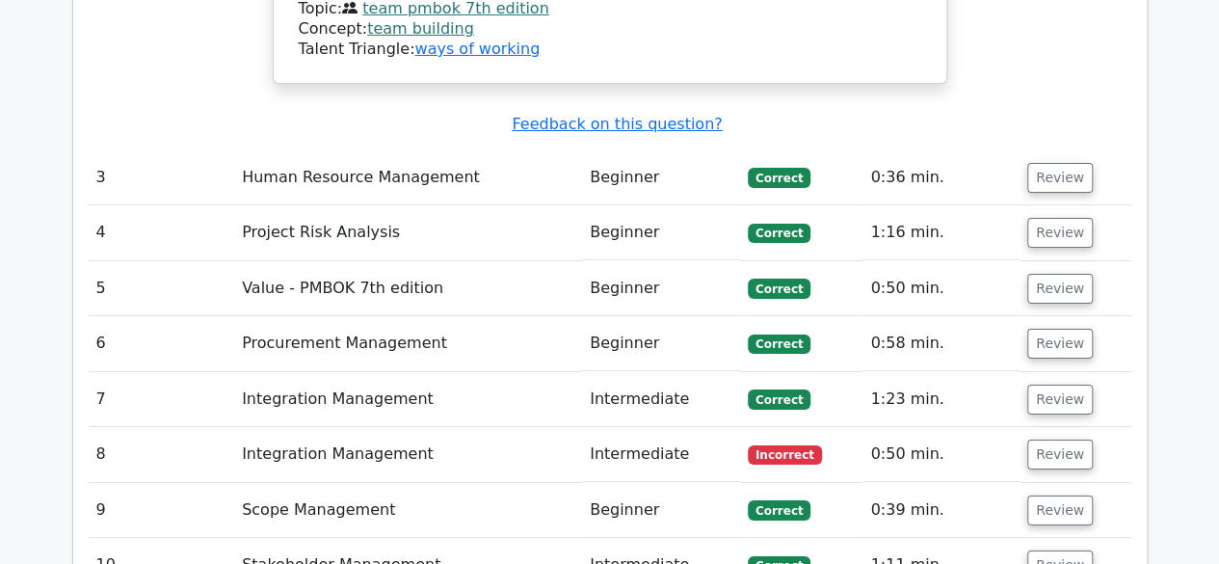
scroll to position [3451, 0]
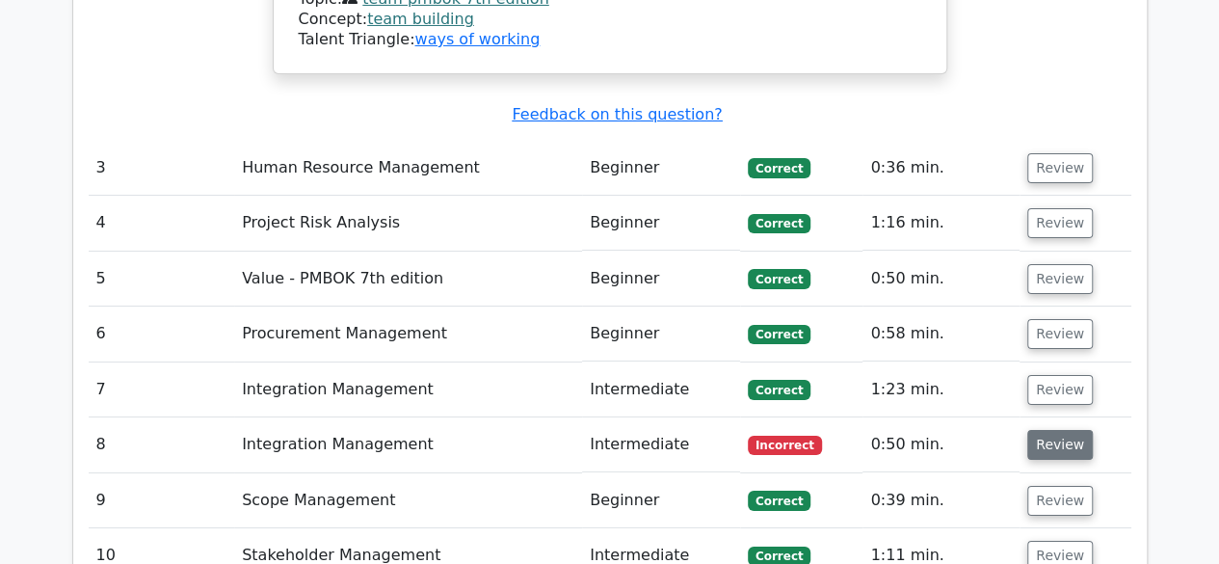
click at [1050, 430] on button "Review" at bounding box center [1060, 445] width 66 height 30
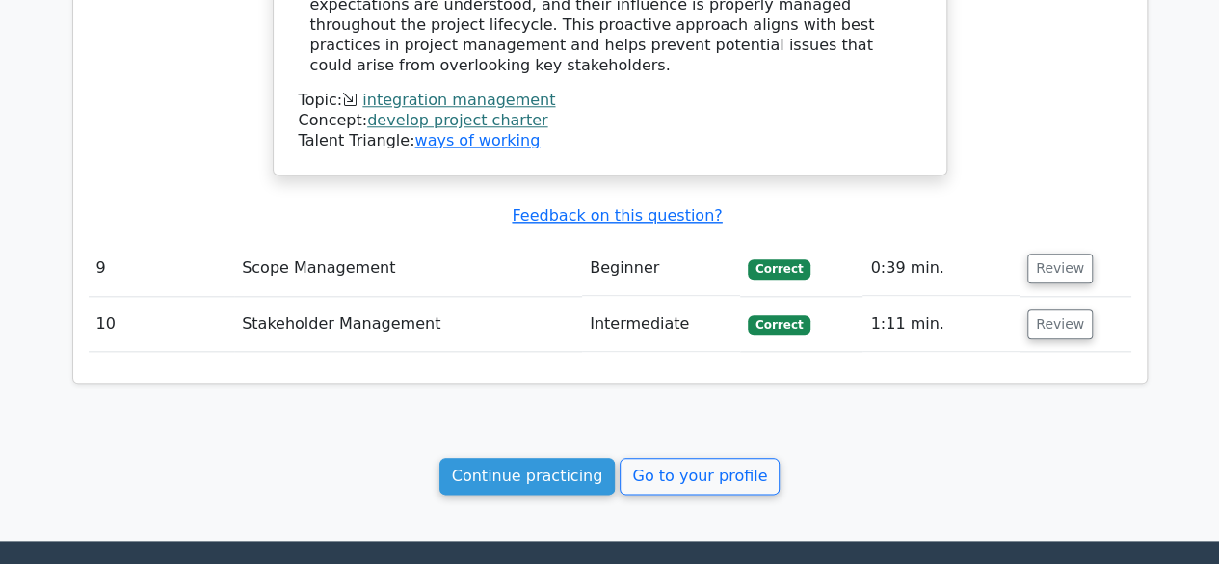
scroll to position [4571, 0]
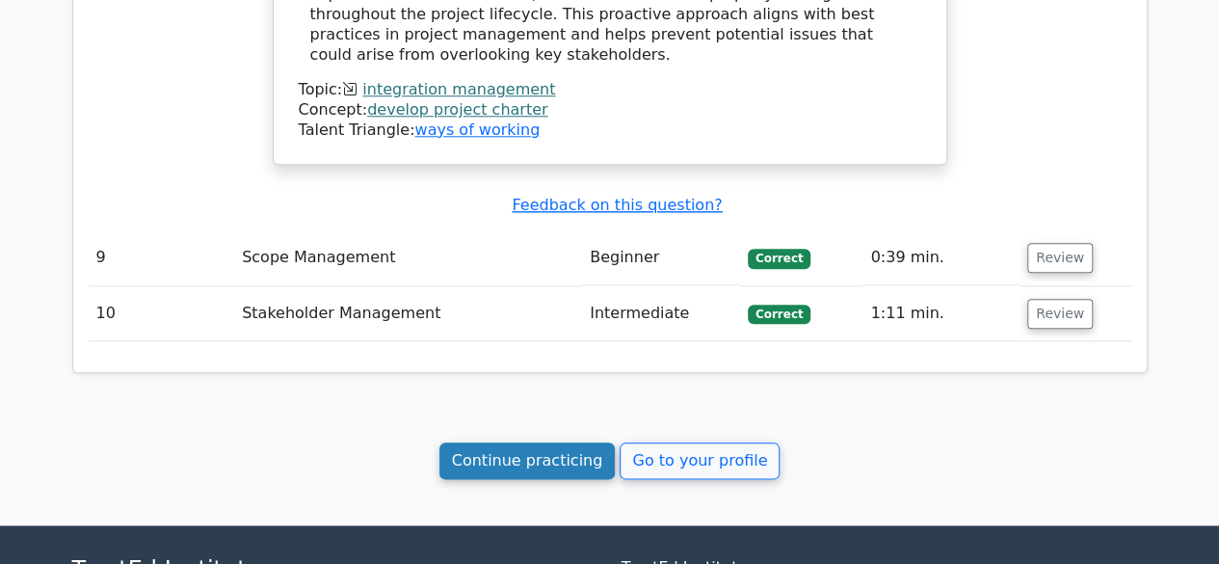
click at [509, 442] on link "Continue practicing" at bounding box center [527, 460] width 176 height 37
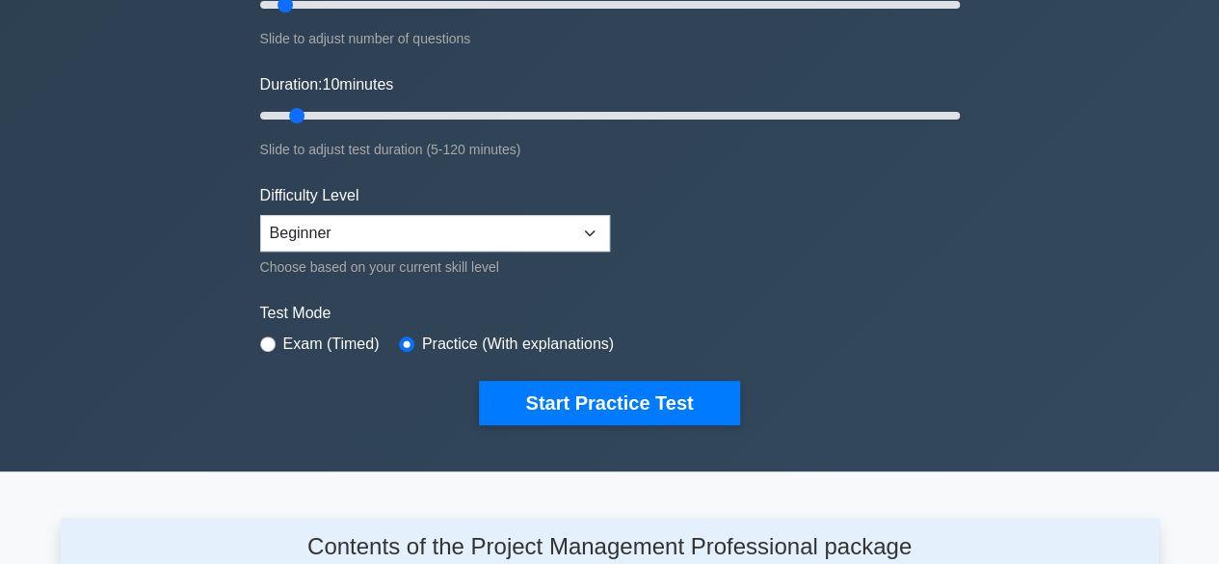
scroll to position [303, 0]
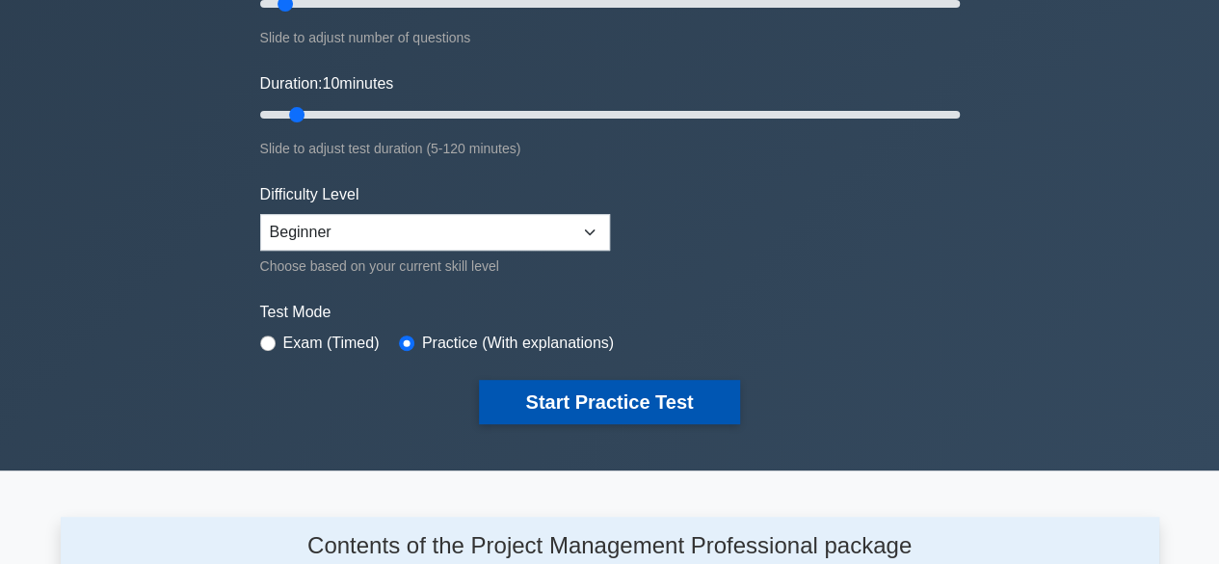
click at [640, 396] on button "Start Practice Test" at bounding box center [609, 402] width 260 height 44
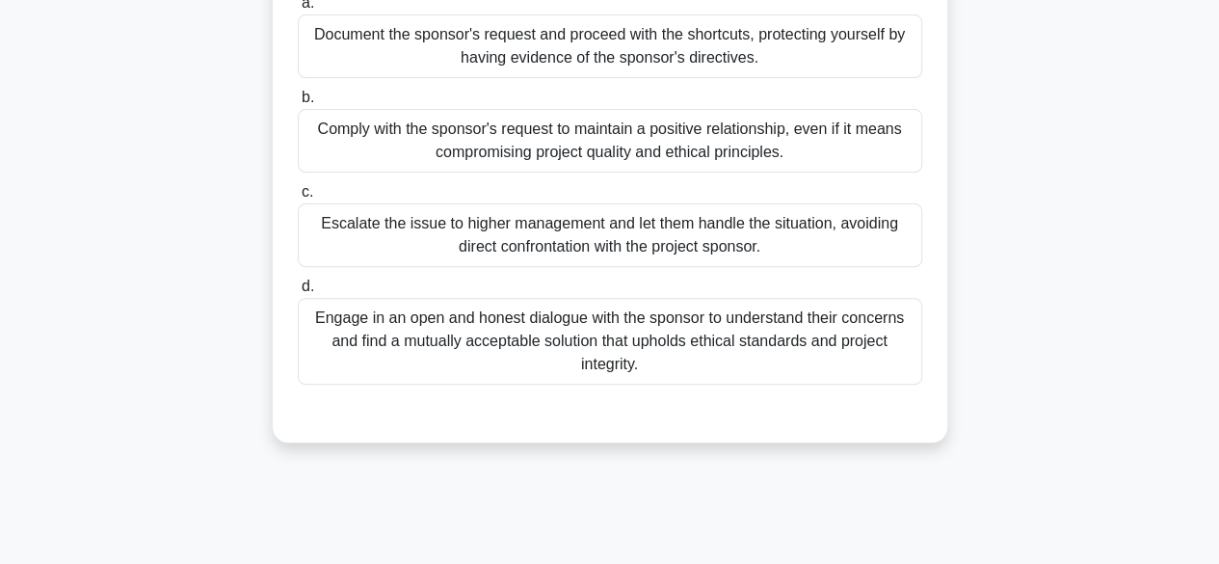
scroll to position [236, 0]
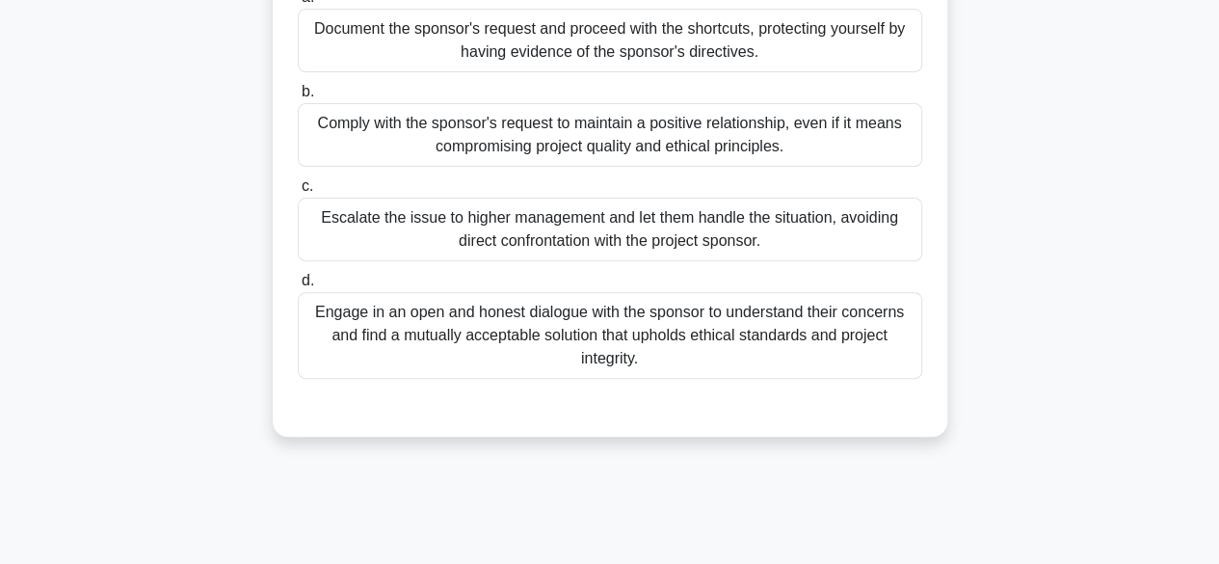
click at [665, 332] on div "Engage in an open and honest dialogue with the sponsor to understand their conc…" at bounding box center [610, 335] width 624 height 87
click at [298, 287] on input "d. Engage in an open and honest dialogue with the sponsor to understand their c…" at bounding box center [298, 281] width 0 height 13
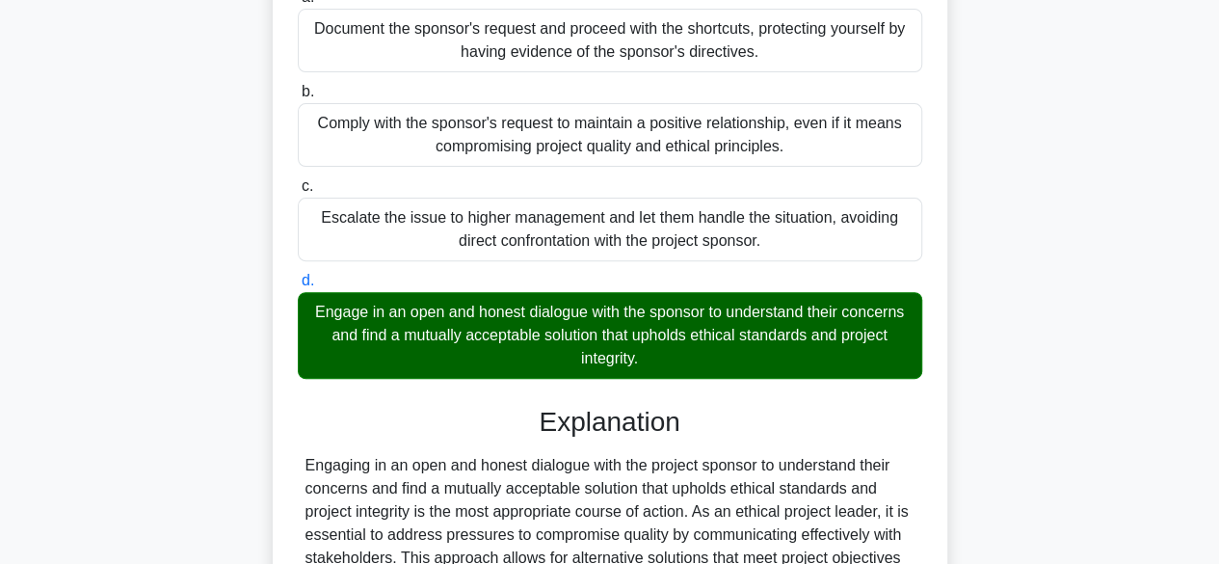
scroll to position [714, 0]
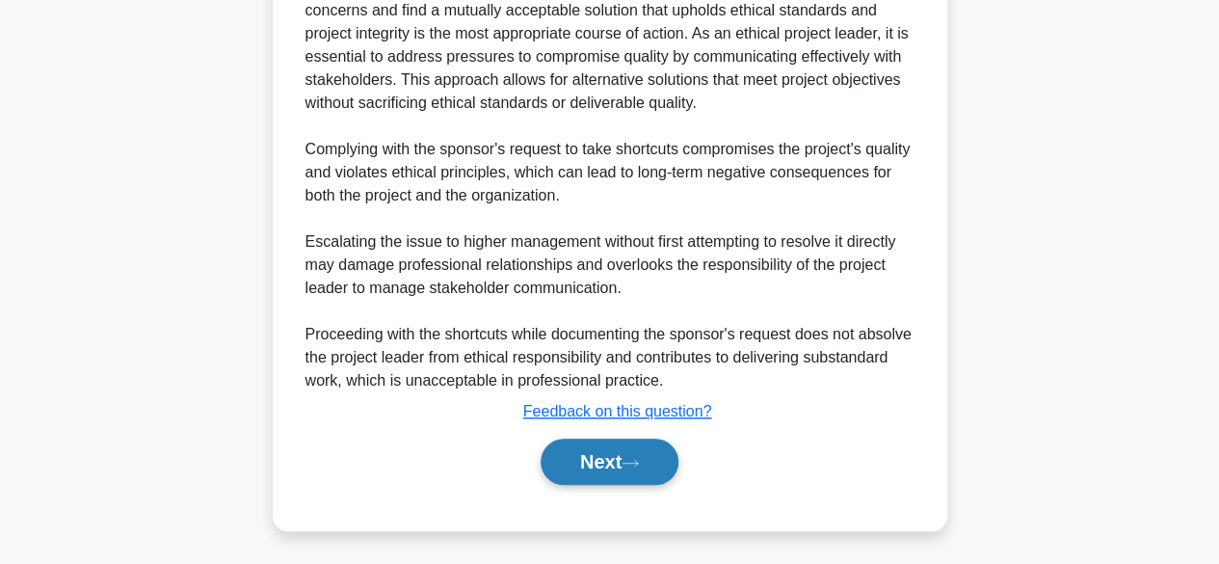
click at [602, 472] on button "Next" at bounding box center [610, 461] width 138 height 46
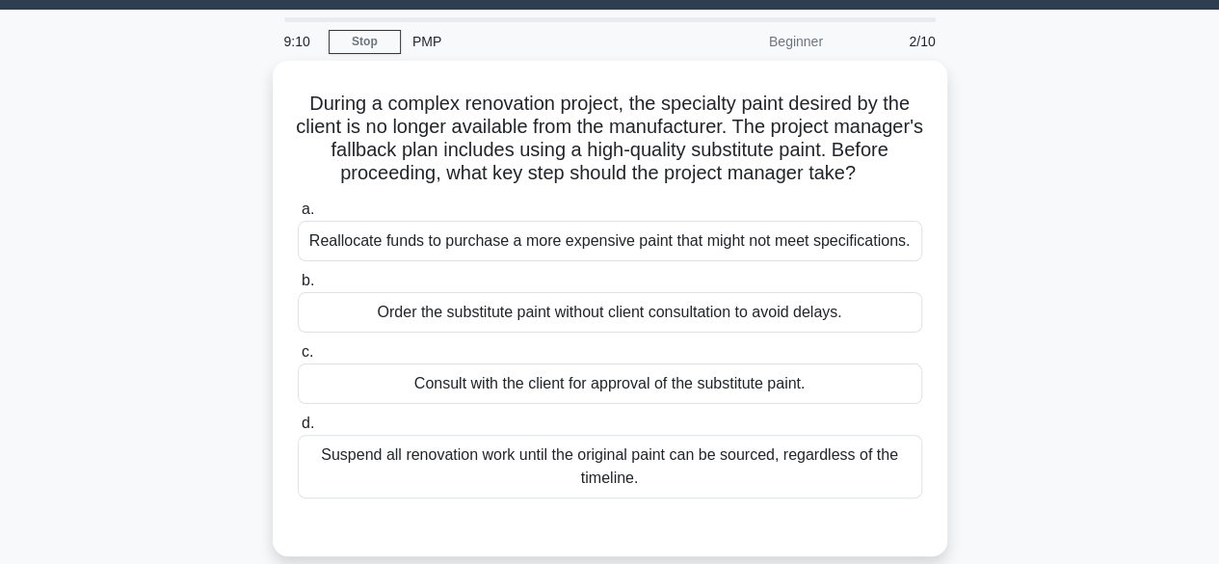
scroll to position [51, 0]
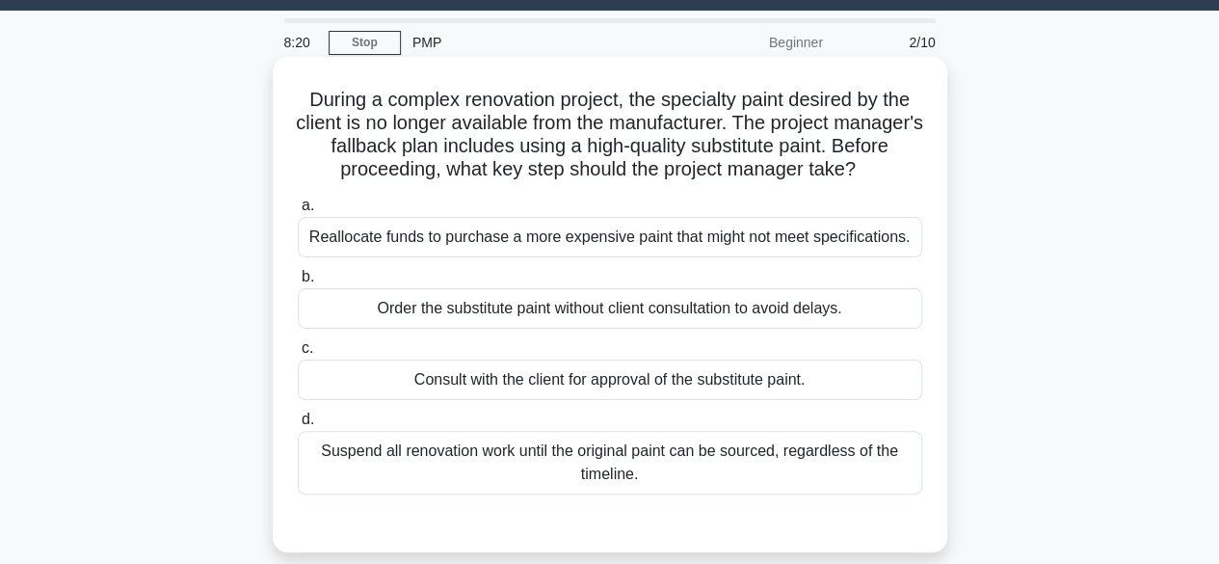
click at [675, 384] on div "Consult with the client for approval of the substitute paint." at bounding box center [610, 379] width 624 height 40
click at [298, 355] on input "c. Consult with the client for approval of the substitute paint." at bounding box center [298, 348] width 0 height 13
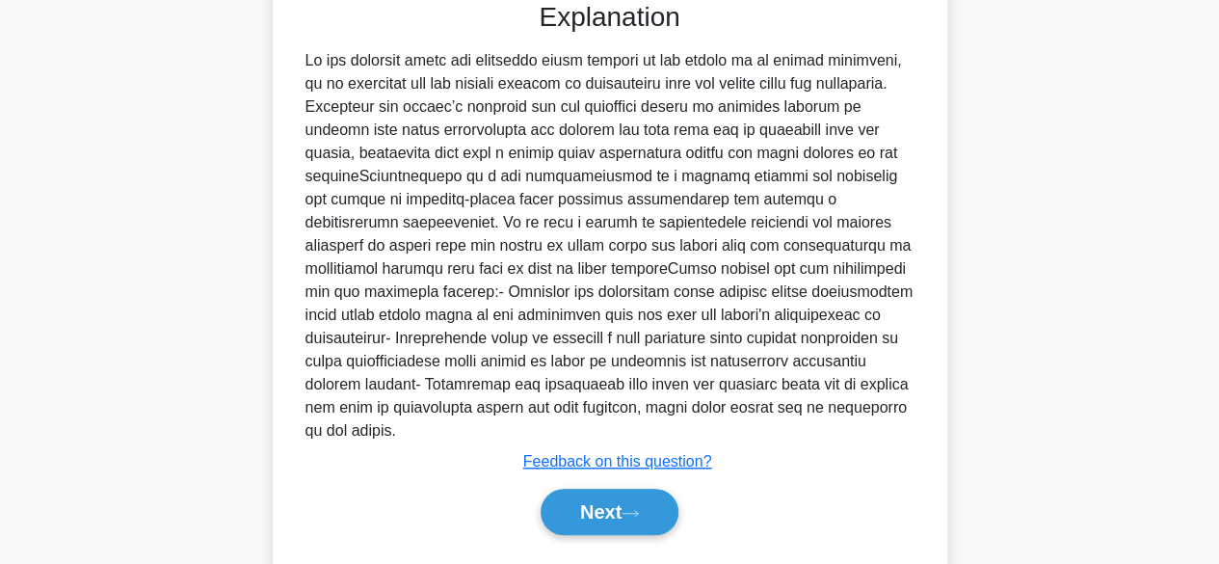
scroll to position [598, 0]
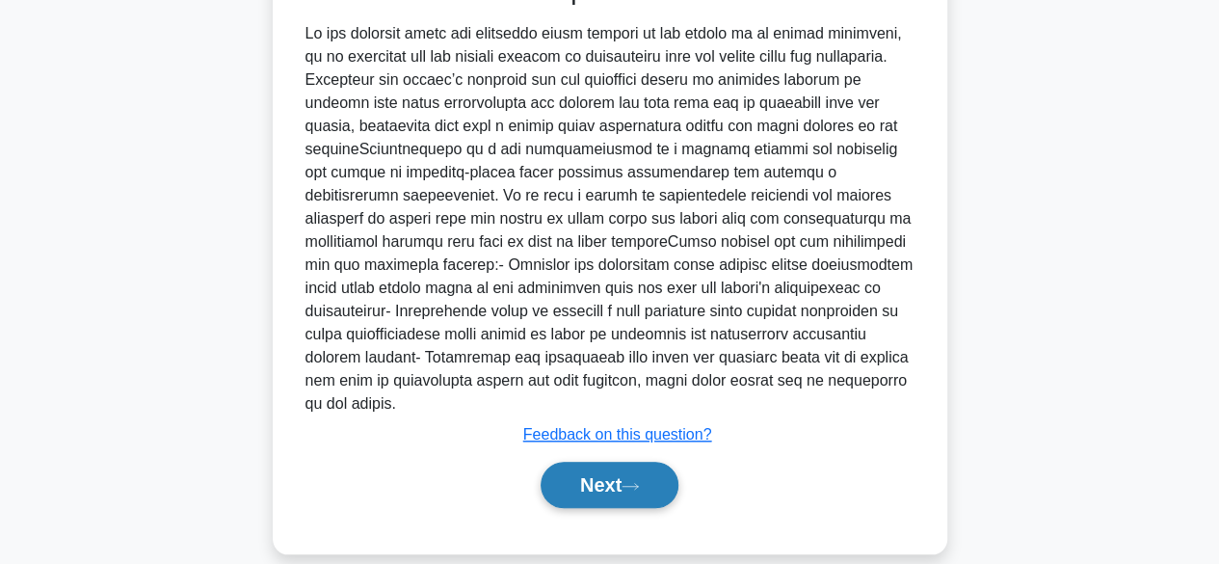
click at [606, 462] on button "Next" at bounding box center [610, 485] width 138 height 46
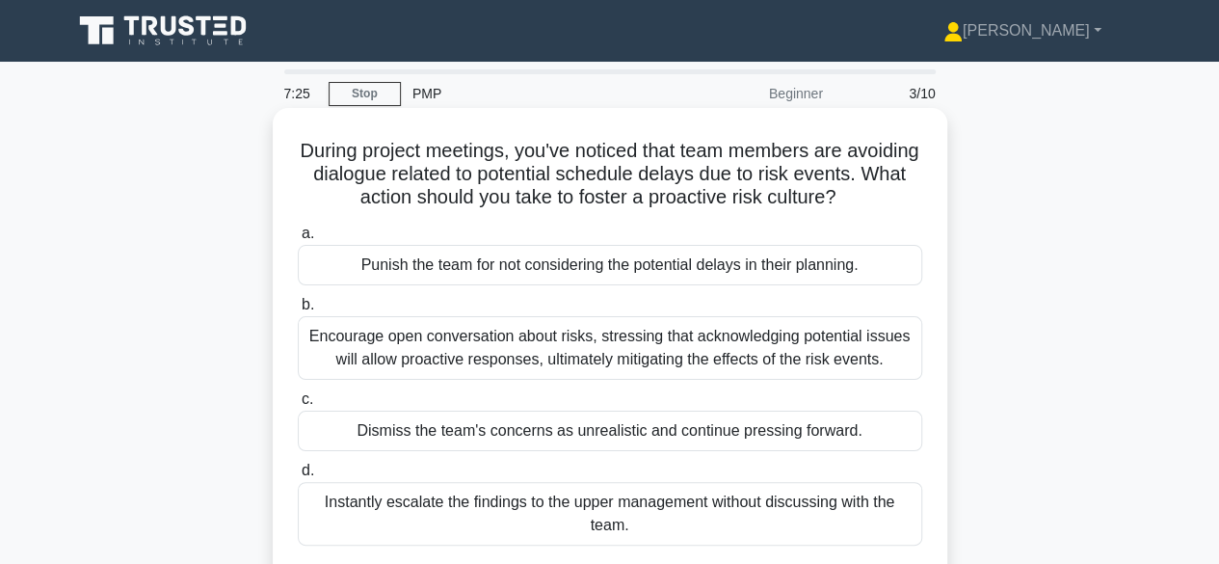
scroll to position [50, 0]
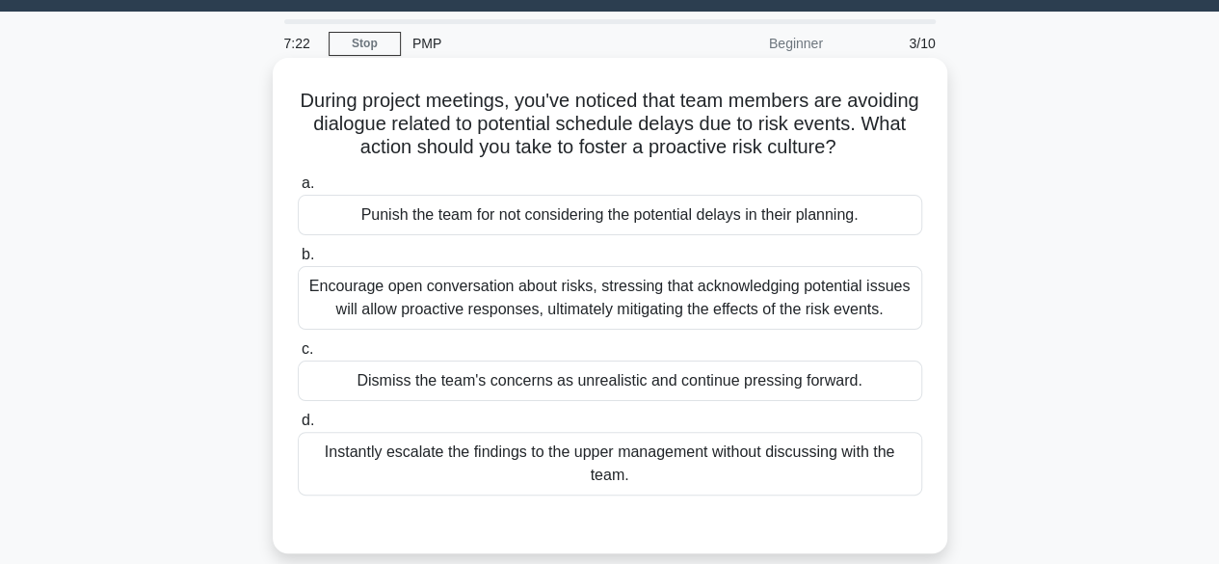
click at [562, 304] on div "Encourage open conversation about risks, stressing that acknowledging potential…" at bounding box center [610, 298] width 624 height 64
click at [298, 261] on input "b. Encourage open conversation about risks, stressing that acknowledging potent…" at bounding box center [298, 255] width 0 height 13
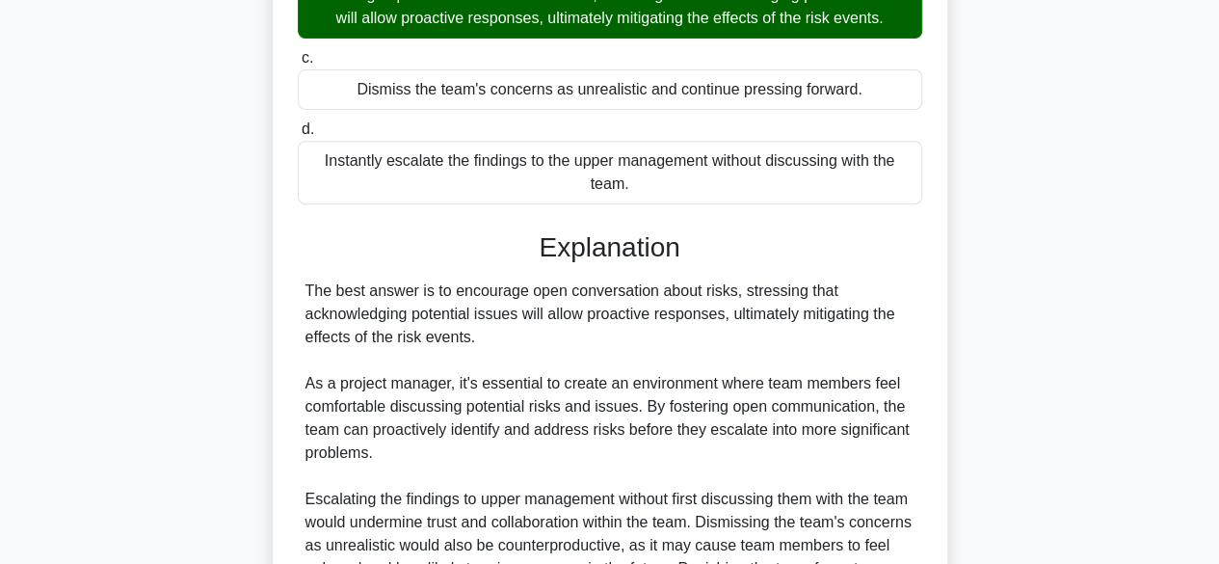
scroll to position [622, 0]
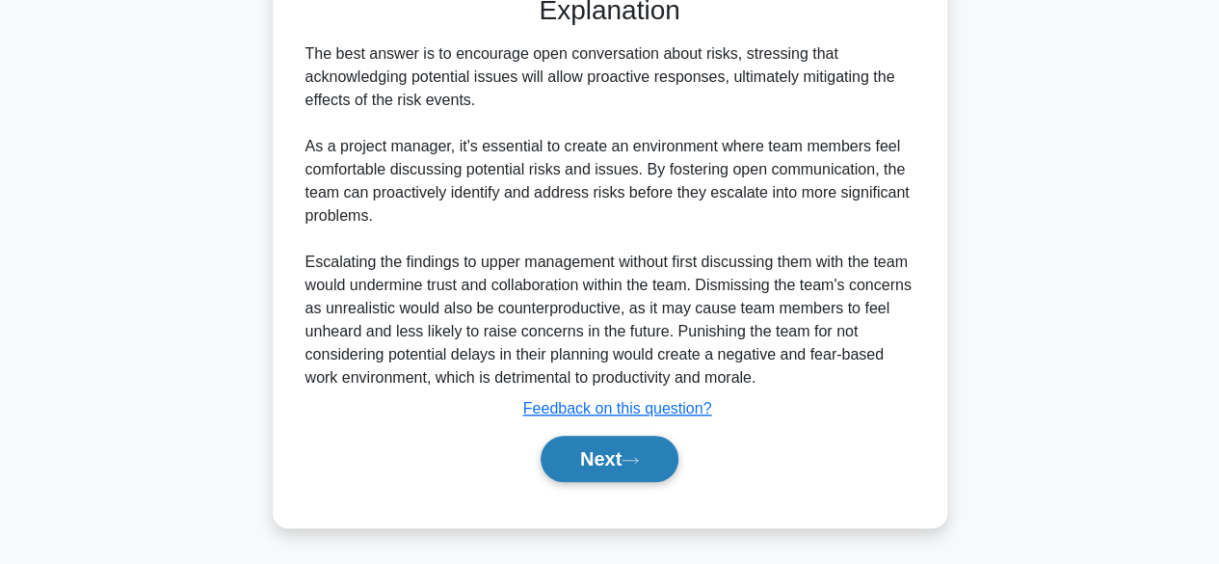
click at [583, 464] on button "Next" at bounding box center [610, 459] width 138 height 46
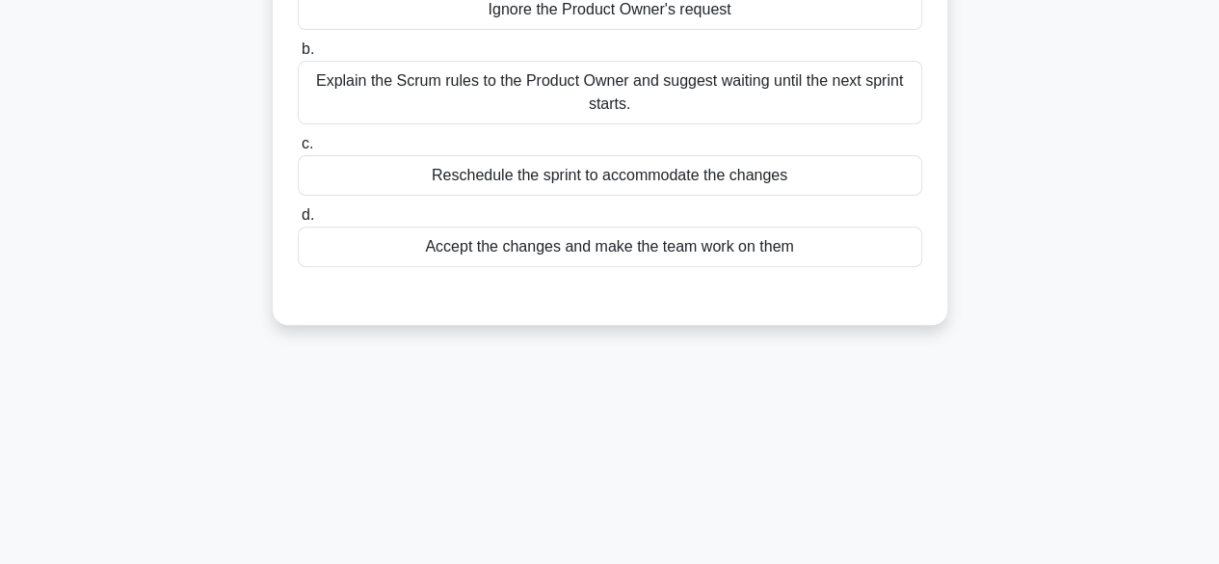
scroll to position [0, 0]
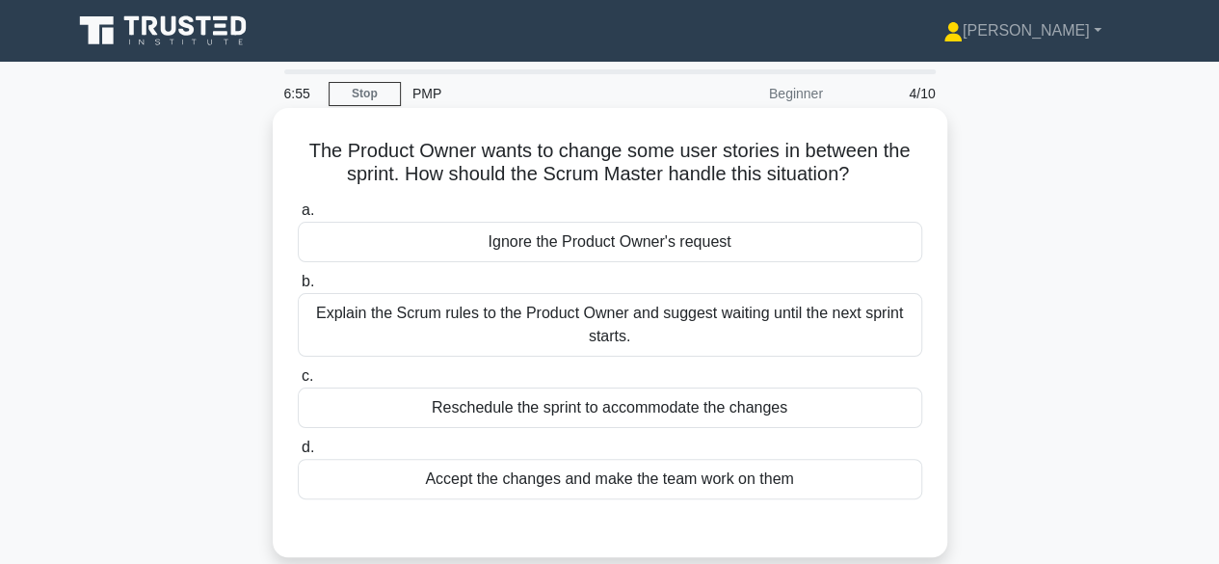
click at [672, 332] on div "Explain the Scrum rules to the Product Owner and suggest waiting until the next…" at bounding box center [610, 325] width 624 height 64
click at [298, 288] on input "b. Explain the Scrum rules to the Product Owner and suggest waiting until the n…" at bounding box center [298, 282] width 0 height 13
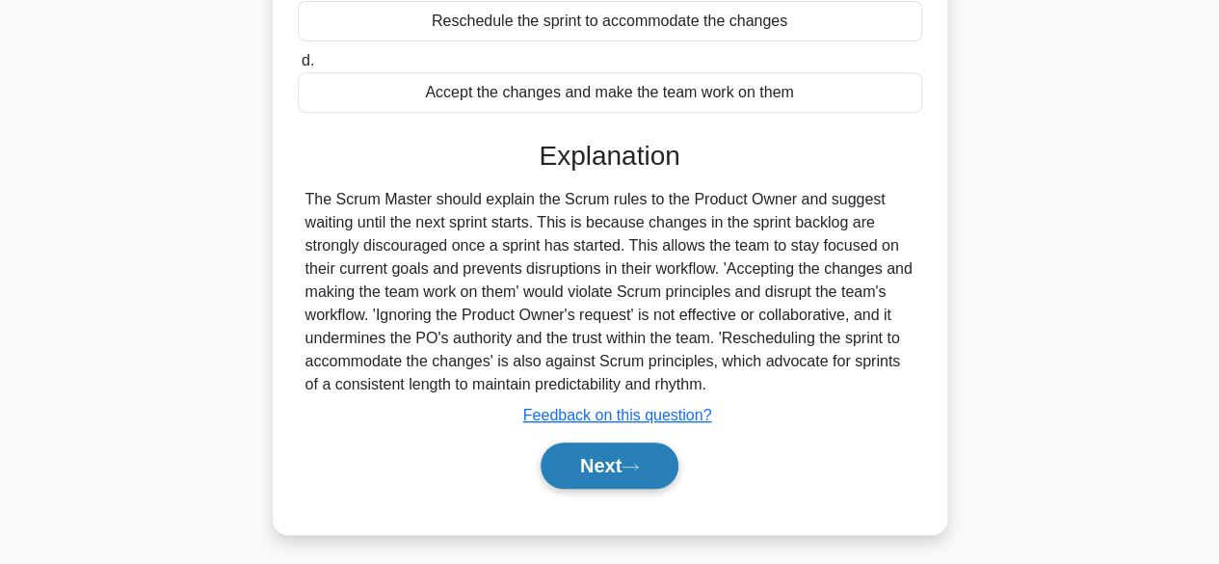
scroll to position [387, 0]
click at [601, 467] on button "Next" at bounding box center [610, 464] width 138 height 46
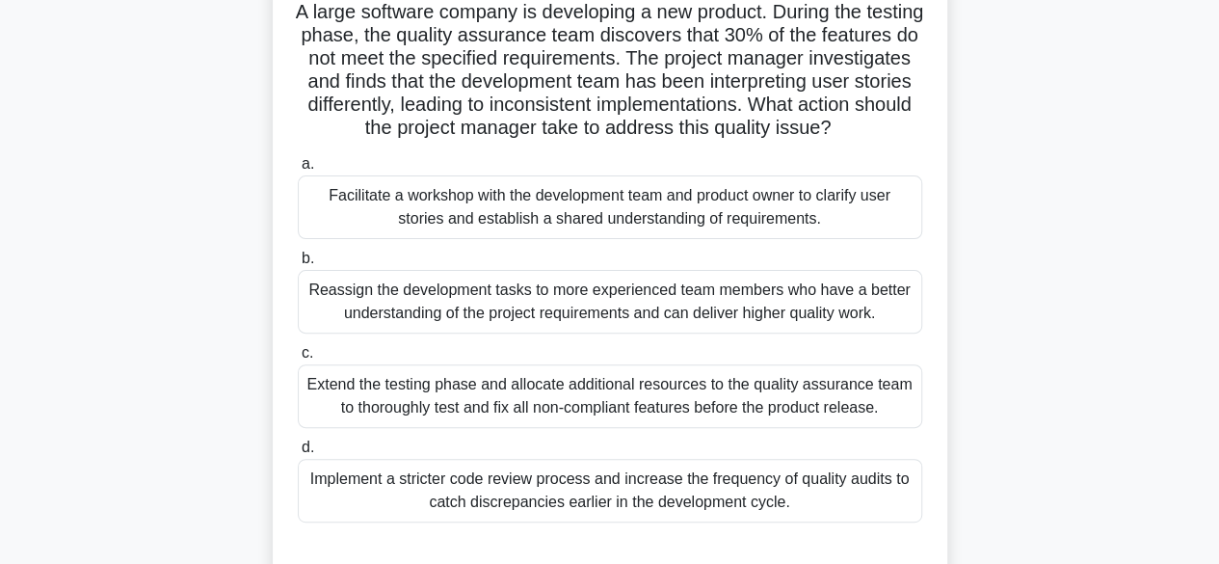
scroll to position [130, 0]
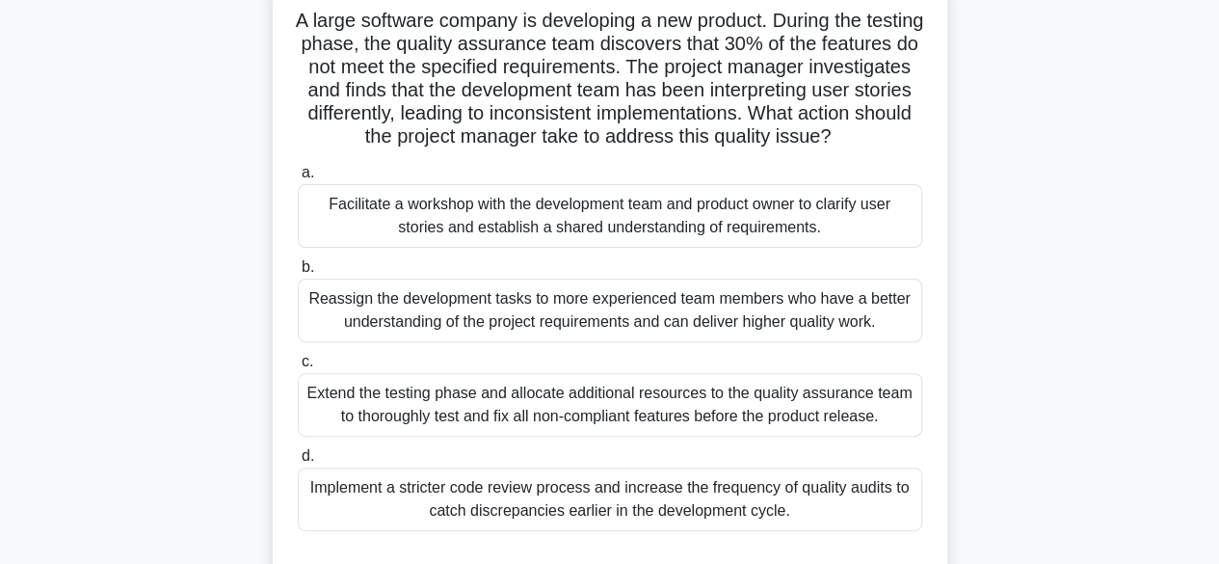
click at [640, 220] on div "Facilitate a workshop with the development team and product owner to clarify us…" at bounding box center [610, 216] width 624 height 64
click at [298, 179] on input "a. Facilitate a workshop with the development team and product owner to clarify…" at bounding box center [298, 173] width 0 height 13
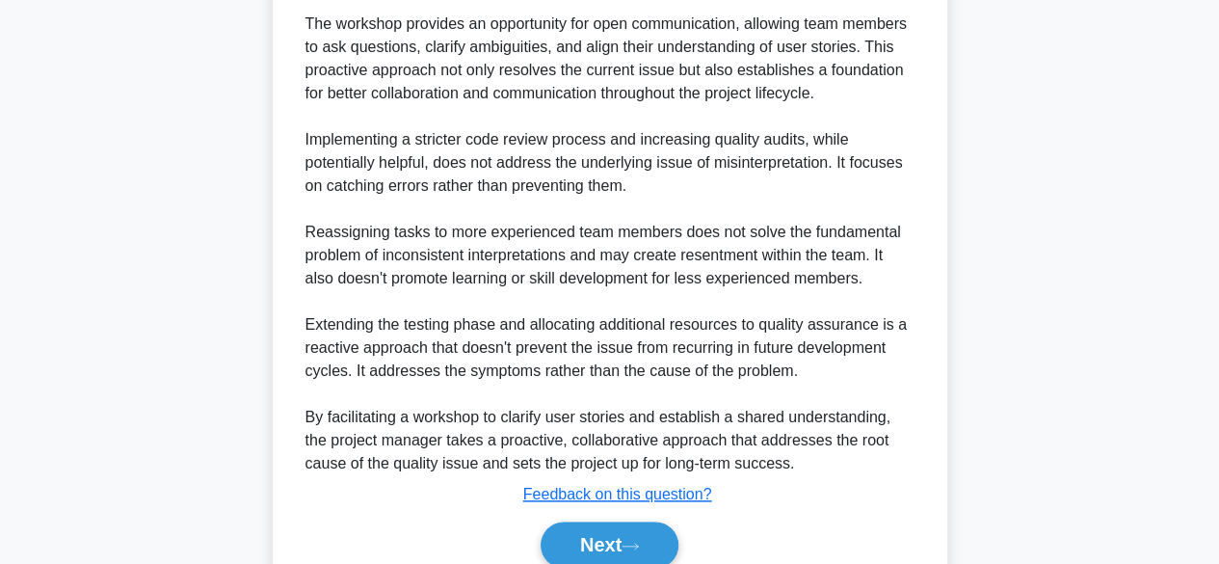
scroll to position [1038, 0]
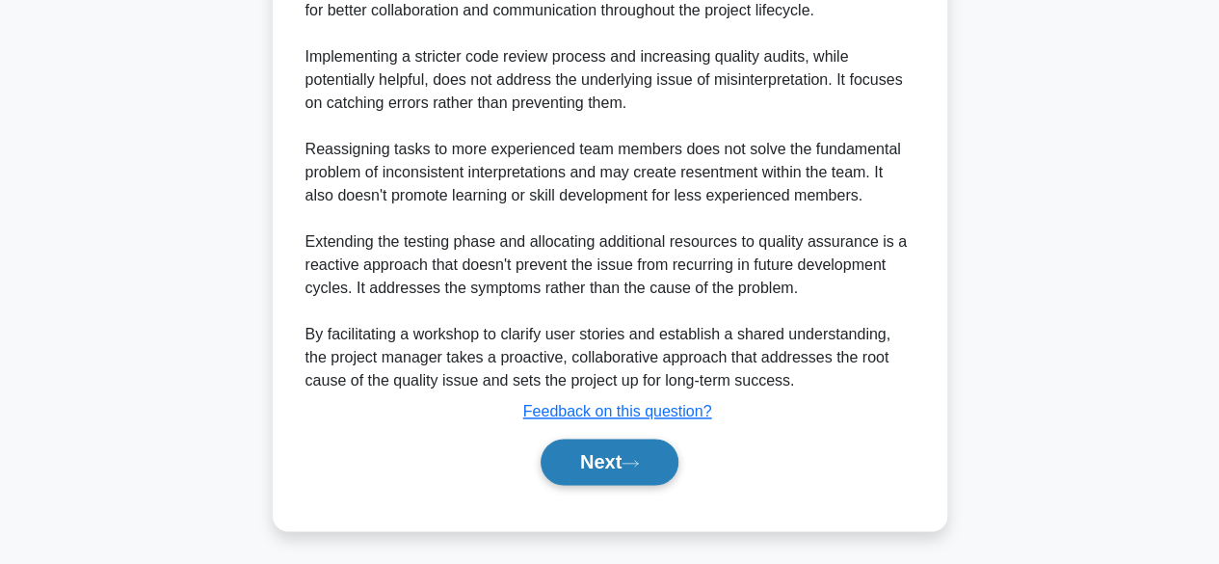
click at [604, 466] on button "Next" at bounding box center [610, 461] width 138 height 46
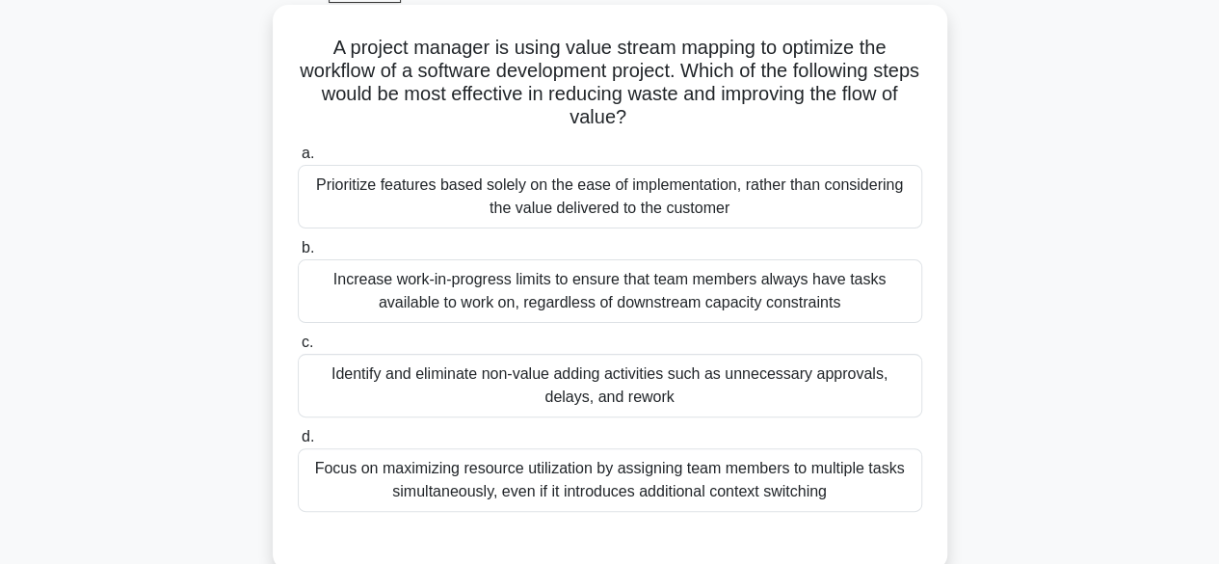
scroll to position [134, 0]
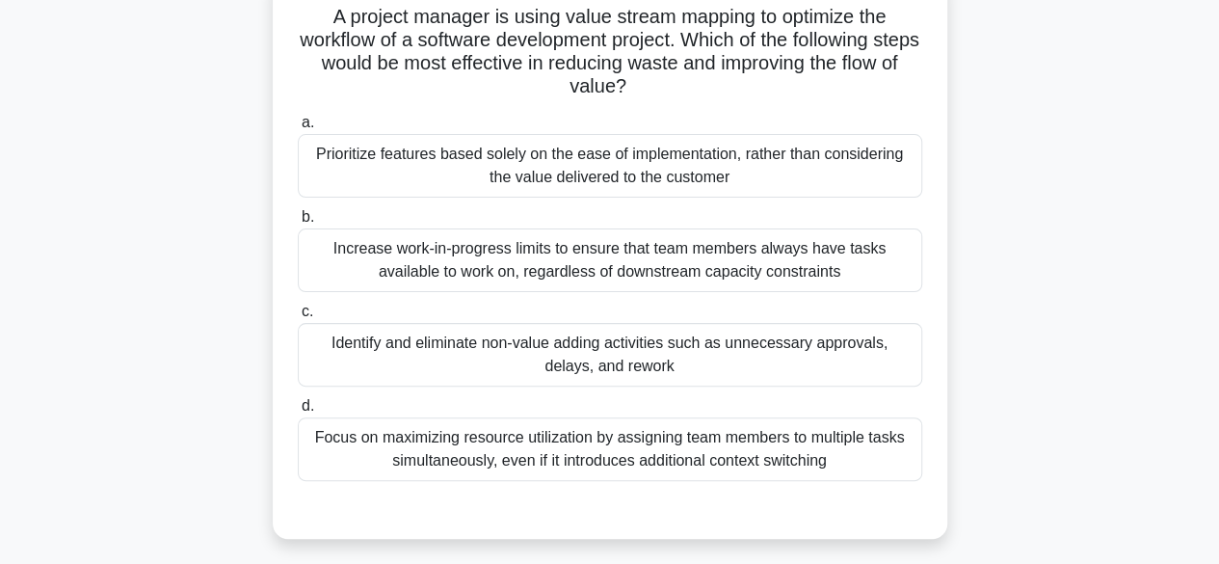
click at [815, 361] on div "Identify and eliminate non-value adding activities such as unnecessary approval…" at bounding box center [610, 355] width 624 height 64
click at [298, 318] on input "c. Identify and eliminate non-value adding activities such as unnecessary appro…" at bounding box center [298, 311] width 0 height 13
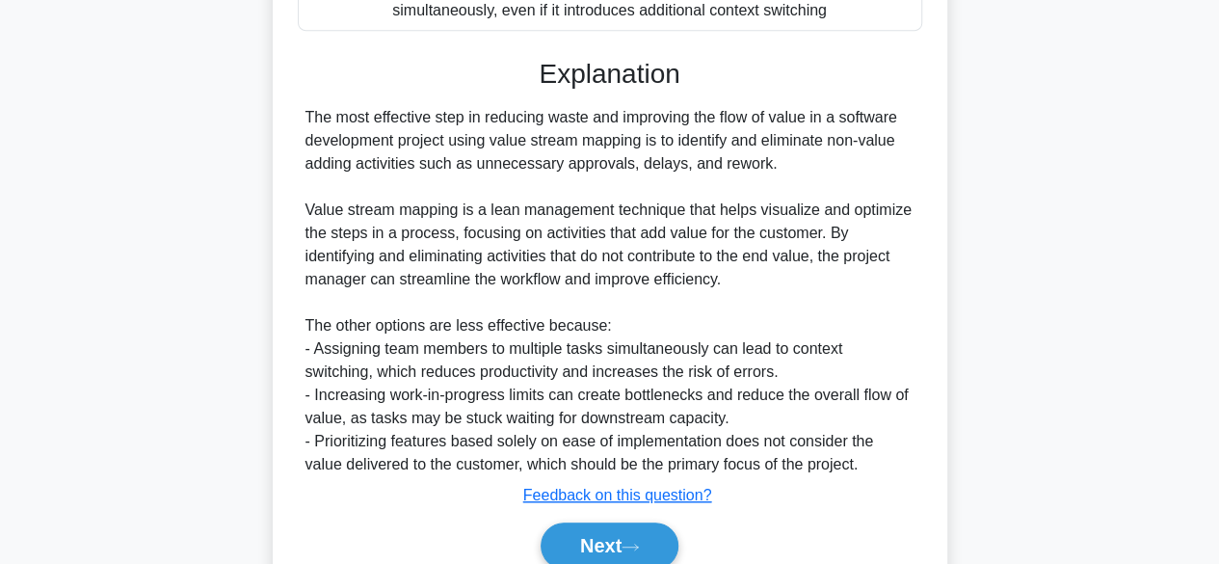
scroll to position [668, 0]
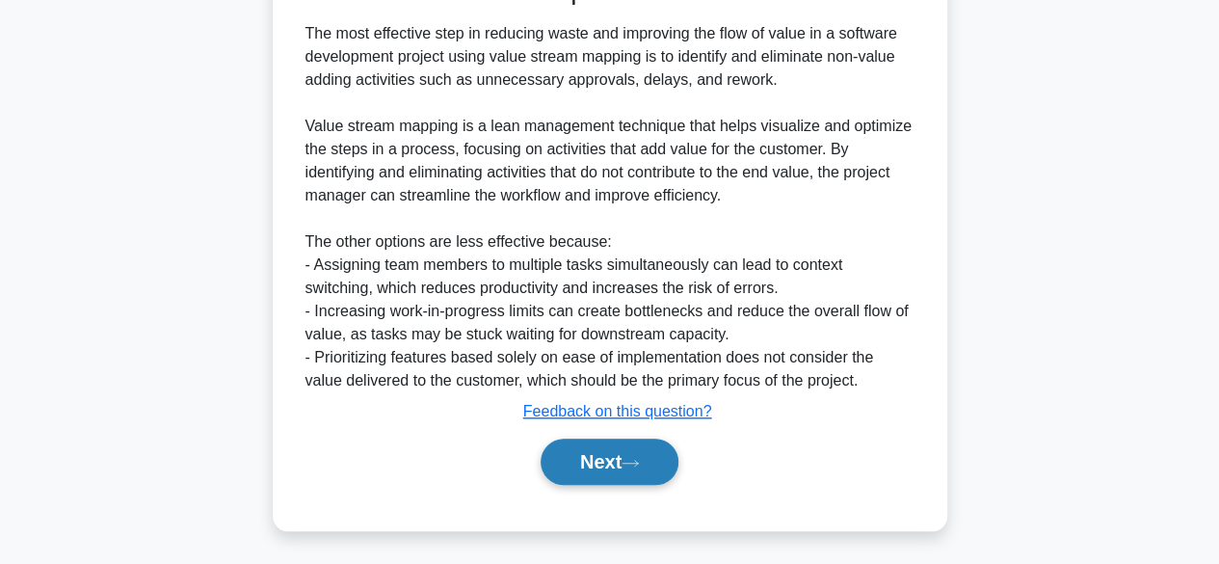
click at [613, 455] on button "Next" at bounding box center [610, 461] width 138 height 46
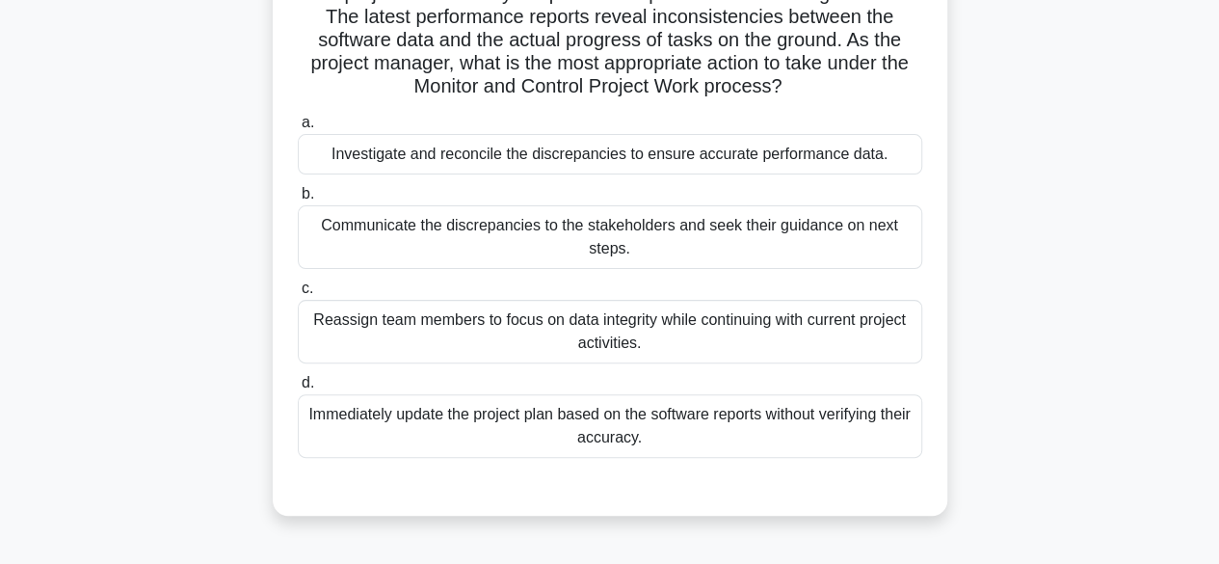
scroll to position [160, 0]
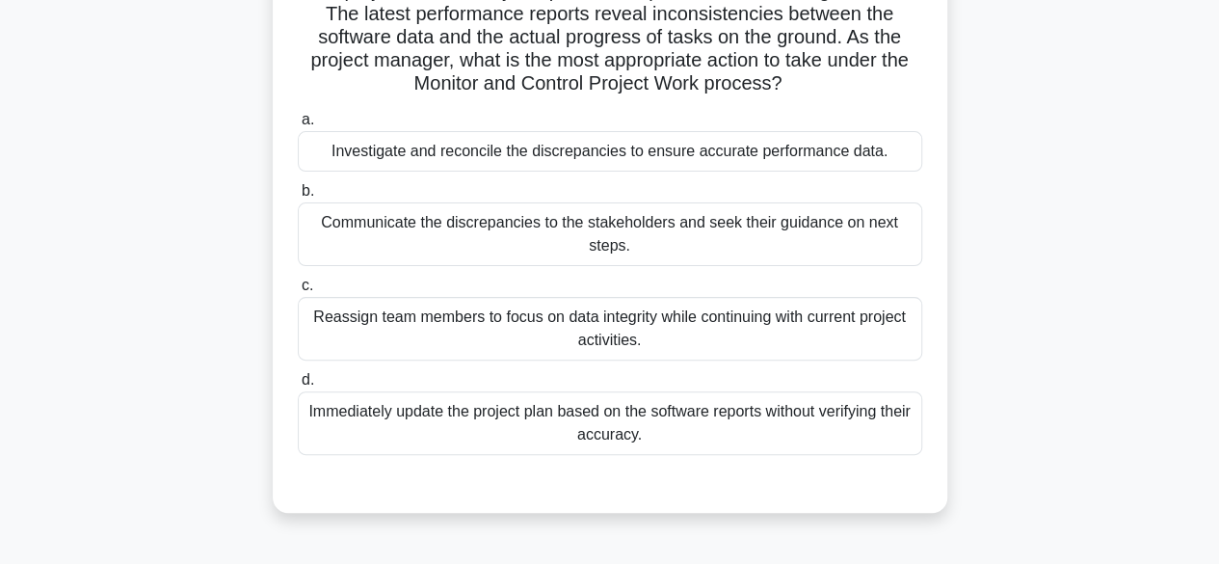
click at [713, 158] on div "Investigate and reconcile the discrepancies to ensure accurate performance data." at bounding box center [610, 151] width 624 height 40
click at [298, 126] on input "a. Investigate and reconcile the discrepancies to ensure accurate performance d…" at bounding box center [298, 120] width 0 height 13
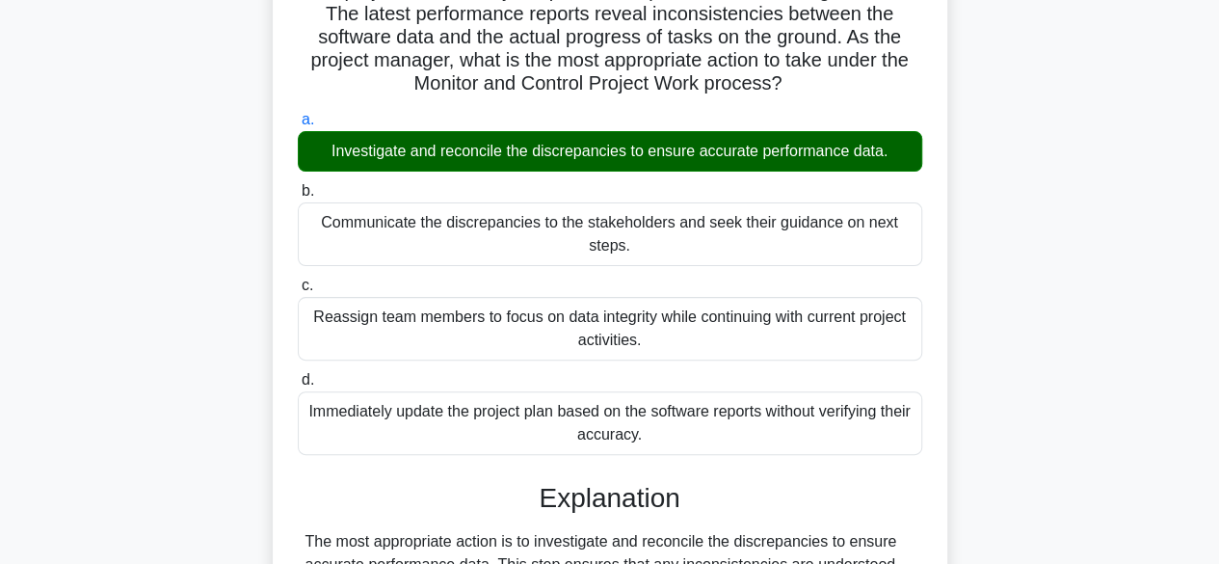
scroll to position [477, 0]
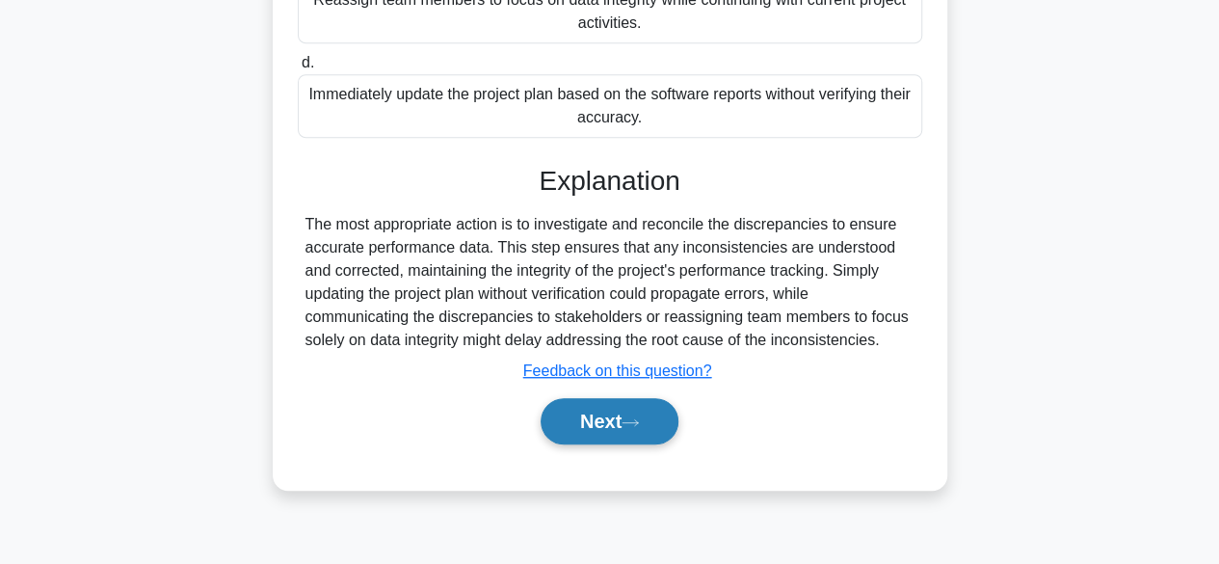
click at [576, 413] on button "Next" at bounding box center [610, 421] width 138 height 46
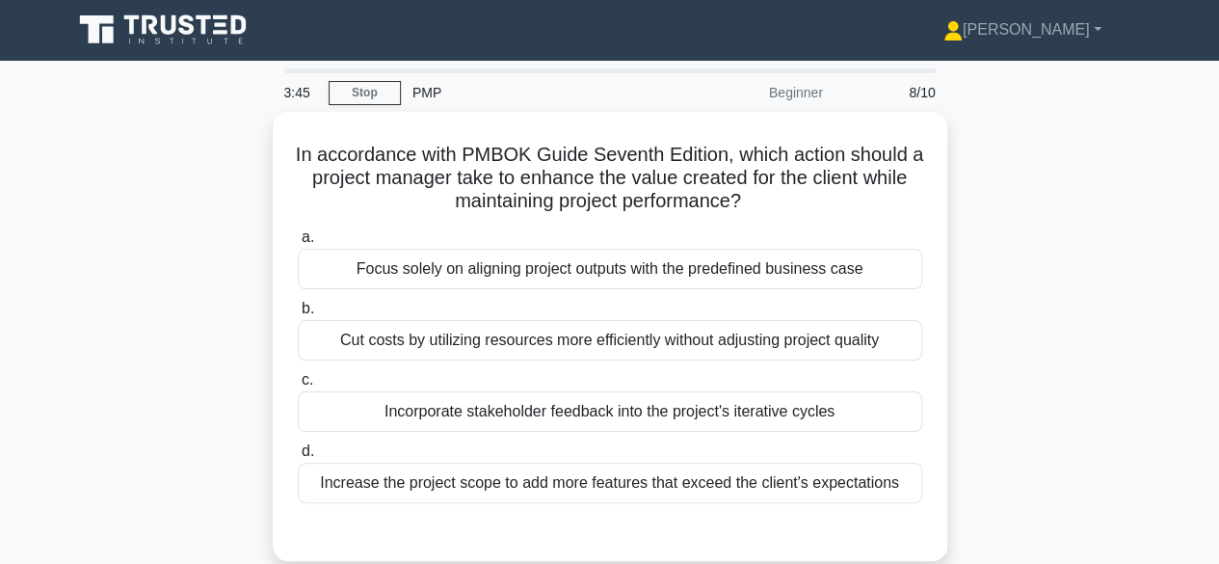
scroll to position [0, 0]
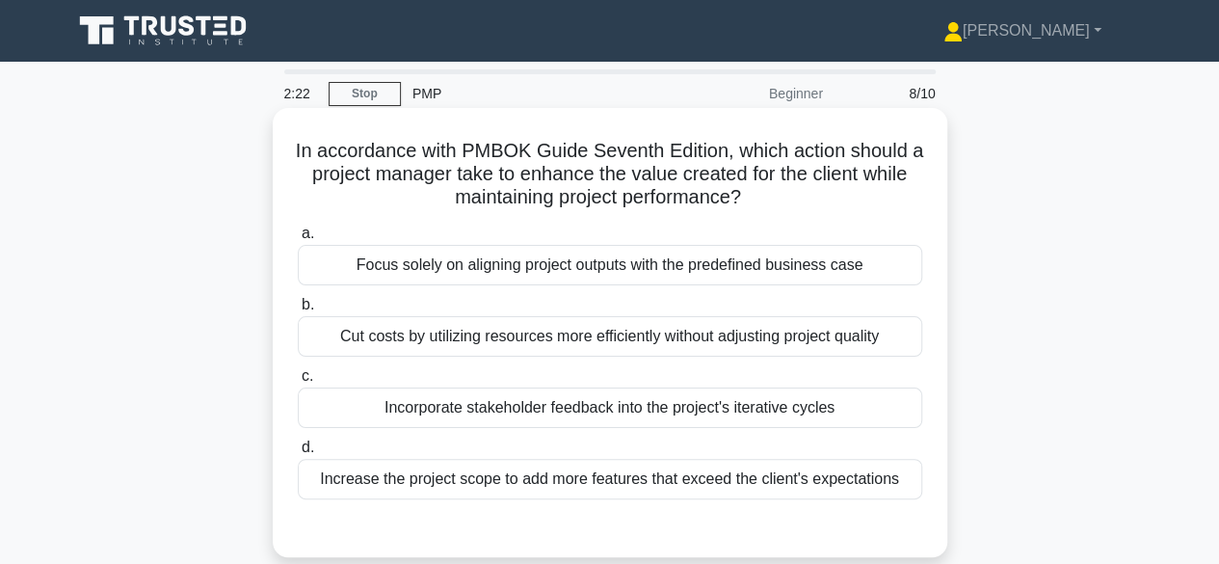
click at [826, 408] on div "Incorporate stakeholder feedback into the project's iterative cycles" at bounding box center [610, 407] width 624 height 40
click at [298, 383] on input "c. Incorporate stakeholder feedback into the project's iterative cycles" at bounding box center [298, 376] width 0 height 13
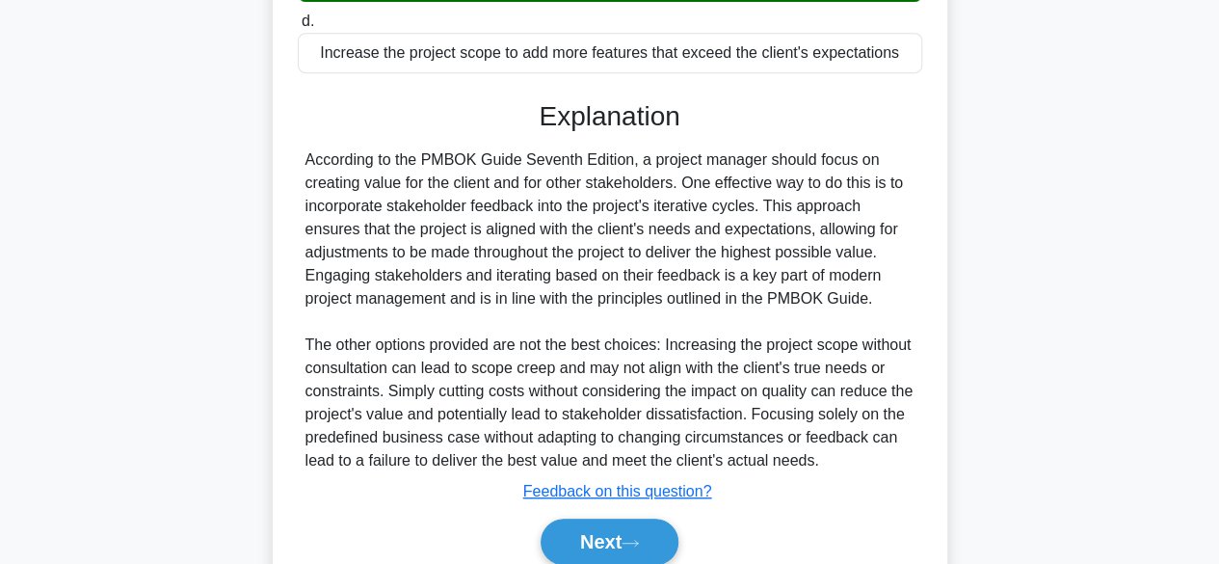
scroll to position [506, 0]
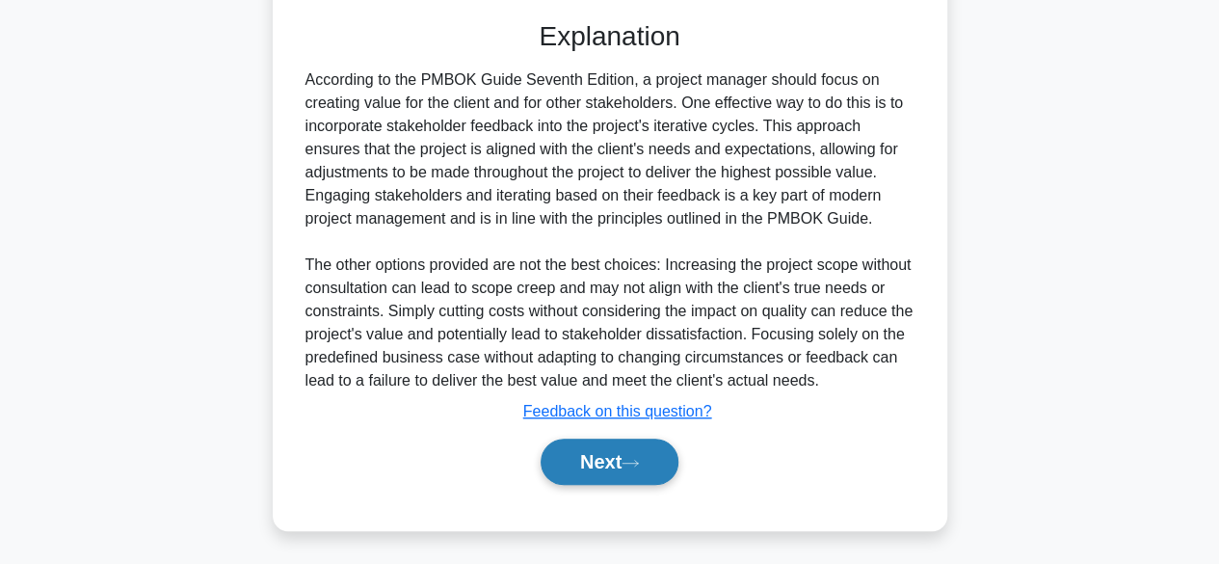
click at [609, 460] on button "Next" at bounding box center [610, 461] width 138 height 46
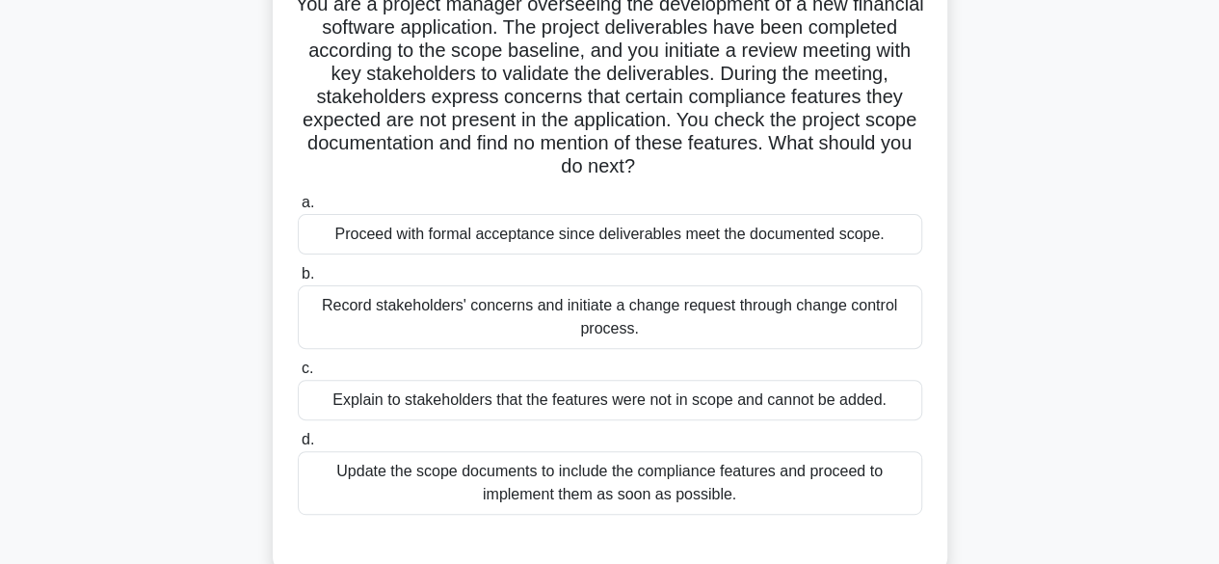
scroll to position [154, 0]
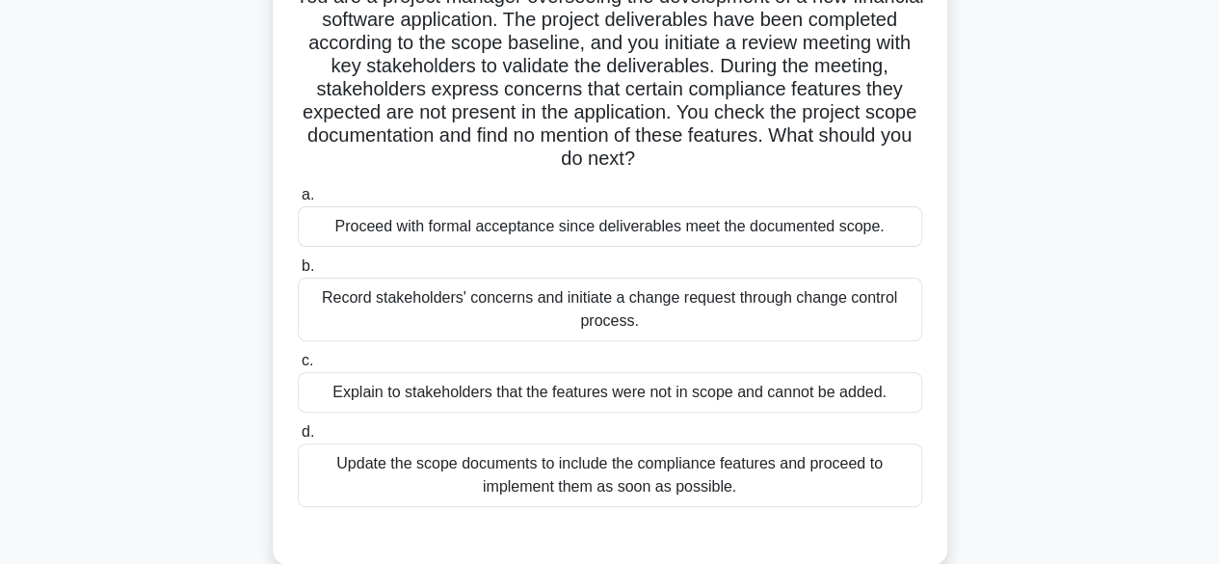
click at [802, 311] on div "Record stakeholders' concerns and initiate a change request through change cont…" at bounding box center [610, 310] width 624 height 64
click at [298, 273] on input "b. Record stakeholders' concerns and initiate a change request through change c…" at bounding box center [298, 266] width 0 height 13
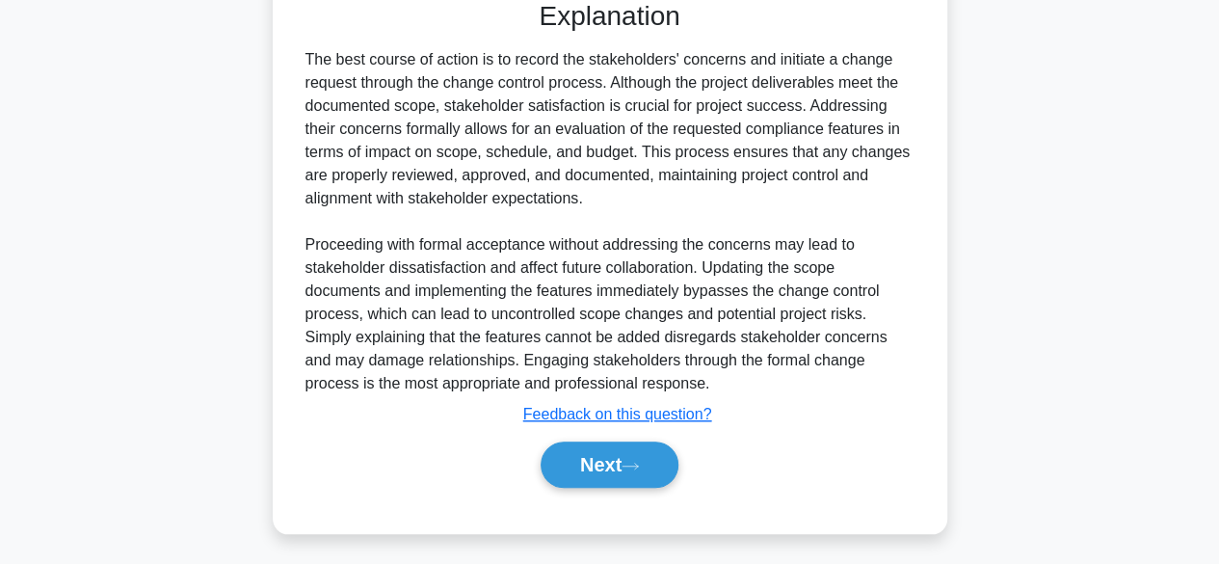
scroll to position [691, 0]
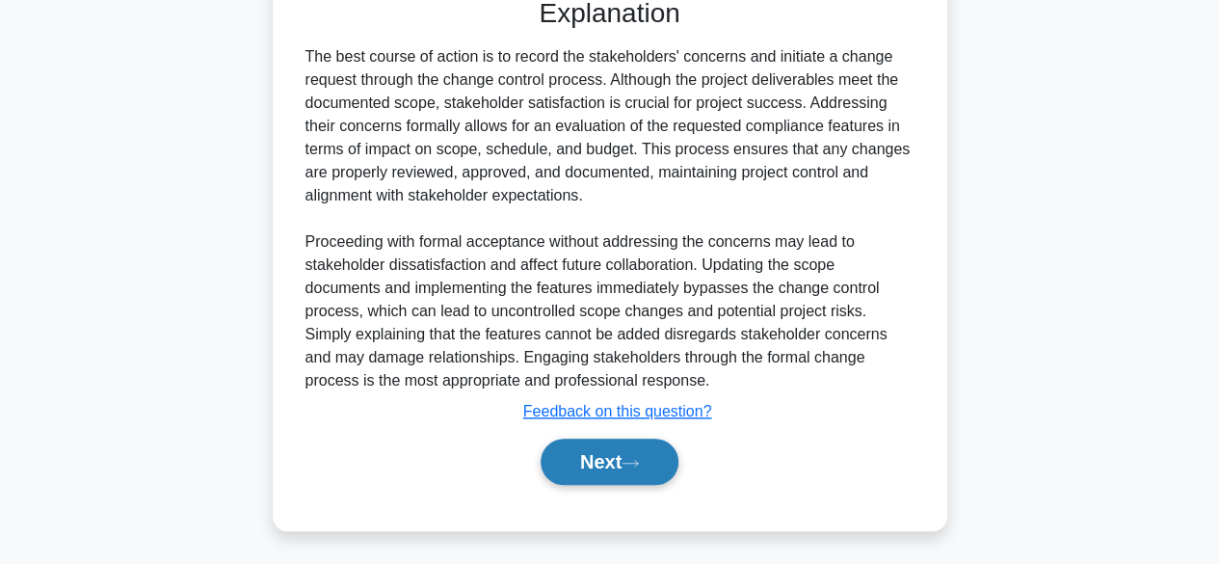
click at [570, 463] on button "Next" at bounding box center [610, 461] width 138 height 46
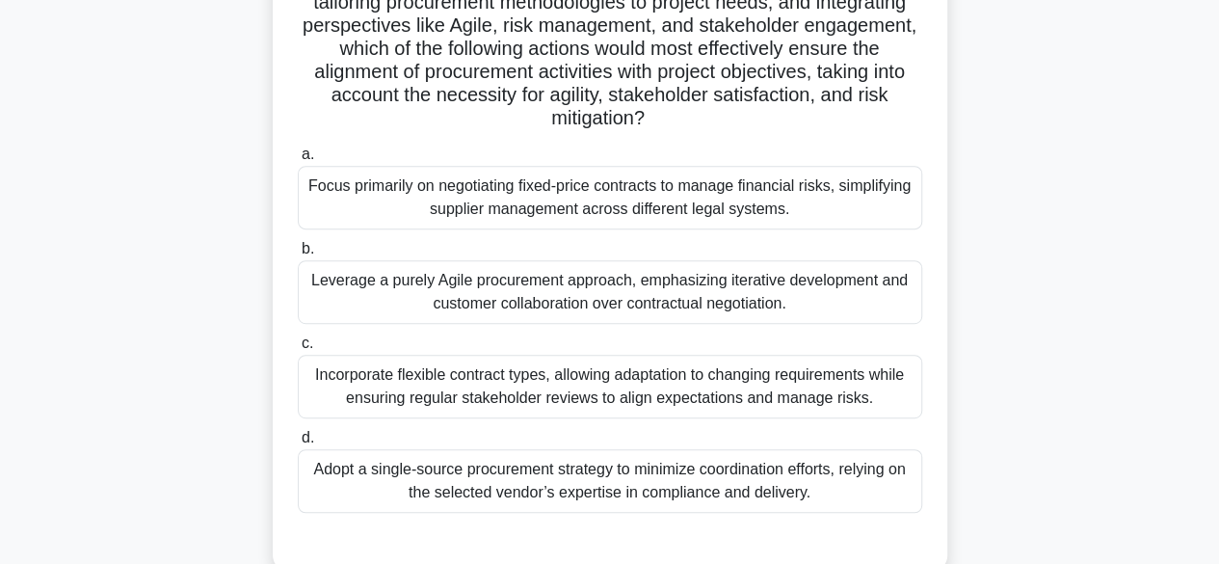
scroll to position [376, 0]
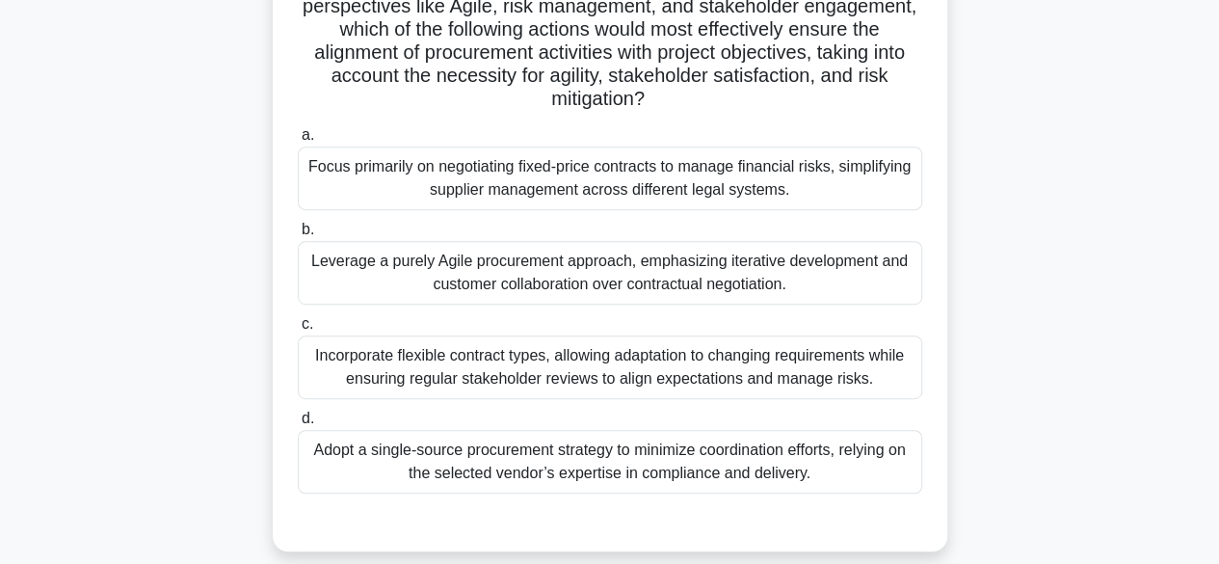
click at [804, 276] on div "Leverage a purely Agile procurement approach, emphasizing iterative development…" at bounding box center [610, 273] width 624 height 64
click at [298, 236] on input "b. Leverage a purely Agile procurement approach, emphasizing iterative developm…" at bounding box center [298, 230] width 0 height 13
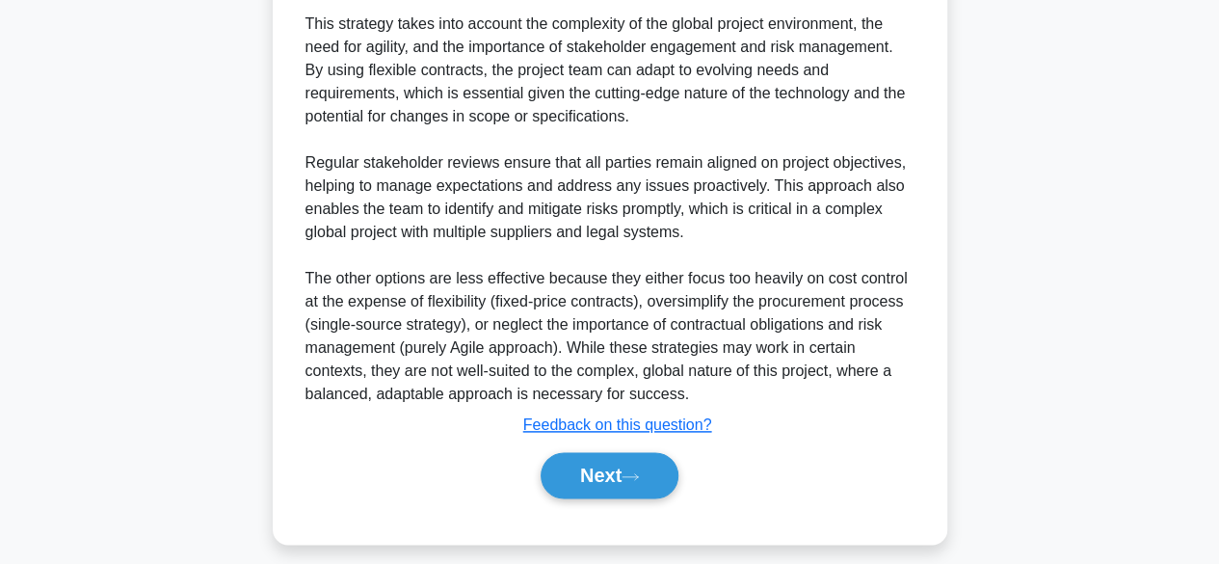
scroll to position [1041, 0]
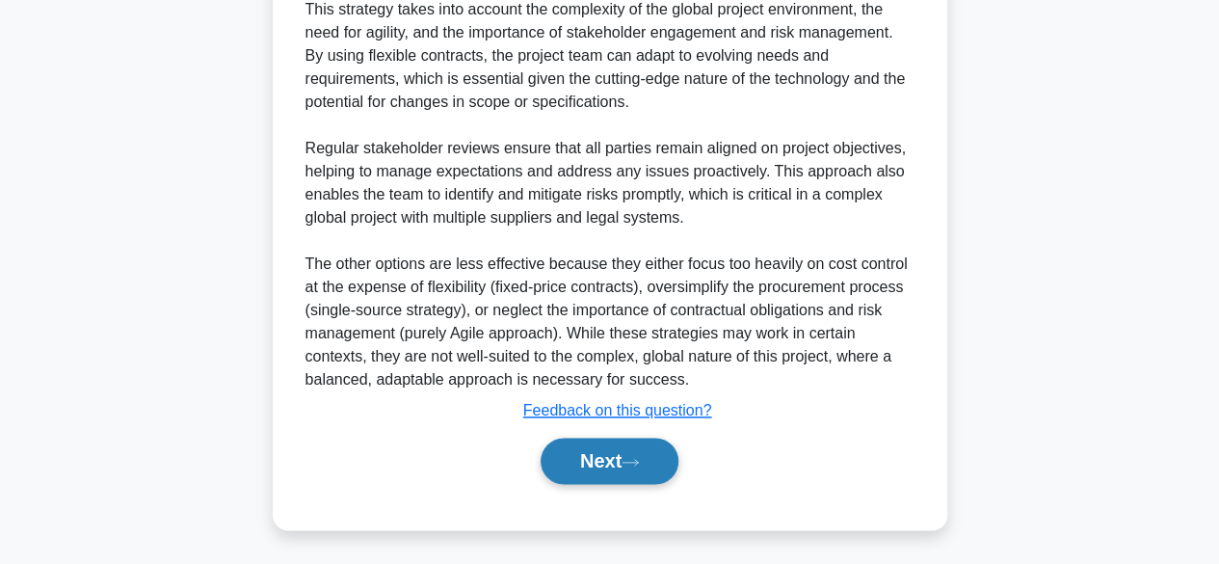
click at [572, 456] on button "Next" at bounding box center [610, 461] width 138 height 46
